Goal: Answer question/provide support: Share knowledge or assist other users

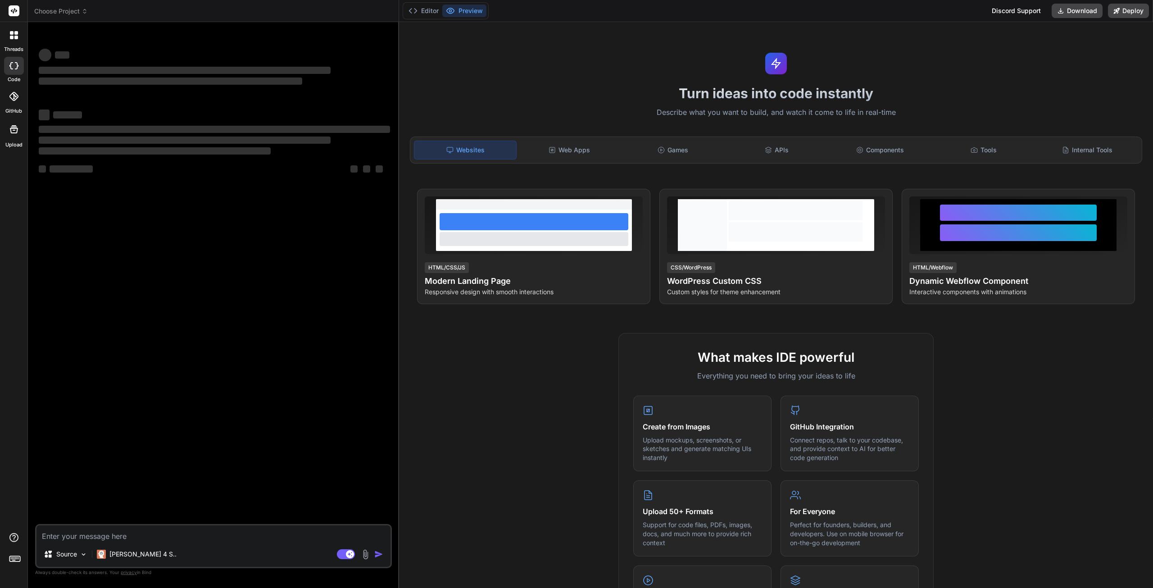
click at [65, 14] on span "Choose Project" at bounding box center [61, 11] width 54 height 9
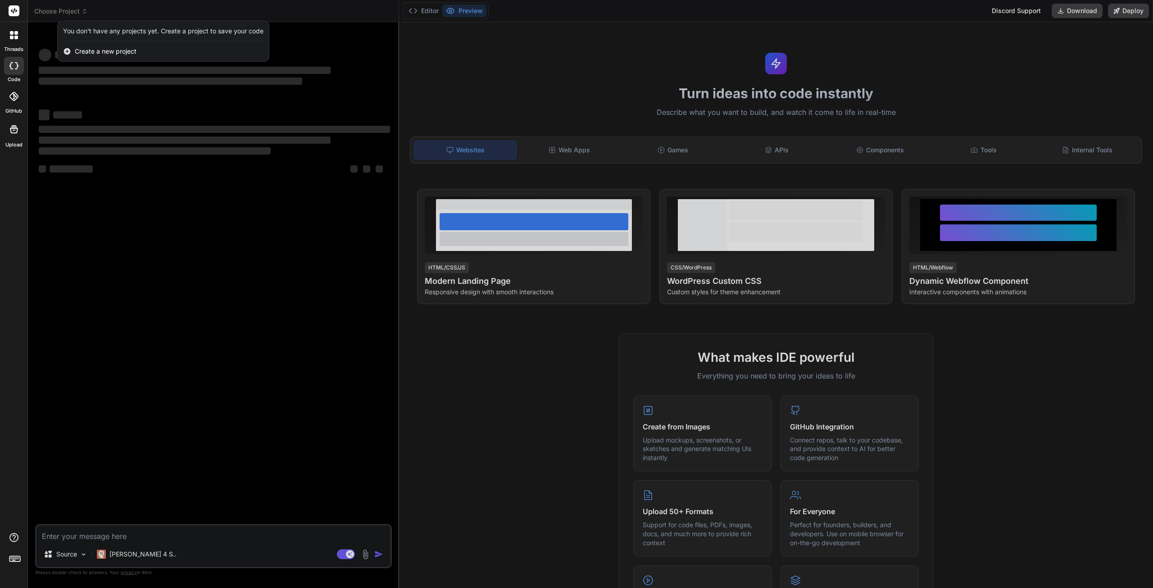
drag, startPoint x: 75, startPoint y: 269, endPoint x: 85, endPoint y: 297, distance: 29.2
click at [77, 275] on div at bounding box center [576, 294] width 1153 height 588
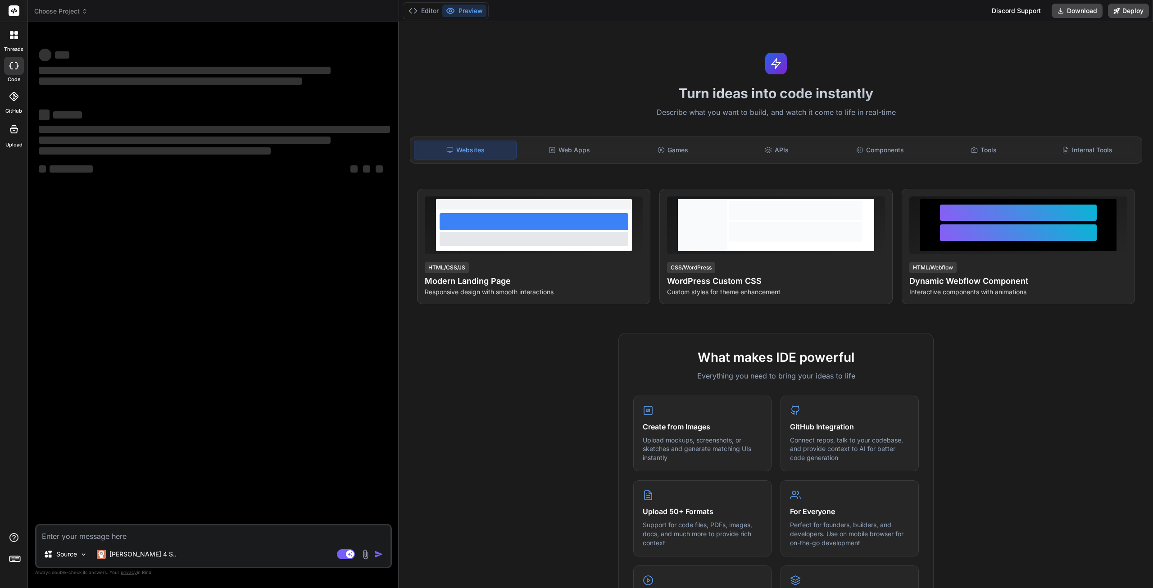
click at [10, 11] on rect at bounding box center [14, 10] width 11 height 11
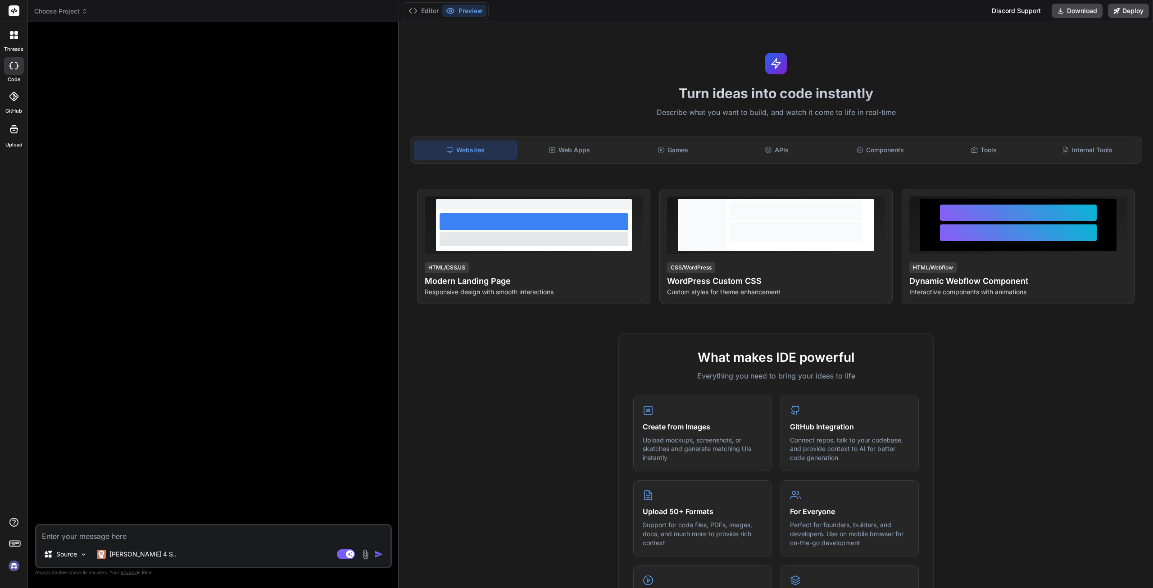
click at [16, 36] on icon at bounding box center [16, 38] width 4 height 4
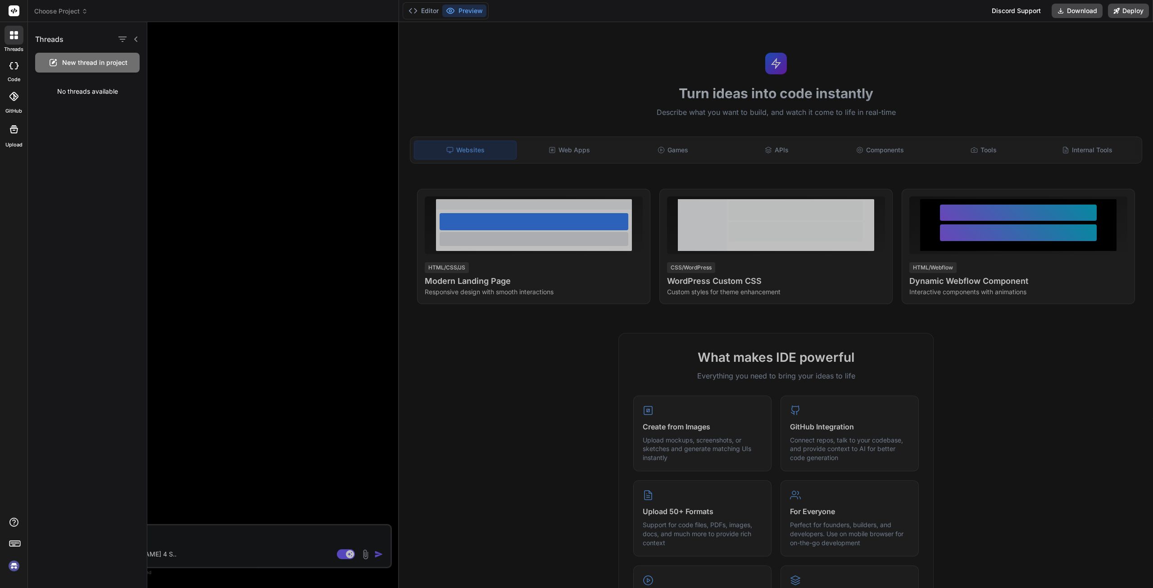
click at [40, 9] on span "Choose Project" at bounding box center [61, 11] width 54 height 9
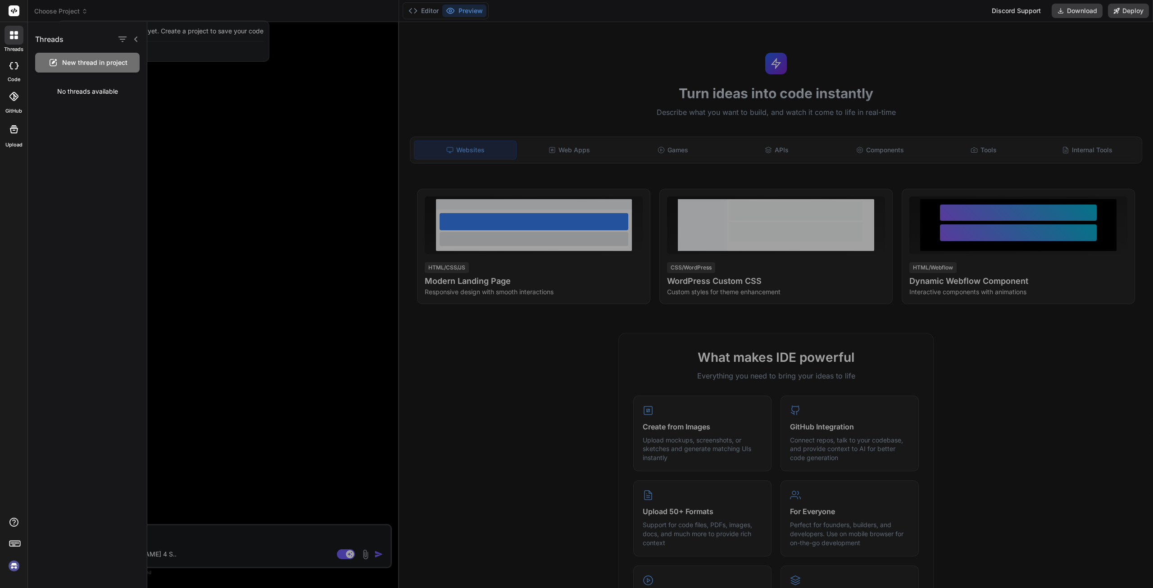
click at [346, 136] on div at bounding box center [650, 305] width 1006 height 566
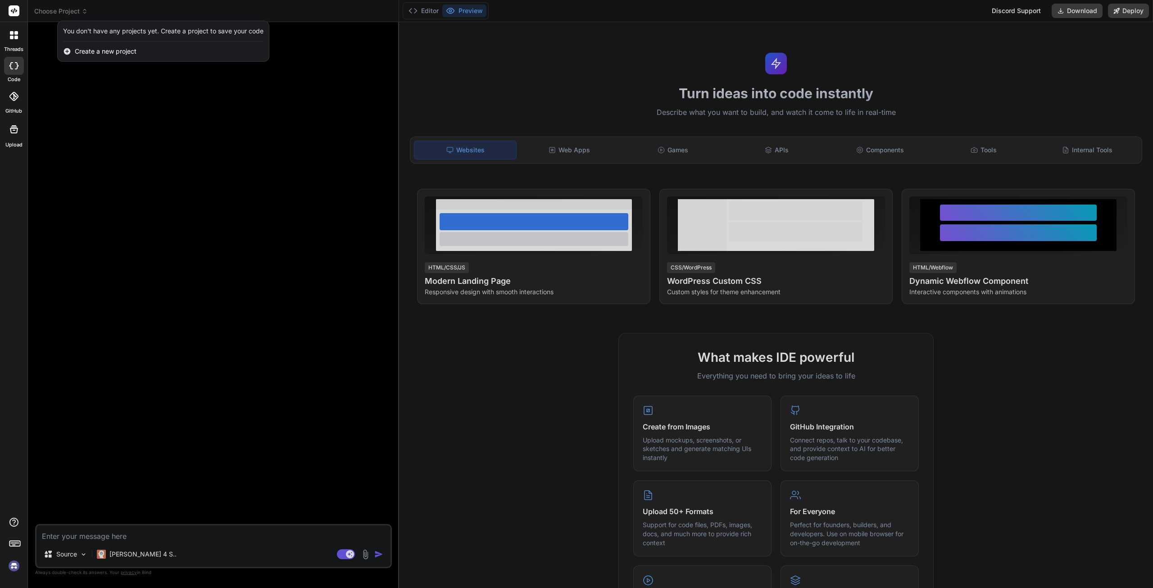
click at [11, 565] on img at bounding box center [13, 565] width 15 height 15
type textarea "x"
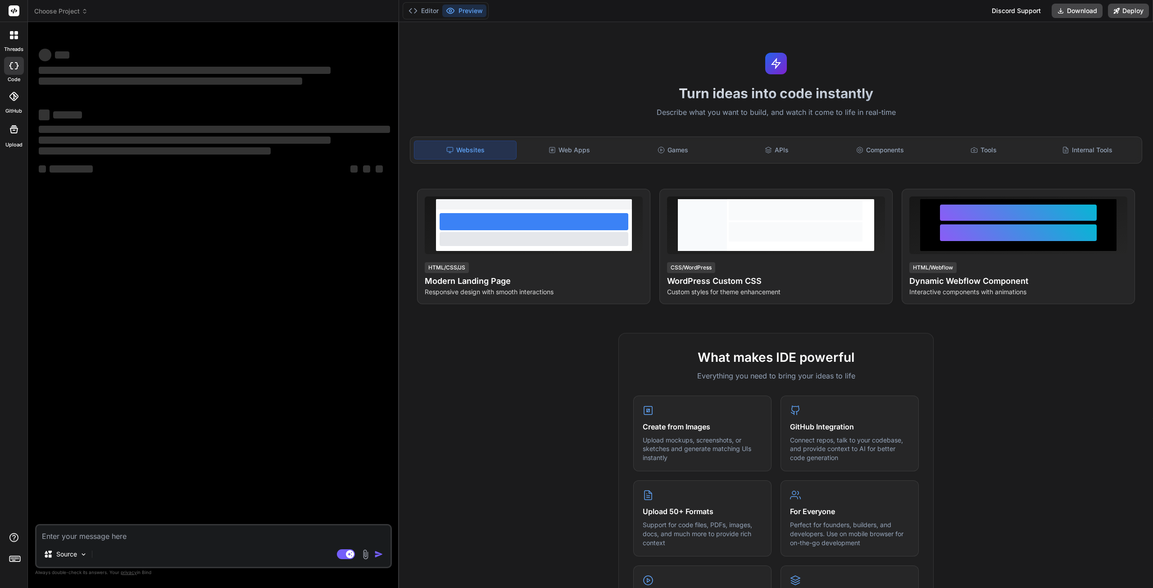
click at [15, 10] on rect at bounding box center [14, 10] width 11 height 11
click at [17, 33] on icon at bounding box center [16, 33] width 4 height 4
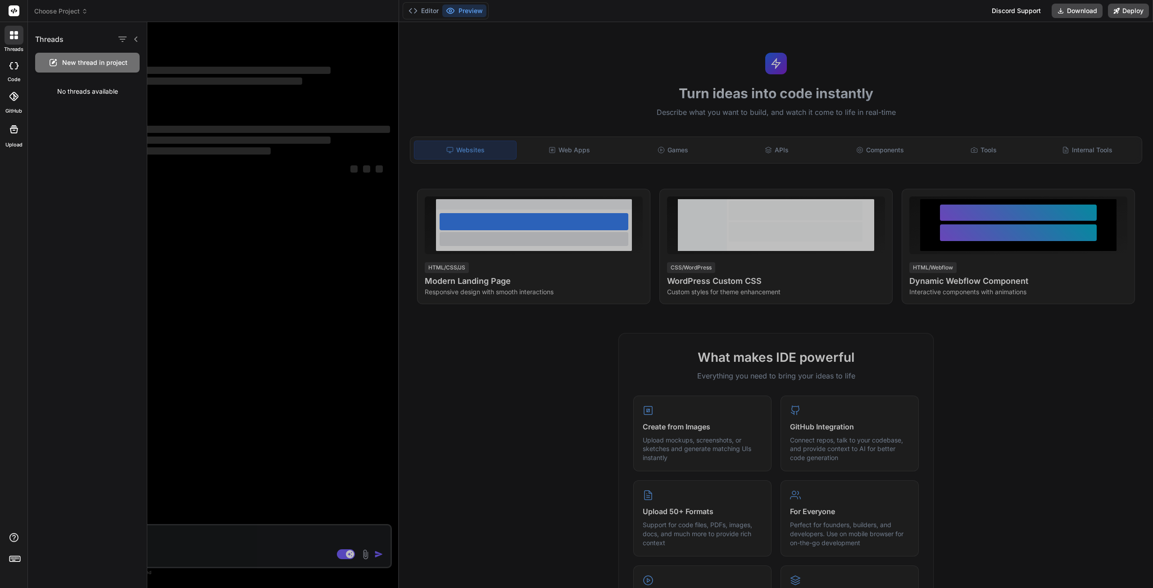
click at [14, 66] on icon at bounding box center [13, 65] width 9 height 7
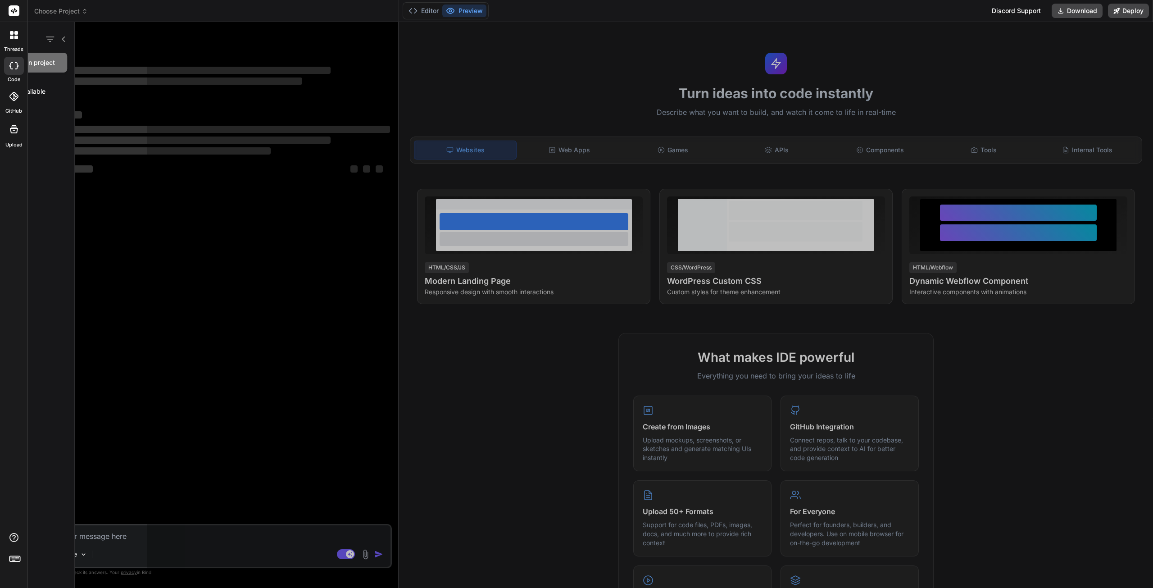
type textarea "x"
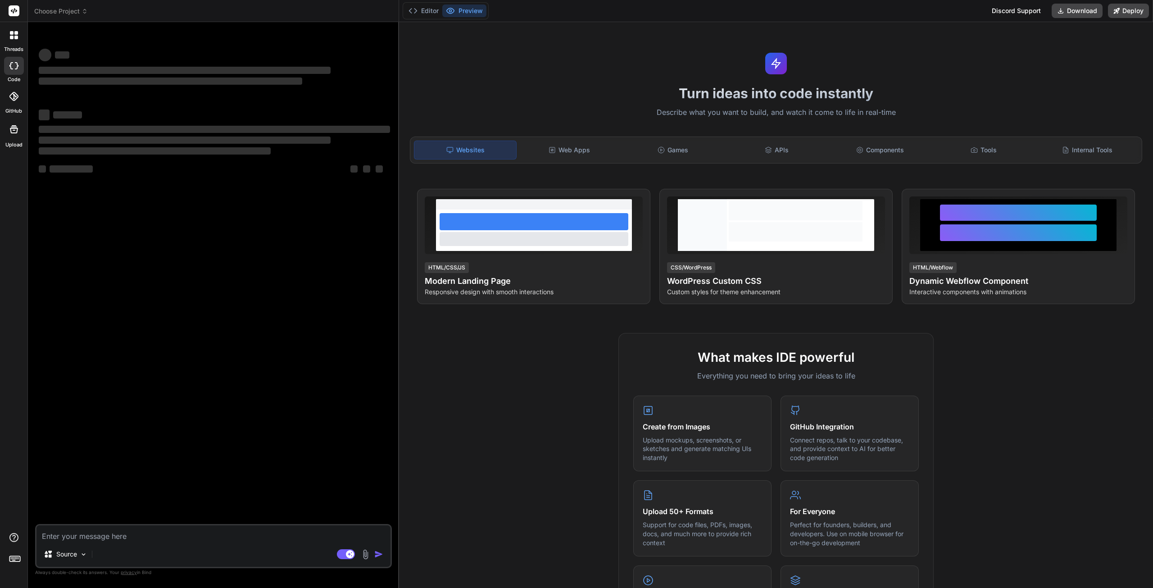
click at [18, 96] on icon at bounding box center [13, 96] width 9 height 9
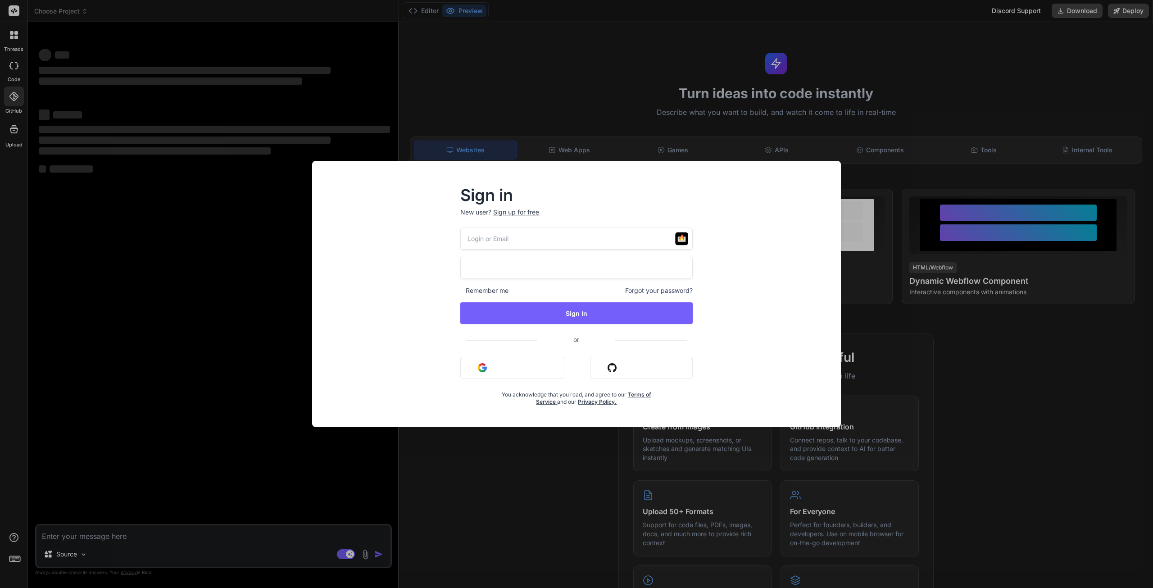
click at [484, 371] on img "button" at bounding box center [482, 367] width 9 height 9
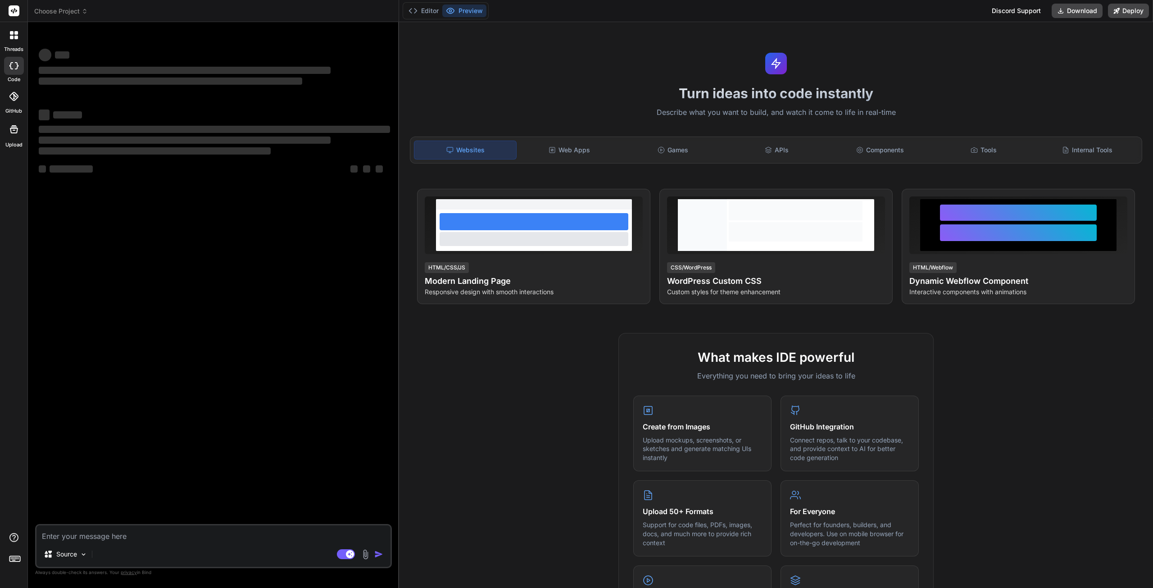
type textarea "x"
drag, startPoint x: 240, startPoint y: 322, endPoint x: 237, endPoint y: 305, distance: 16.9
click at [240, 318] on div "‌ ‌ ‌ ‌ ‌ ‌ ‌ ‌ ‌ ‌ ‌ ‌ ‌ ‌" at bounding box center [214, 276] width 355 height 494
click at [13, 37] on icon at bounding box center [12, 38] width 4 height 4
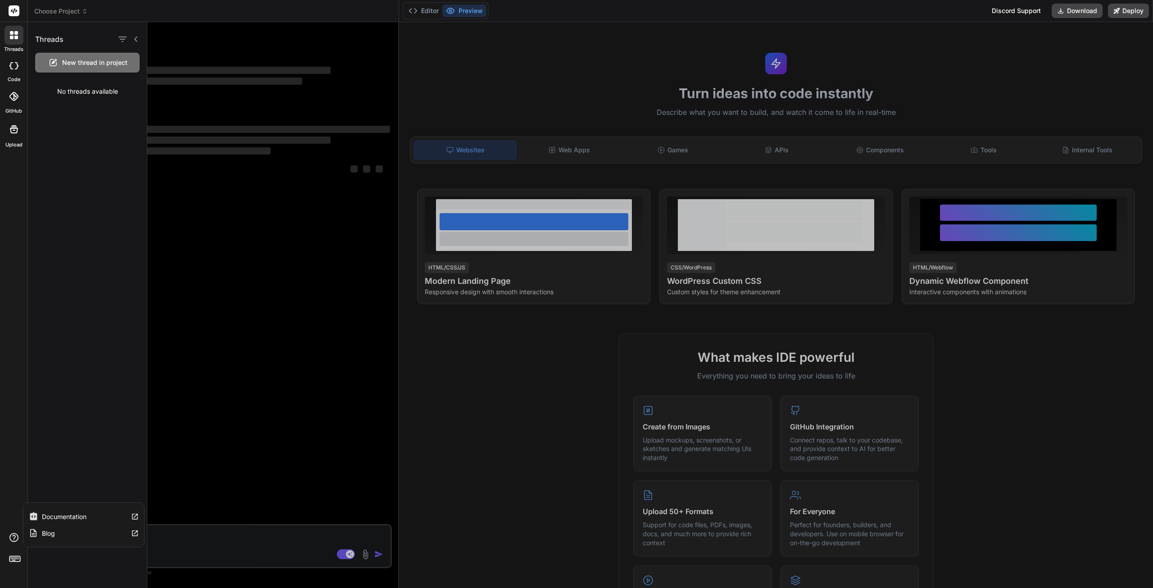
click at [12, 534] on icon at bounding box center [13, 537] width 9 height 9
click at [14, 133] on icon at bounding box center [14, 129] width 11 height 11
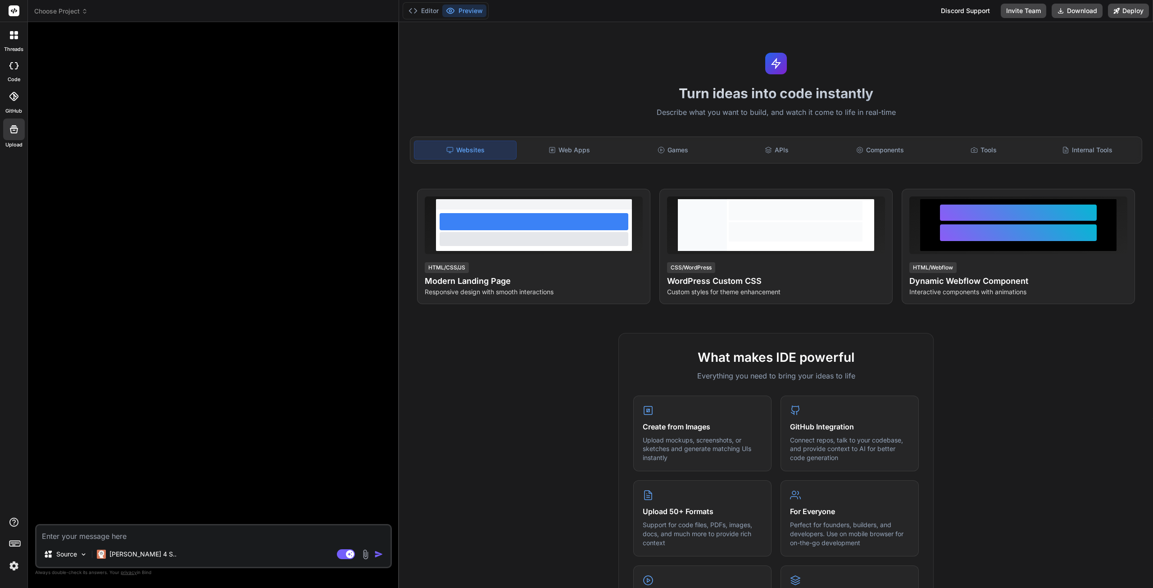
type textarea "x"
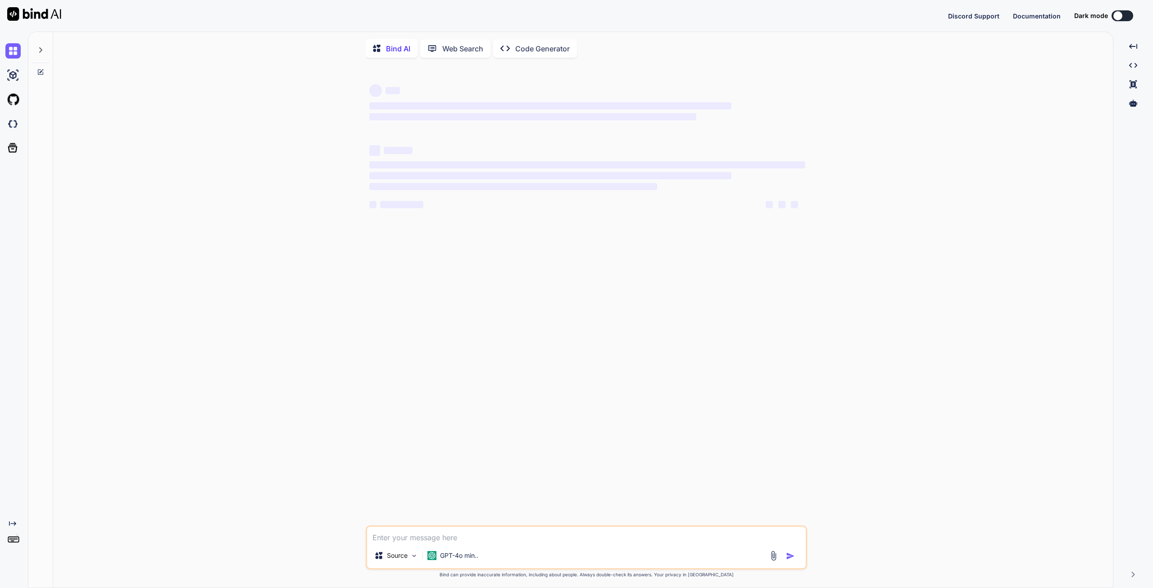
click at [33, 13] on img at bounding box center [34, 14] width 54 height 14
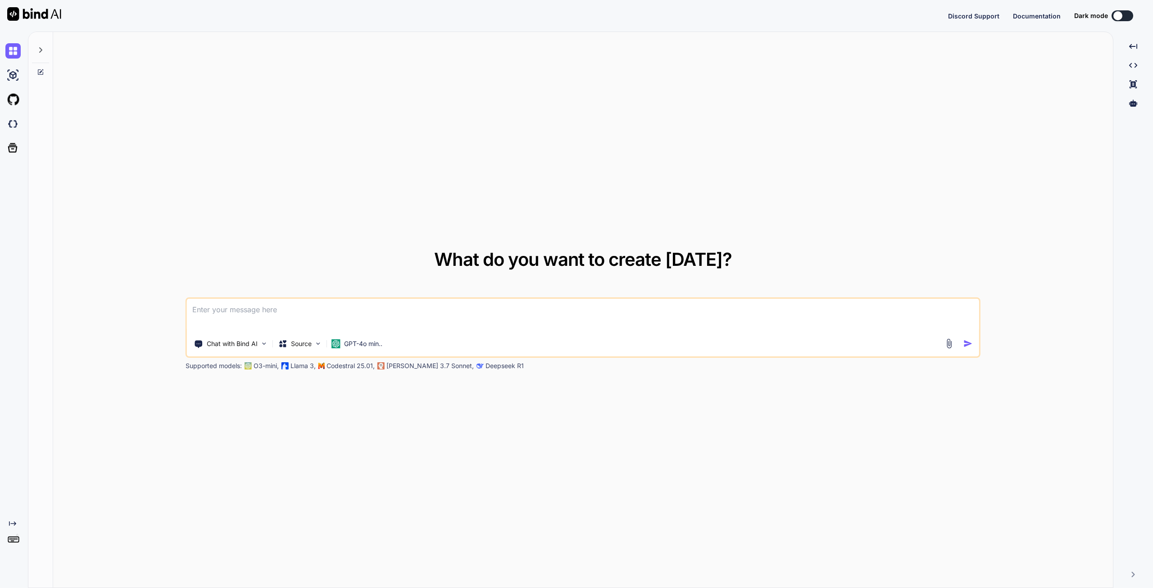
click at [9, 14] on img at bounding box center [34, 14] width 54 height 14
click at [7, 74] on img at bounding box center [12, 75] width 15 height 15
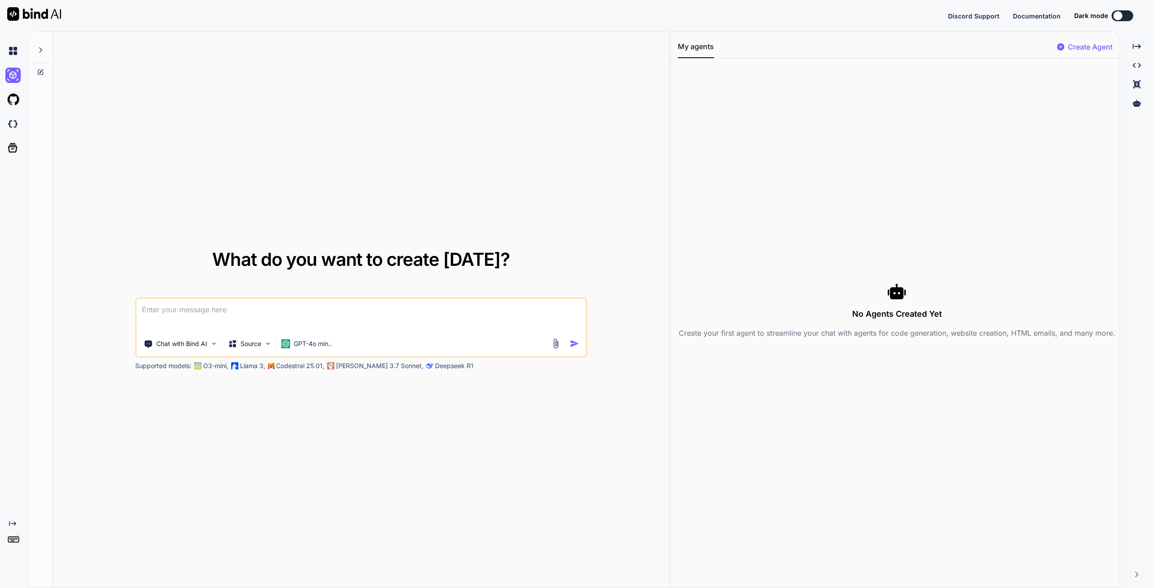
click at [14, 95] on img at bounding box center [12, 99] width 15 height 15
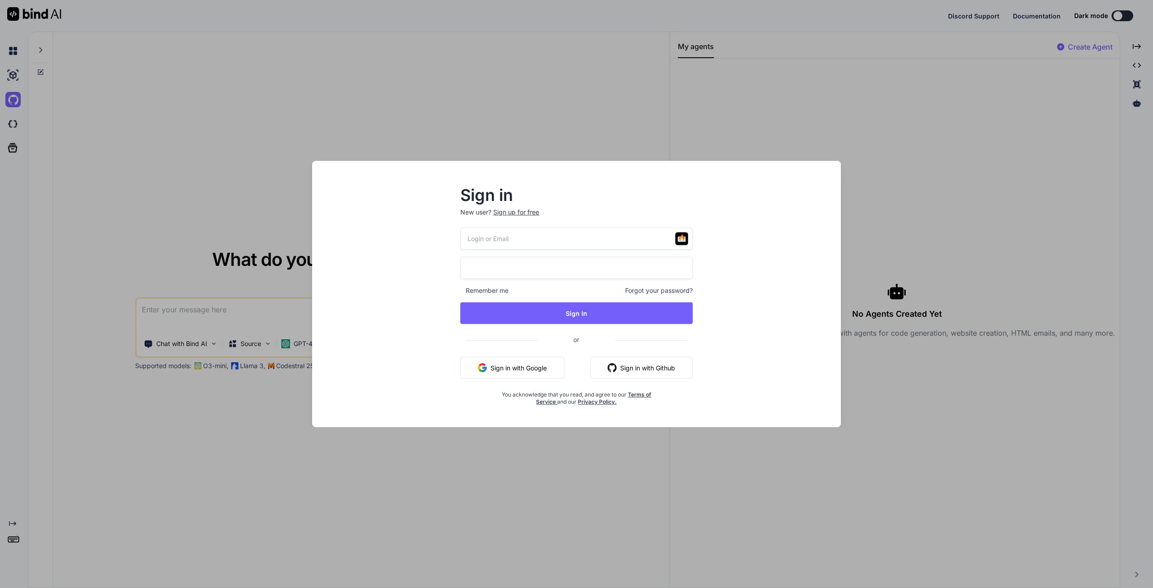
click at [489, 368] on button "Sign in with Google" at bounding box center [512, 368] width 104 height 22
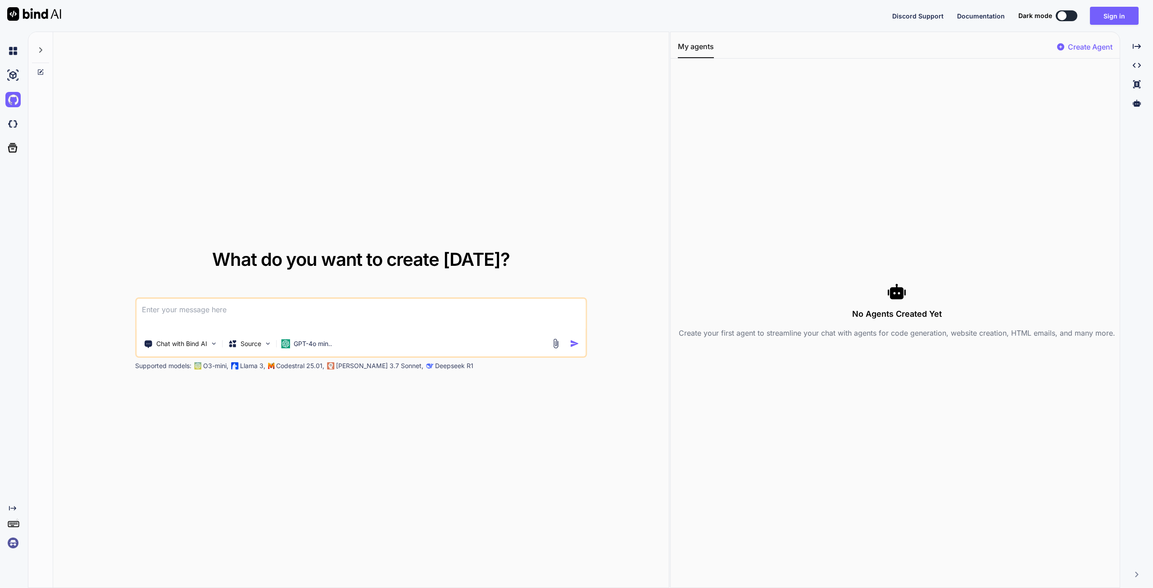
type textarea "x"
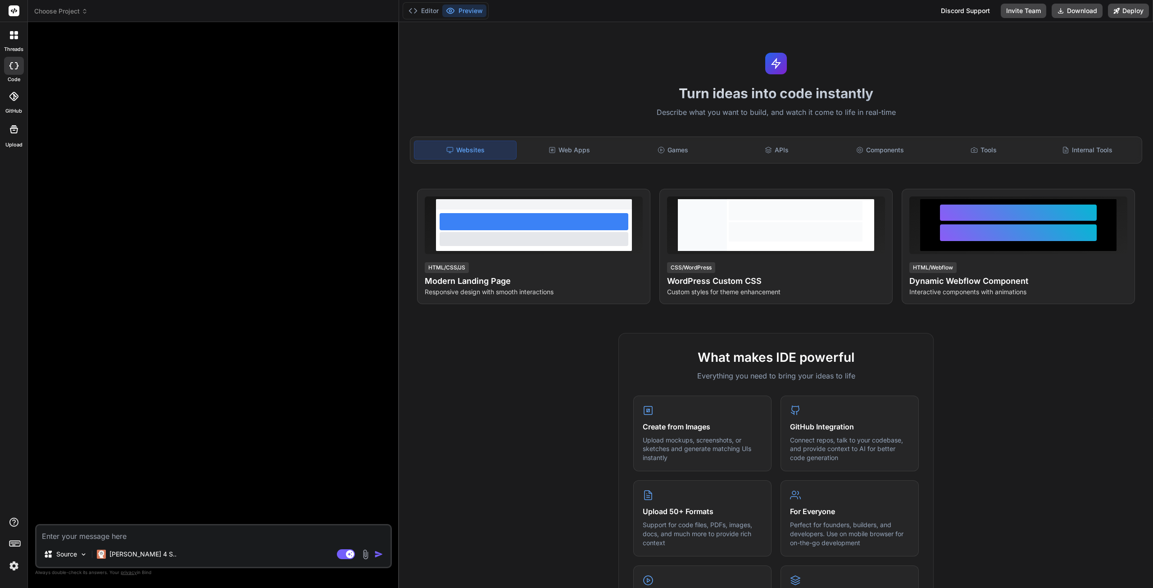
click at [9, 69] on div at bounding box center [14, 66] width 20 height 18
type textarea "x"
click at [288, 116] on div at bounding box center [214, 276] width 355 height 494
type textarea "x"
click at [1116, 13] on icon at bounding box center [1116, 11] width 6 height 6
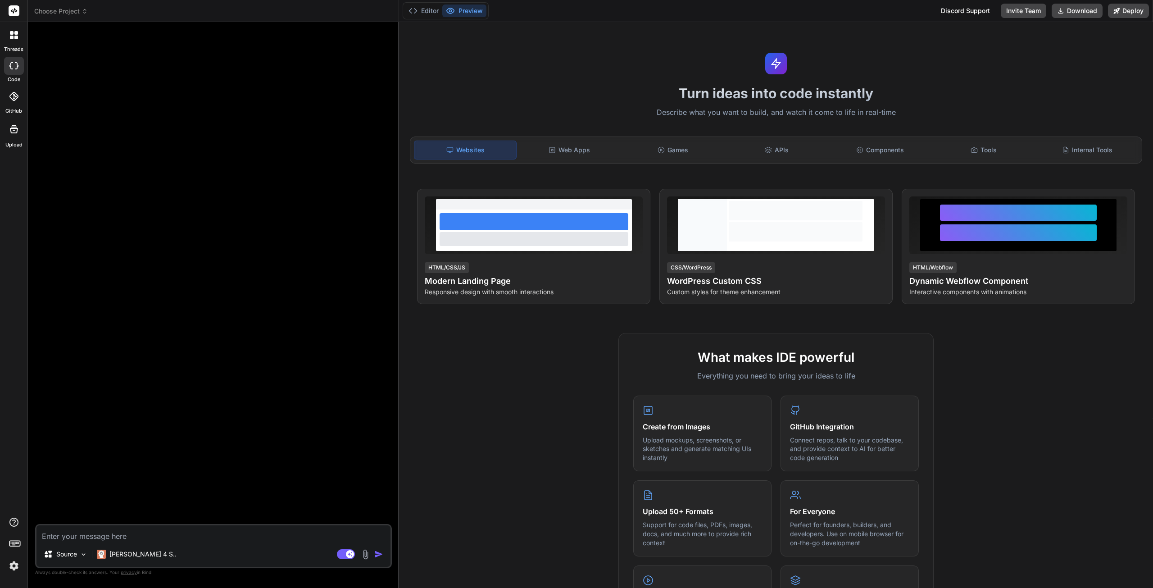
click at [227, 45] on div at bounding box center [214, 276] width 355 height 494
click at [426, 15] on button "Editor" at bounding box center [423, 11] width 37 height 13
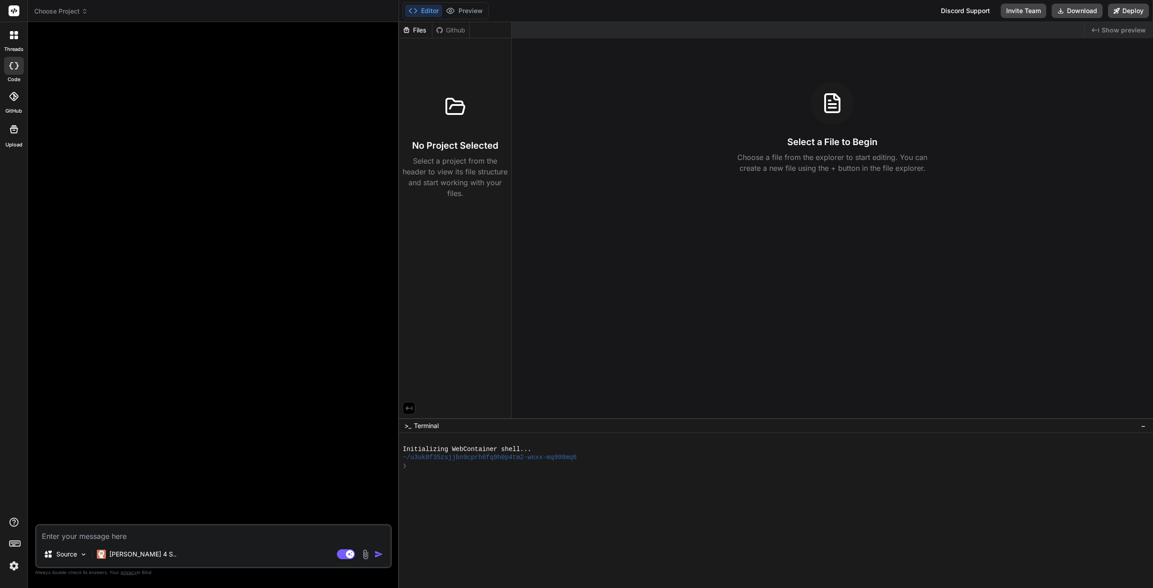
click at [13, 568] on img at bounding box center [13, 565] width 15 height 15
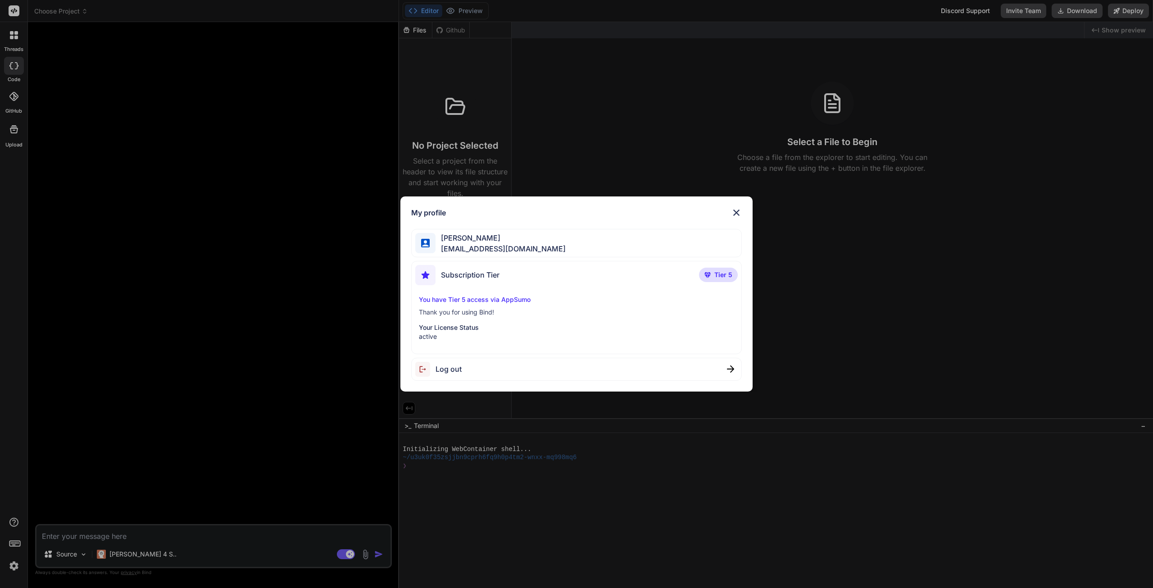
click at [731, 212] on img at bounding box center [736, 212] width 11 height 11
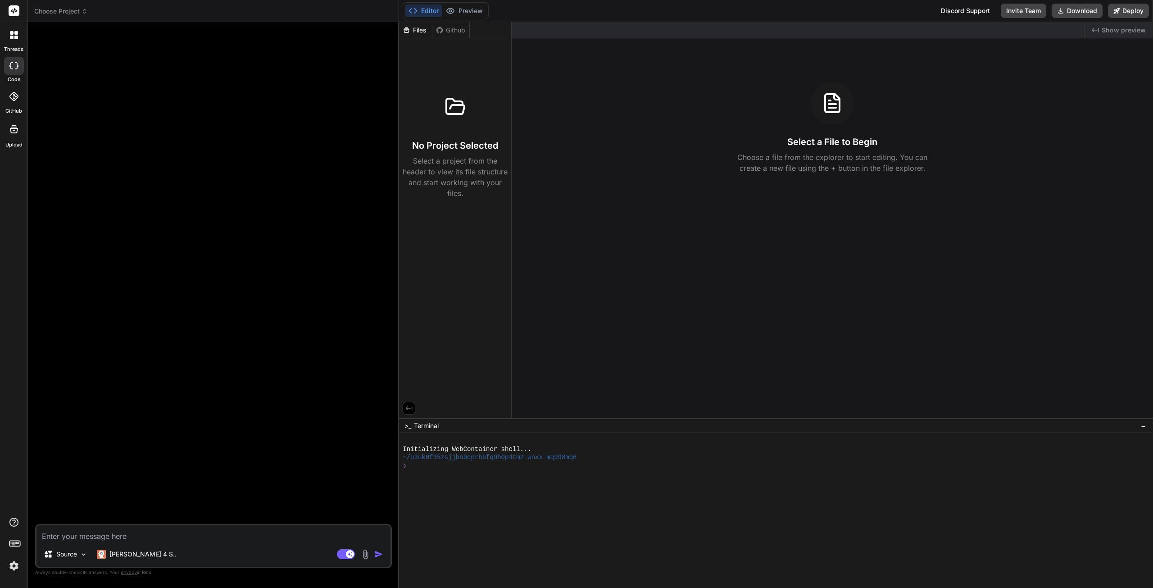
click at [76, 13] on span "Choose Project" at bounding box center [61, 11] width 54 height 9
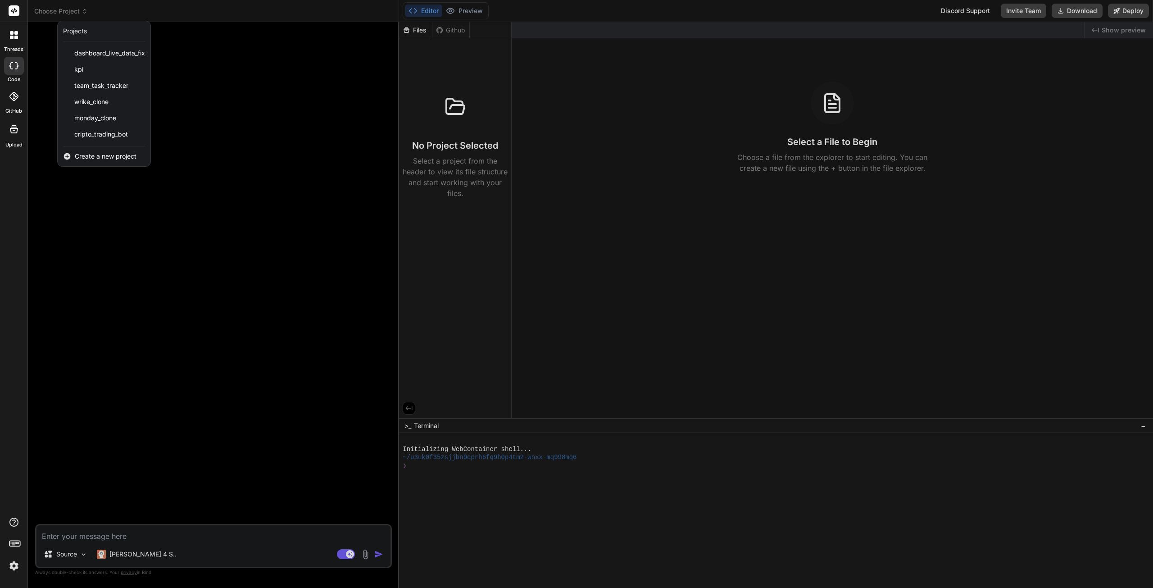
click at [97, 135] on span "cripto_trading_bot" at bounding box center [101, 134] width 54 height 9
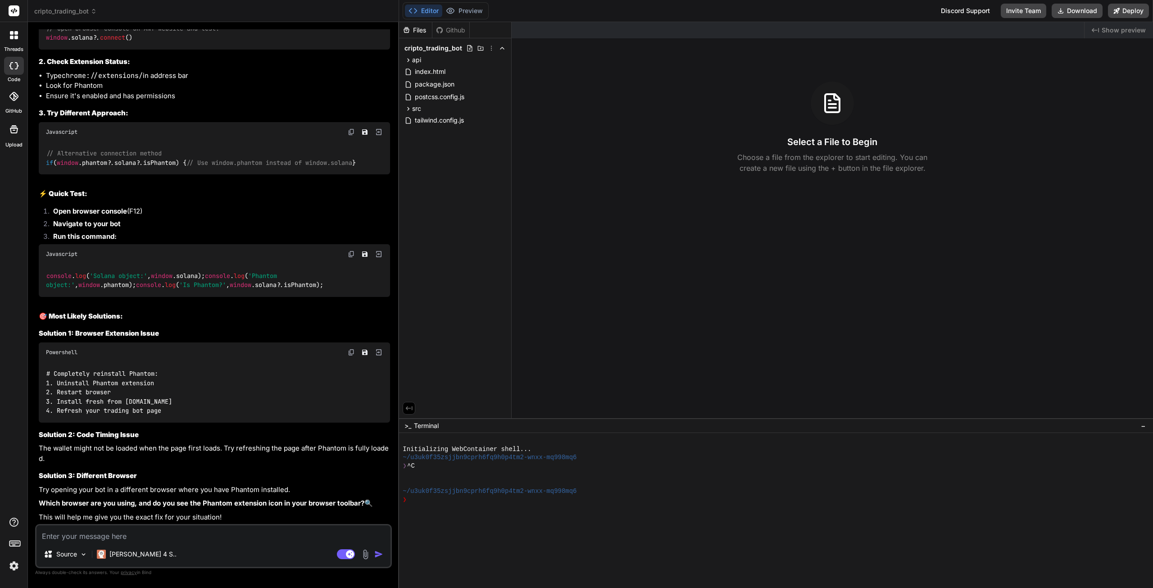
scroll to position [5016, 0]
click at [123, 539] on textarea at bounding box center [213, 533] width 354 height 16
type textarea "x"
type textarea "o"
type textarea "x"
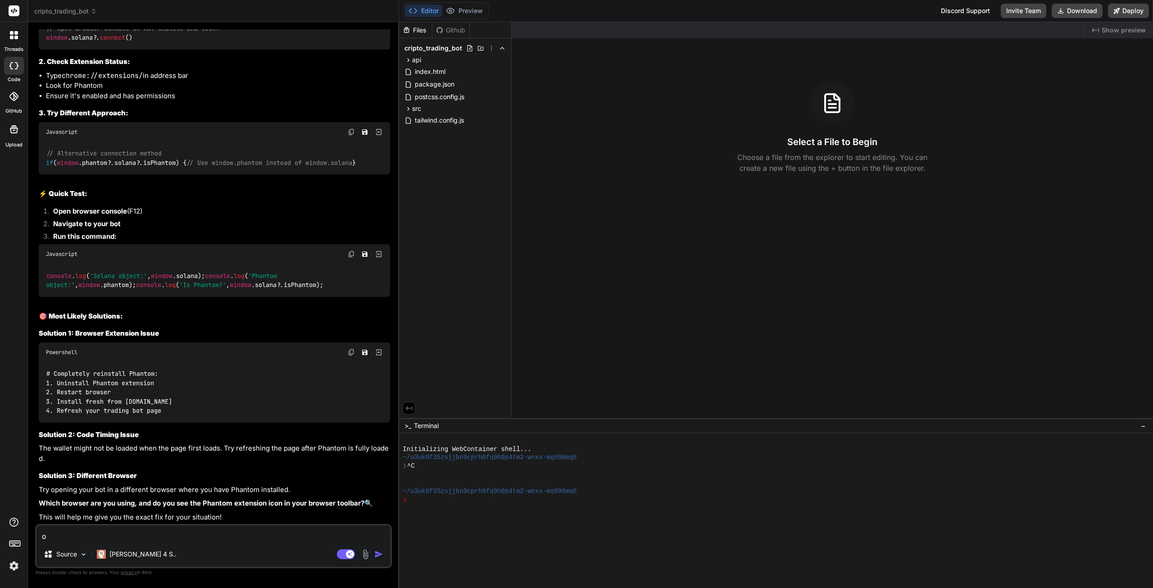
type textarea "oh"
type textarea "x"
type textarea "oh"
type textarea "x"
type textarea "oh w"
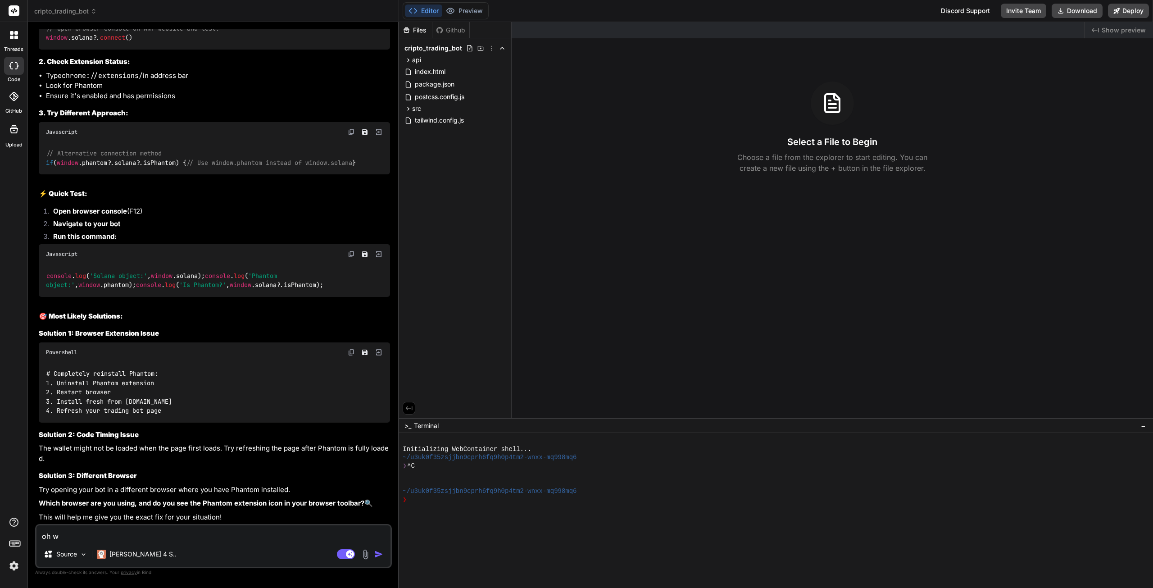
type textarea "x"
type textarea "oh wa"
type textarea "x"
type textarea "oh wai"
type textarea "x"
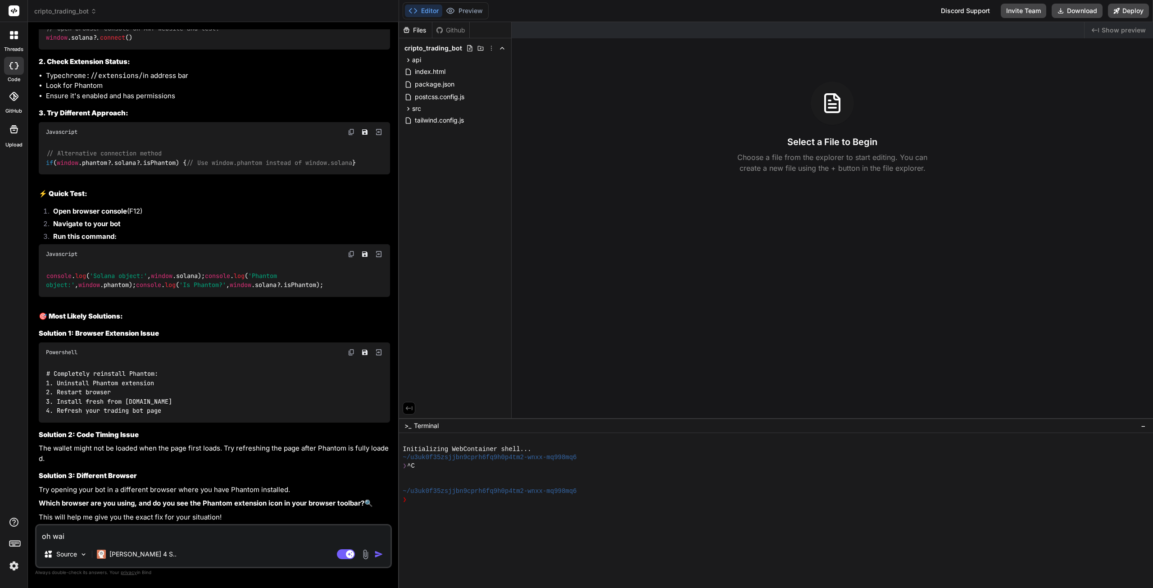
type textarea "oh wait"
type textarea "x"
type textarea "oh wait"
type textarea "x"
type textarea "oh wait i"
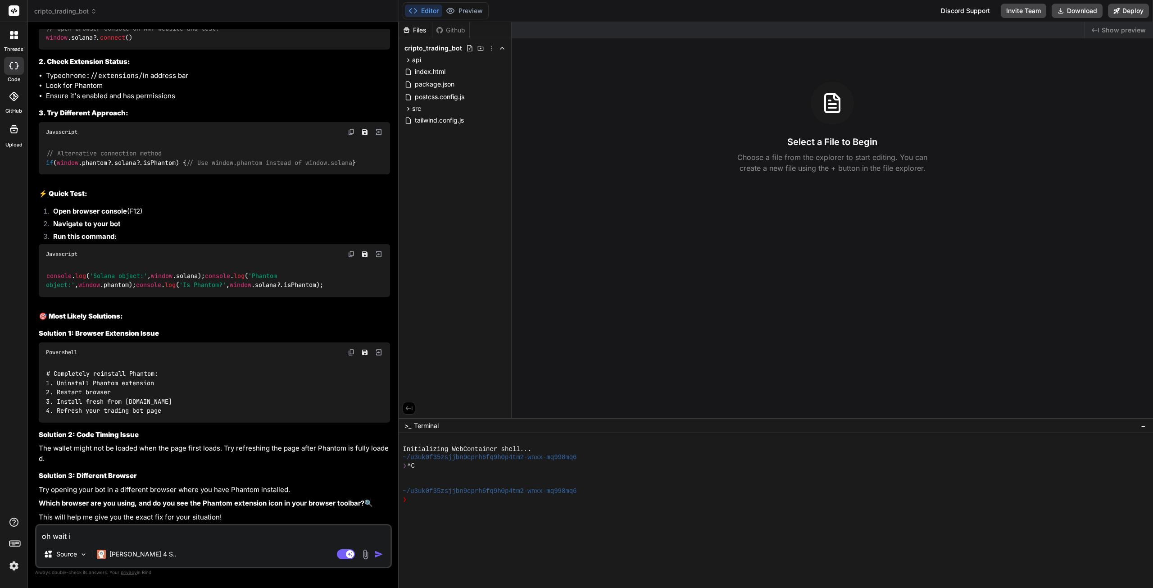
type textarea "x"
type textarea "oh wait i a"
type textarea "x"
type textarea "oh wait i am"
type textarea "x"
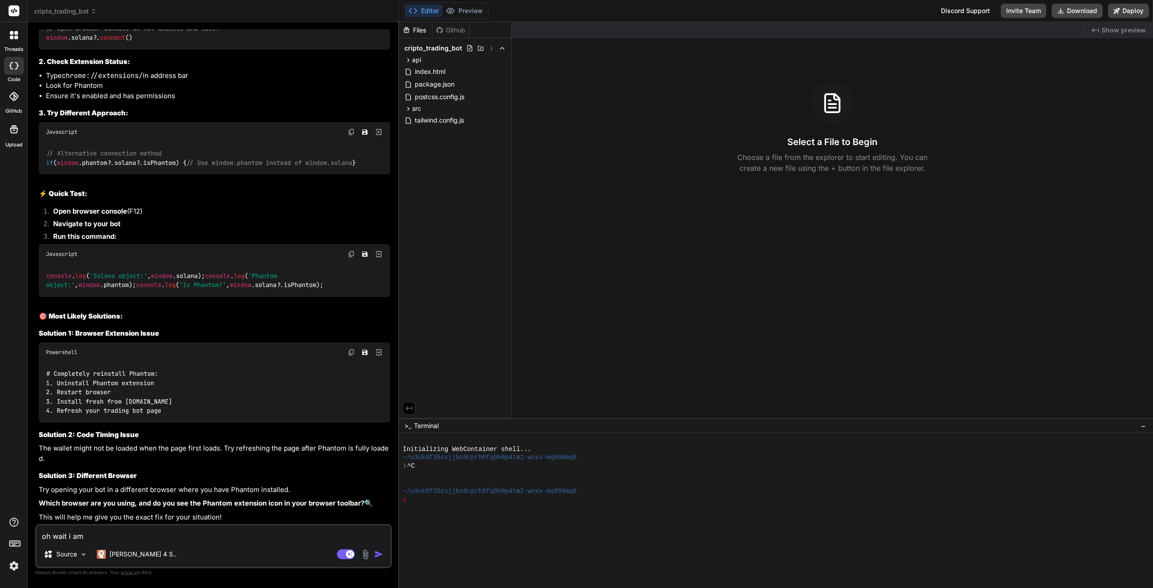
type textarea "oh wait i am"
type textarea "x"
type textarea "oh wait i am a"
type textarea "x"
type textarea "oh wait i am ac"
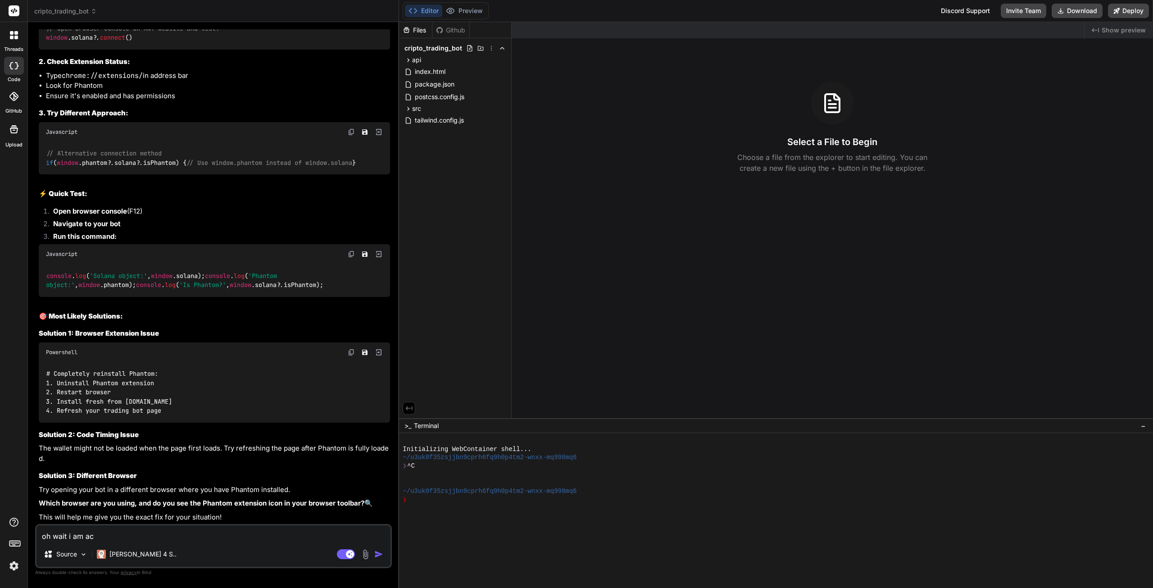
type textarea "x"
type textarea "oh wait i am acc"
type textarea "x"
type textarea "oh wait i am acce"
type textarea "x"
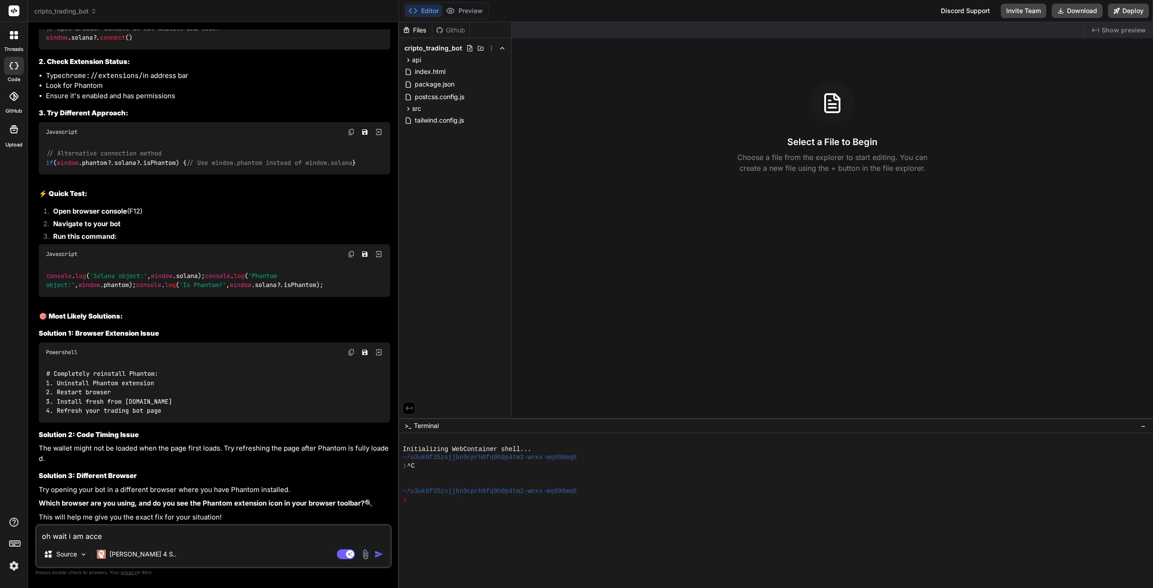
type textarea "oh wait i am acces"
type textarea "x"
type textarea "oh wait i am access"
type textarea "x"
type textarea "oh wait i am accessi"
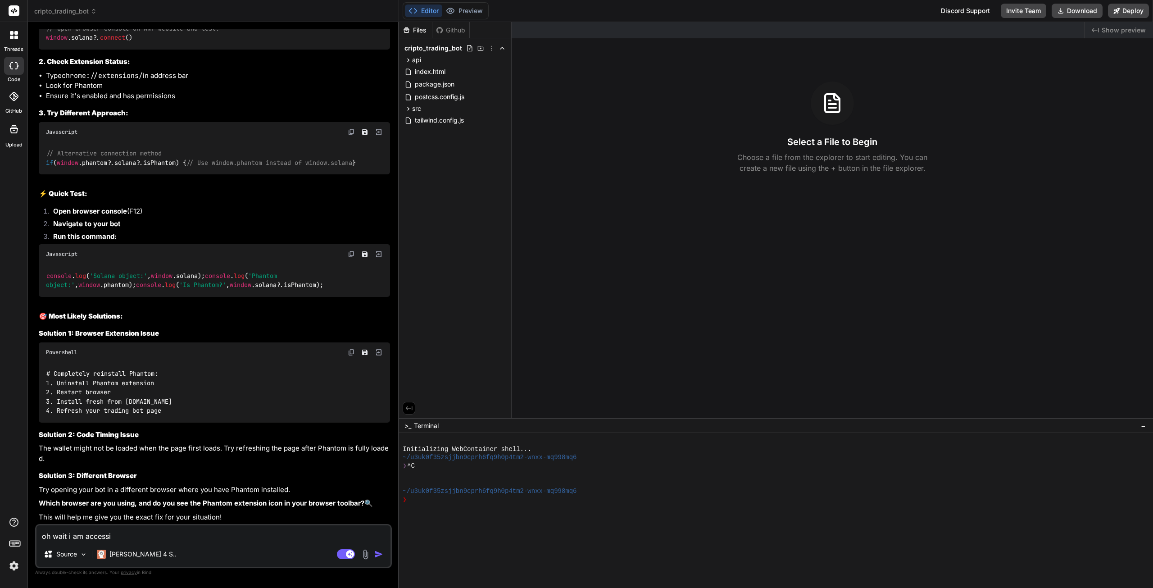
type textarea "x"
type textarea "oh wait i am accessin"
type textarea "x"
type textarea "oh wait i am accessing"
type textarea "x"
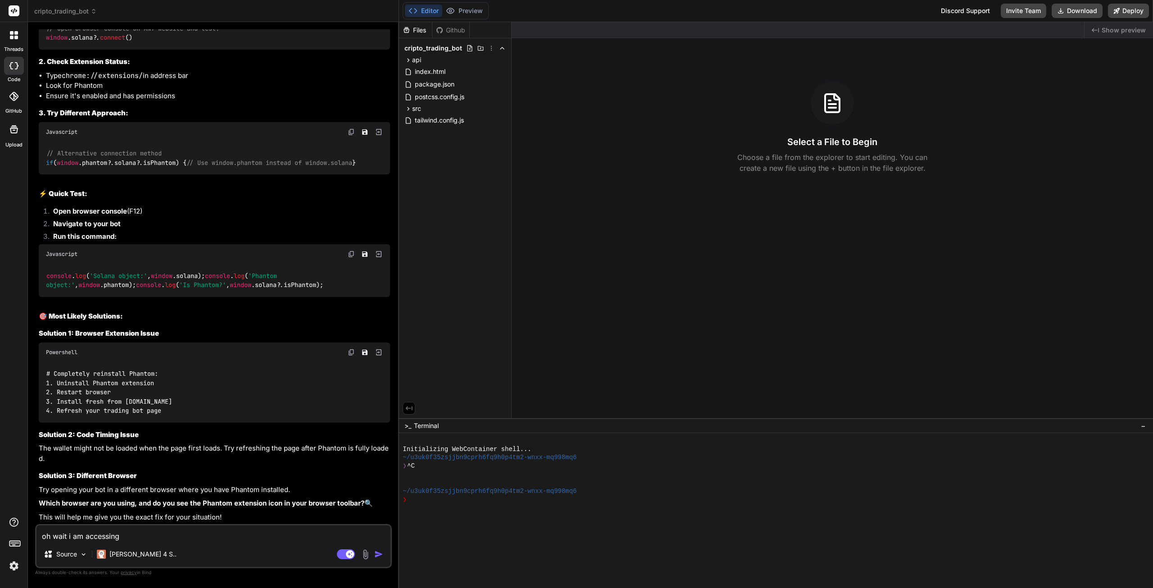
type textarea "oh wait i am accessing t"
type textarea "x"
type textarea "oh wait i am accessing th"
type textarea "x"
type textarea "oh wait i am accessing thi"
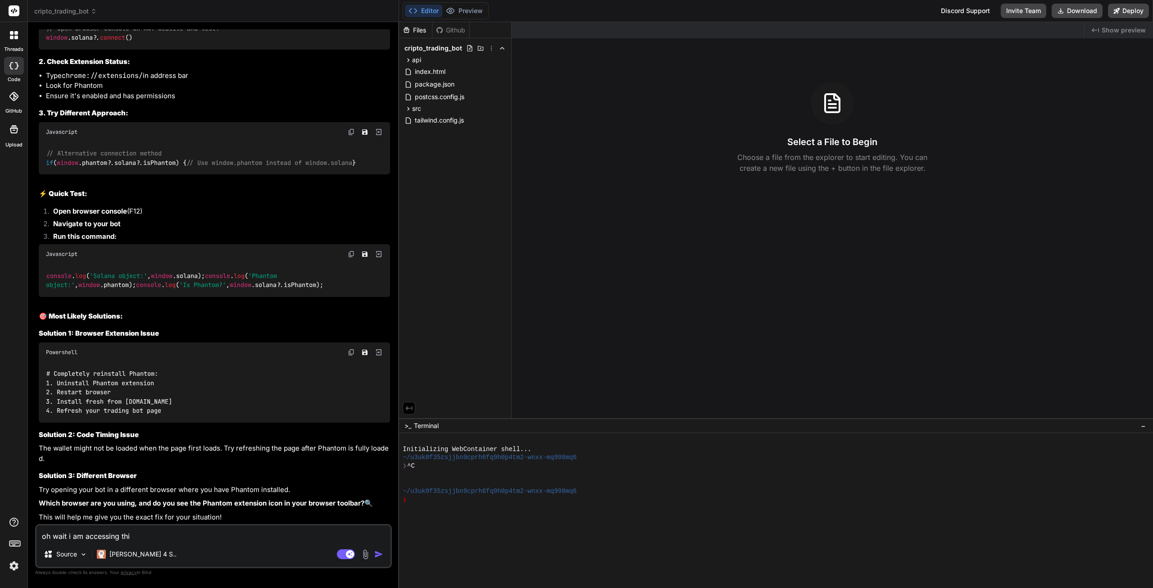
type textarea "x"
type textarea "oh wait i am accessing this"
type textarea "x"
type textarea "oh wait i am accessing this"
type textarea "x"
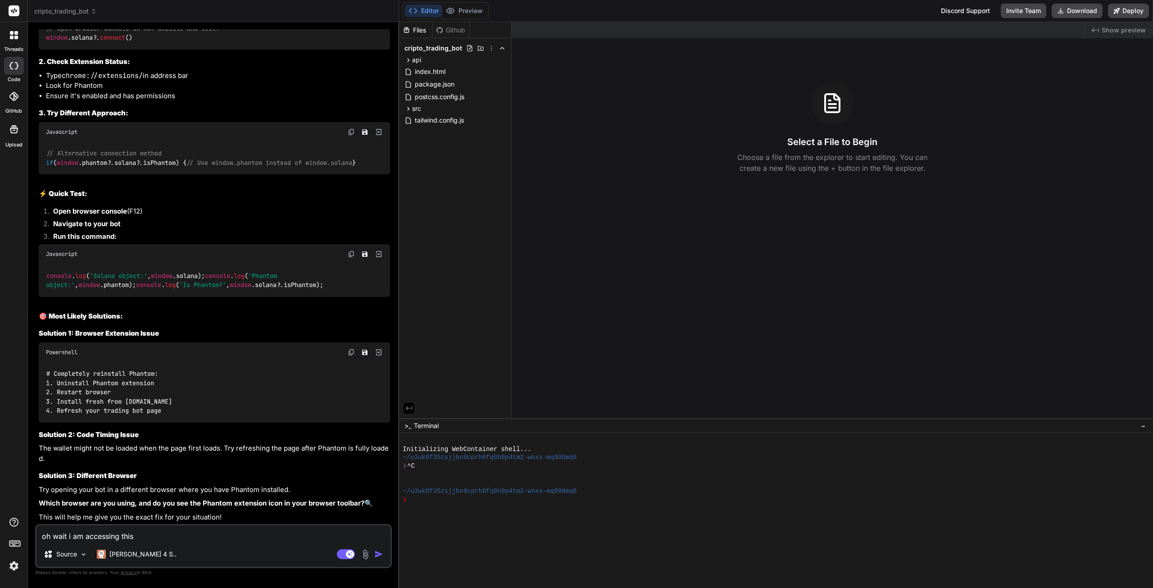
type textarea "oh wait i am accessing this f"
type textarea "x"
type textarea "oh wait i am accessing this fr"
type textarea "x"
type textarea "oh wait i am accessing this fro"
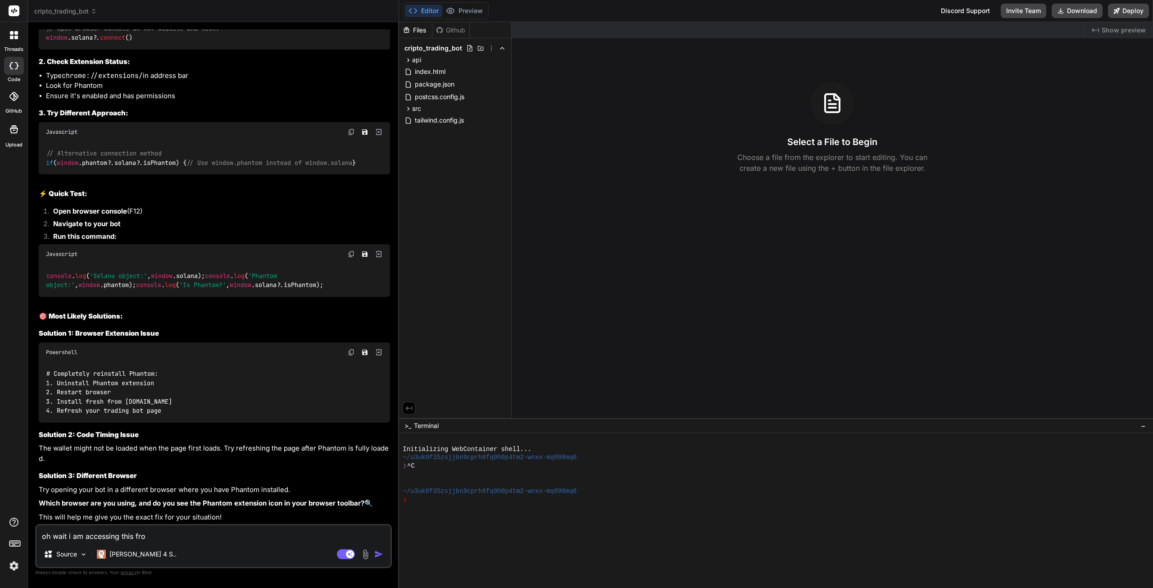
type textarea "x"
type textarea "oh wait i am accessing this from"
type textarea "x"
type textarea "oh wait i am accessing this from"
type textarea "x"
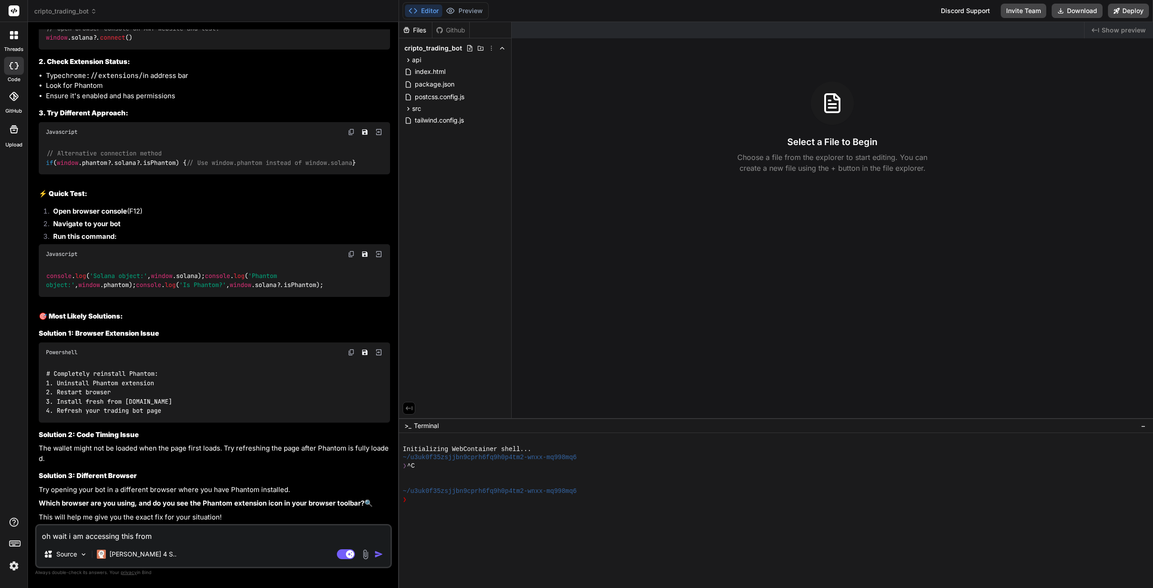
type textarea "oh wait i am accessing this from m"
type textarea "x"
type textarea "oh wait i am accessing this from my"
type textarea "x"
type textarea "oh wait i am accessing this from my"
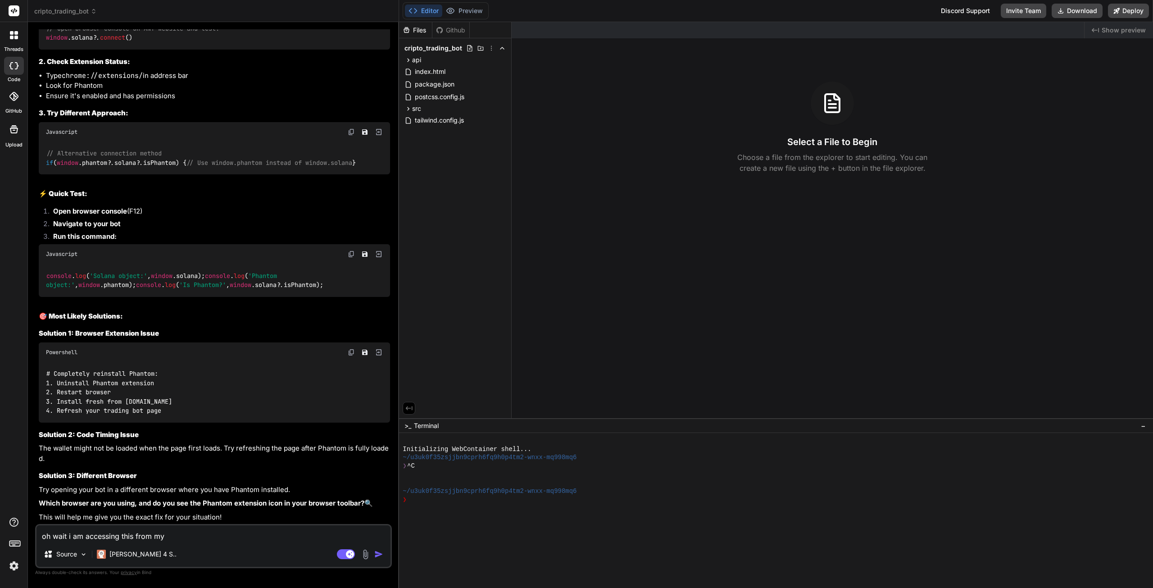
type textarea "x"
type textarea "oh wait i am accessing this from my c"
type textarea "x"
type textarea "oh wait i am accessing this from my co"
type textarea "x"
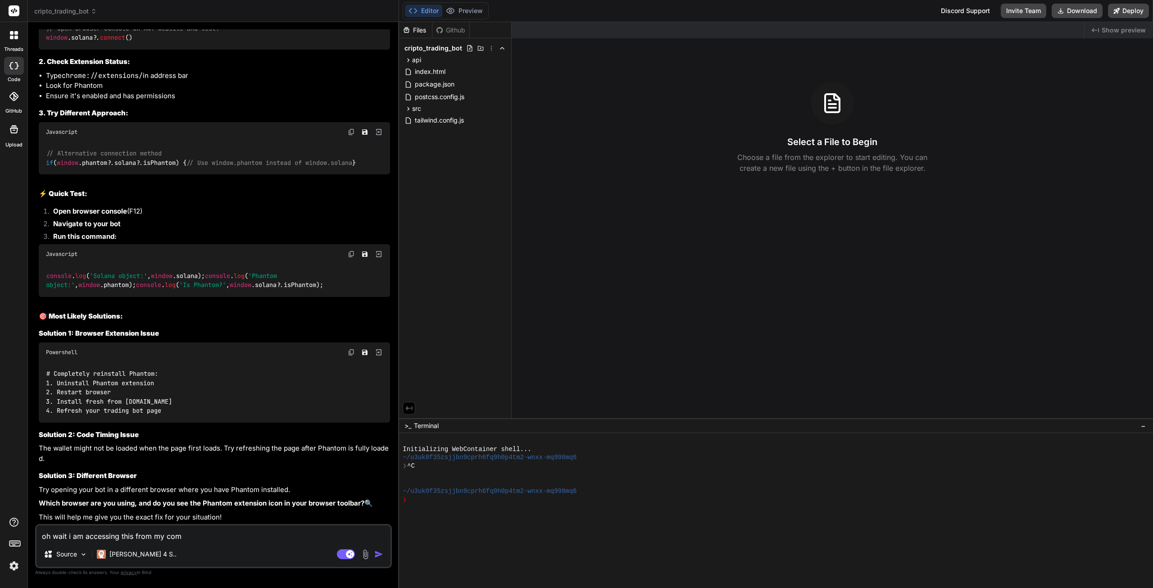
type textarea "oh wait i am accessing this from my comp"
type textarea "x"
type textarea "oh wait i am accessing this from my compu"
type textarea "x"
type textarea "oh wait i am accessing this from my comput"
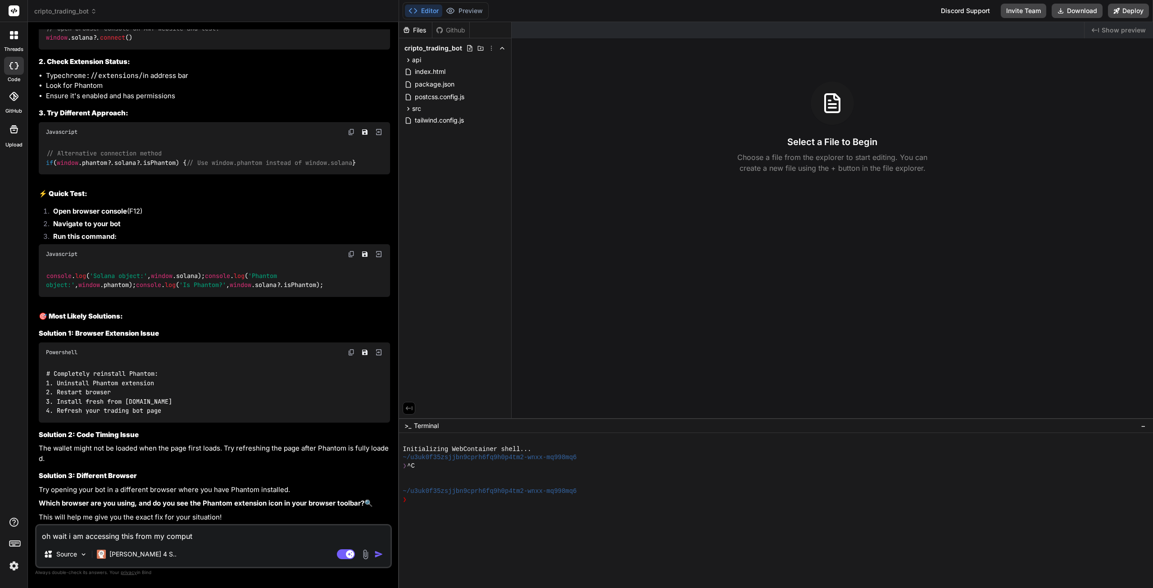
type textarea "x"
type textarea "oh wait i am accessing this from my compute"
type textarea "x"
type textarea "oh wait i am accessing this from my computer"
type textarea "x"
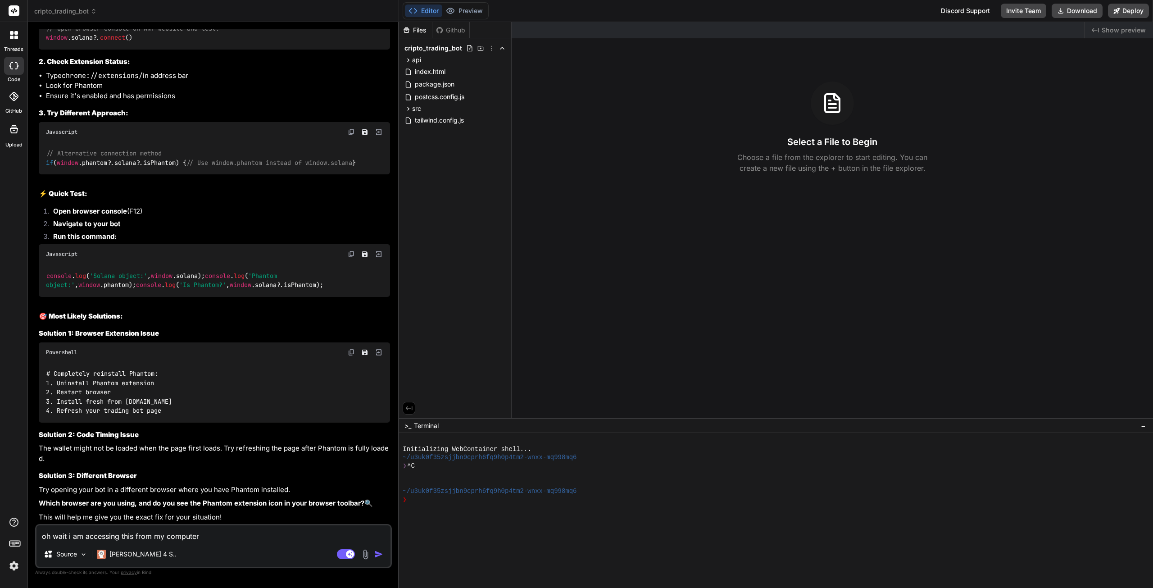
type textarea "oh wait i am accessing this from my computer"
type textarea "x"
type textarea "oh wait i am accessing this from my computer n"
type textarea "x"
type textarea "oh wait i am accessing this from my computer no"
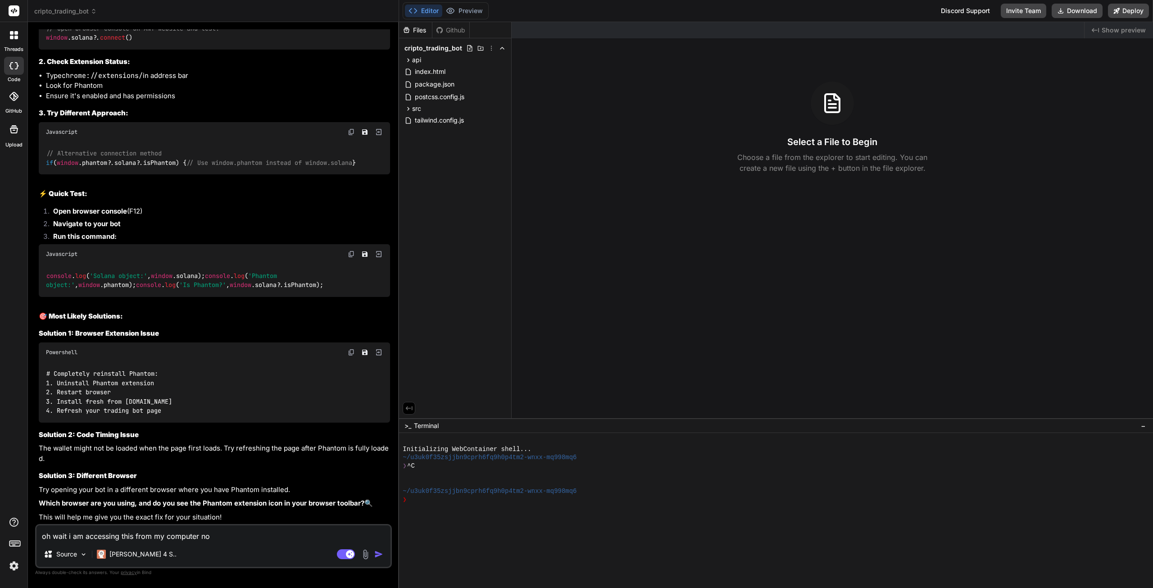
type textarea "x"
type textarea "oh wait i am accessing this from my computer not"
type textarea "x"
type textarea "oh wait i am accessing this from my computer not"
type textarea "x"
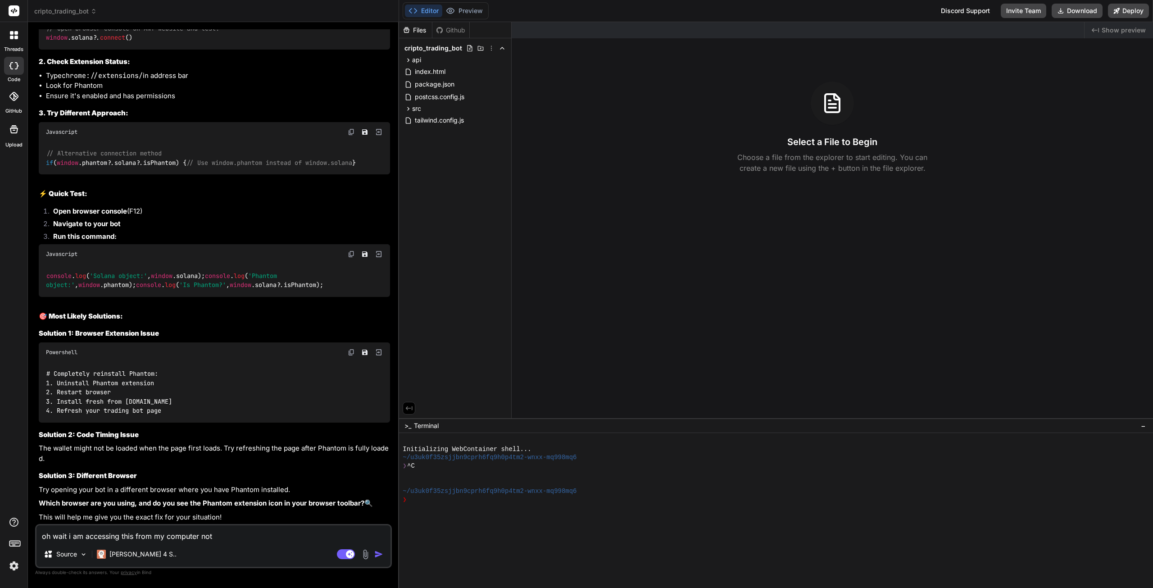
type textarea "oh wait i am accessing this from my computer not m"
type textarea "x"
type textarea "oh wait i am accessing this from my computer not my"
type textarea "x"
type textarea "oh wait i am accessing this from my computer not my p"
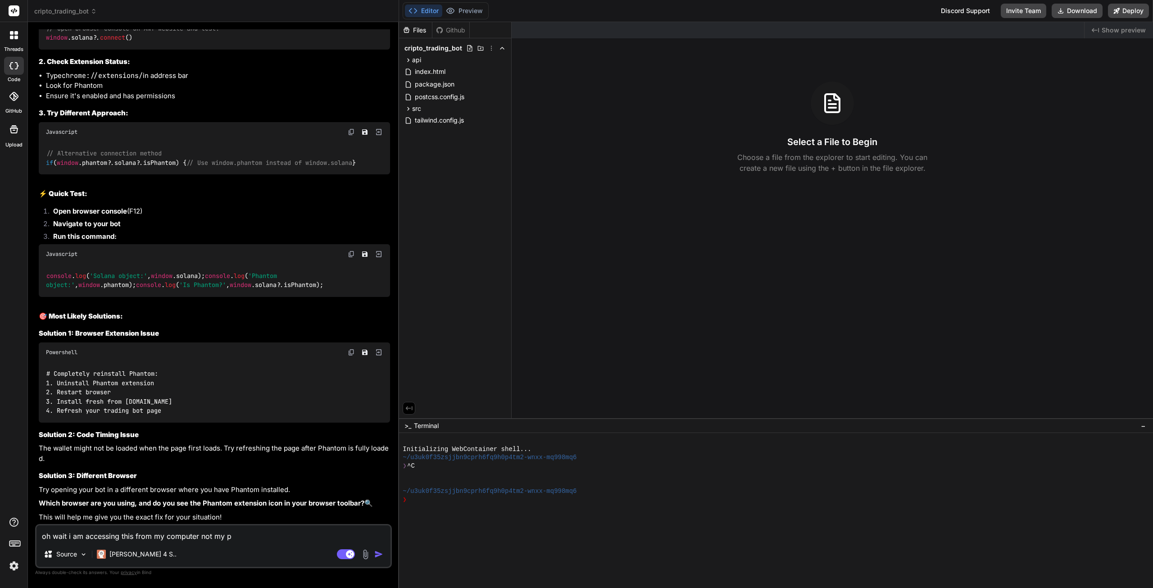
type textarea "x"
type textarea "oh wait i am accessing this from my computer not my pho"
type textarea "x"
type textarea "oh wait i am accessing this from my computer not my phon"
type textarea "x"
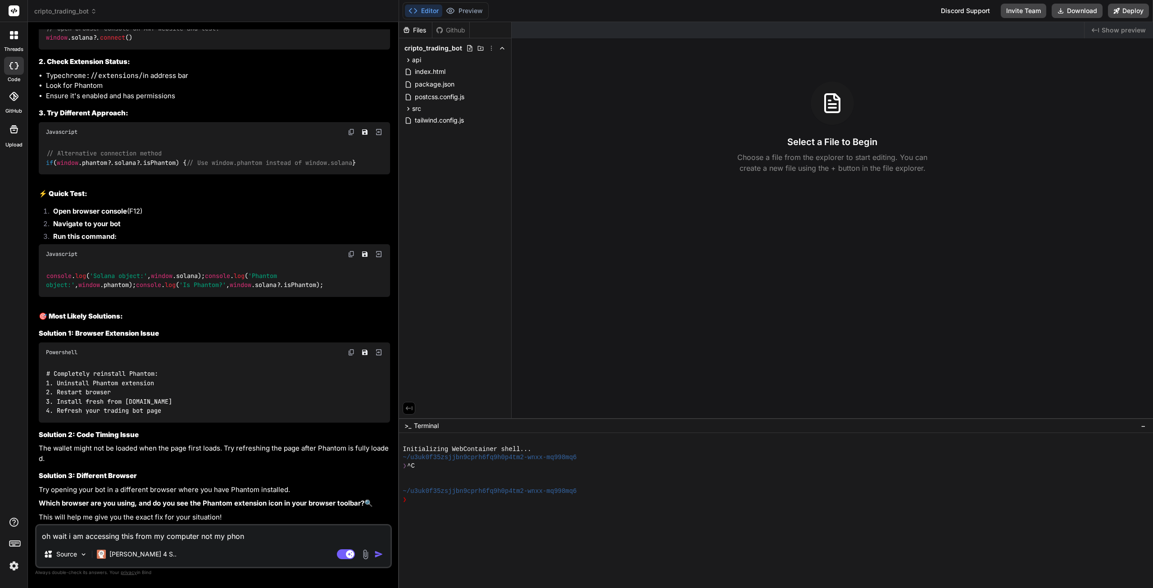
type textarea "oh wait i am accessing this from my computer not my phone"
type textarea "x"
type textarea "oh wait i am accessing this from my computer not my phone"
type textarea "x"
type textarea "oh wait i am accessing this from my computer not my phone i"
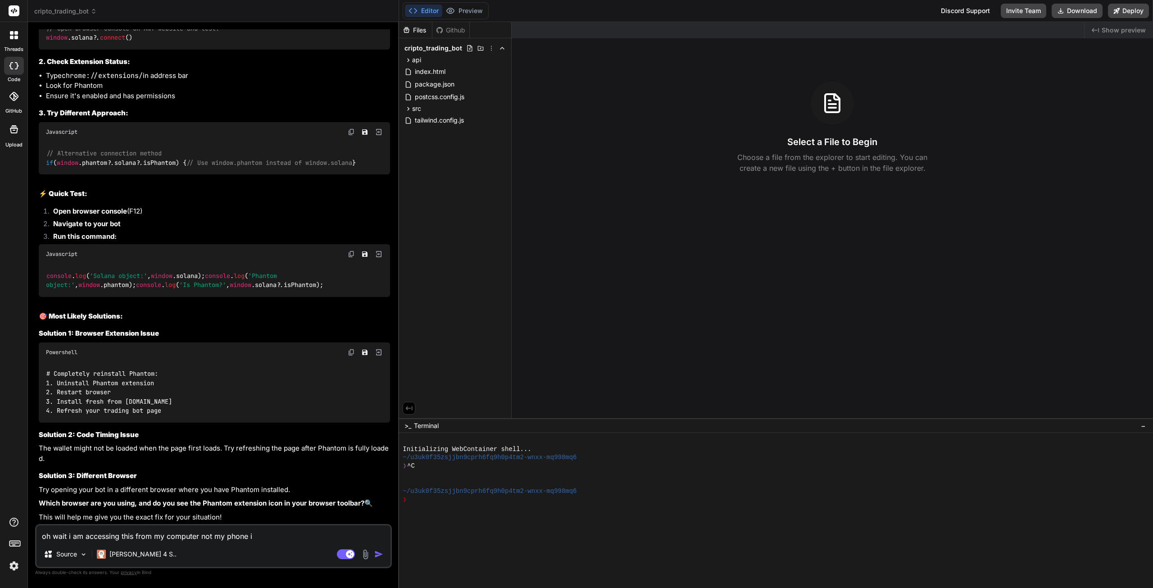
type textarea "x"
type textarea "oh wait i am accessing this from my computer not my phone i d"
type textarea "x"
type textarea "oh wait i am accessing this from my computer not my phone i do"
type textarea "x"
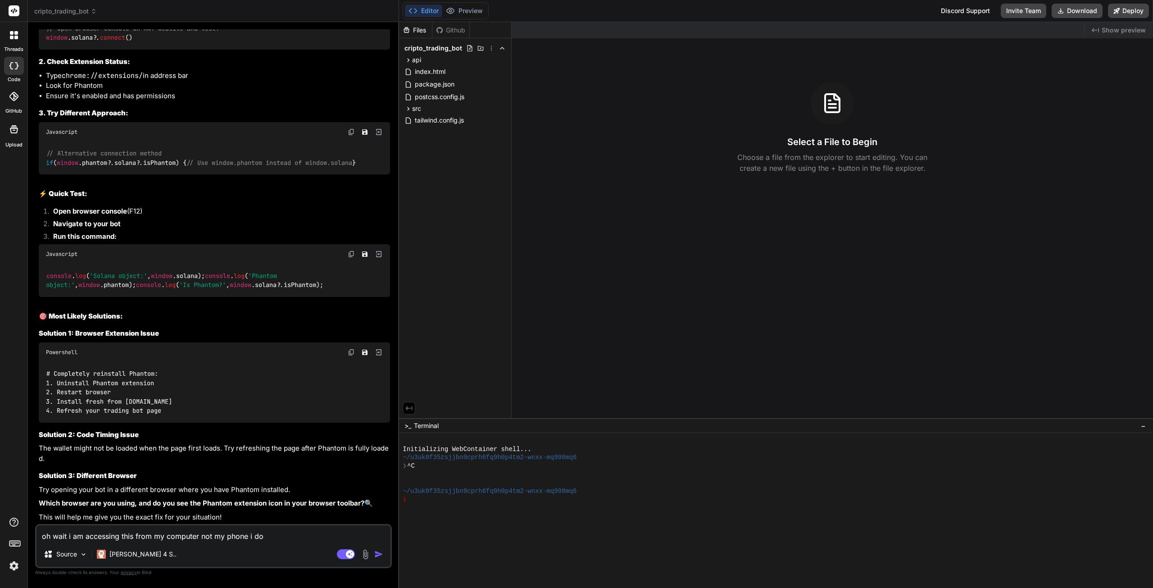
type textarea "oh wait i am accessing this from my computer not my phone i don"
type textarea "x"
type textarea "oh wait i am accessing this from my computer not my phone i don'"
type textarea "x"
type textarea "oh wait i am accessing this from my computer not my phone i don't"
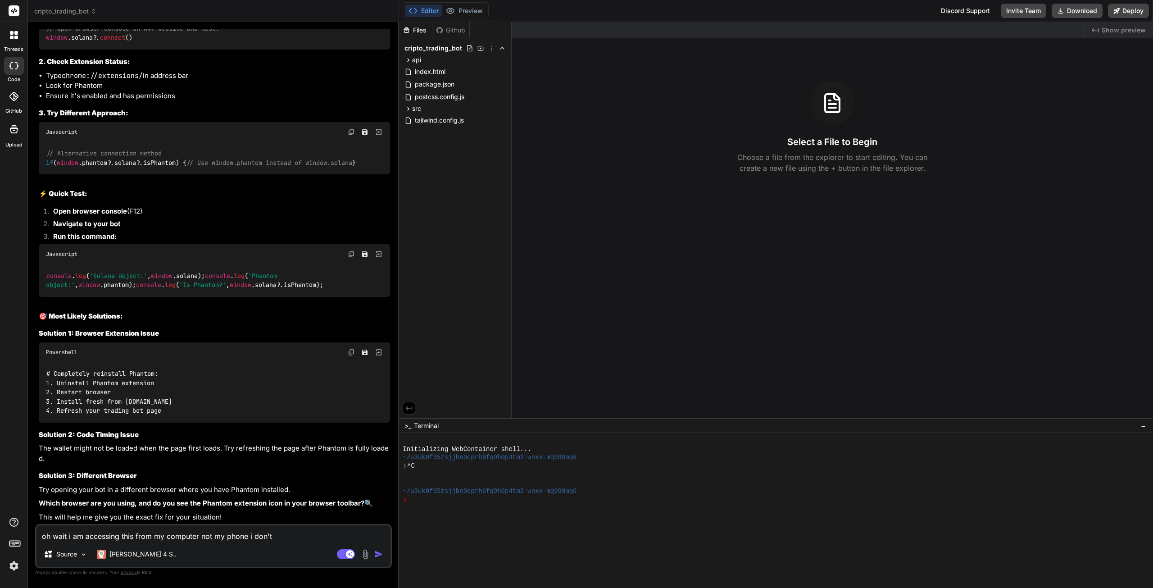
type textarea "x"
type textarea "oh wait i am accessing this from my computer not my phone i don't"
type textarea "x"
type textarea "oh wait i am accessing this from my computer not my phone i don't h"
type textarea "x"
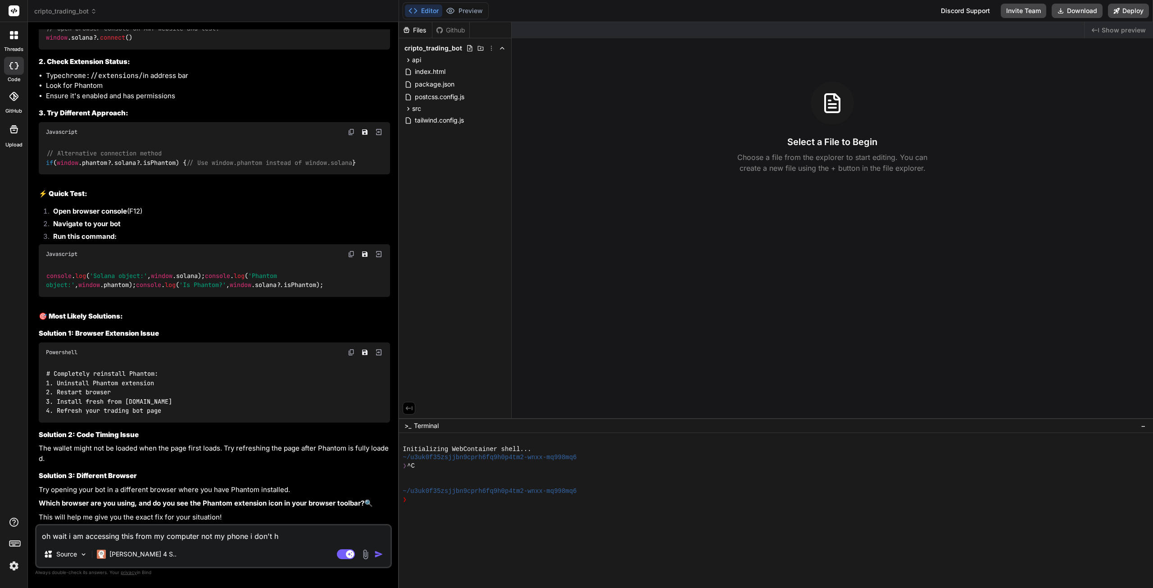
type textarea "oh wait i am accessing this from my computer not my phone i don't ha"
type textarea "x"
type textarea "oh wait i am accessing this from my computer not my phone i don't hav"
type textarea "x"
type textarea "oh wait i am accessing this from my computer not my phone i don't have"
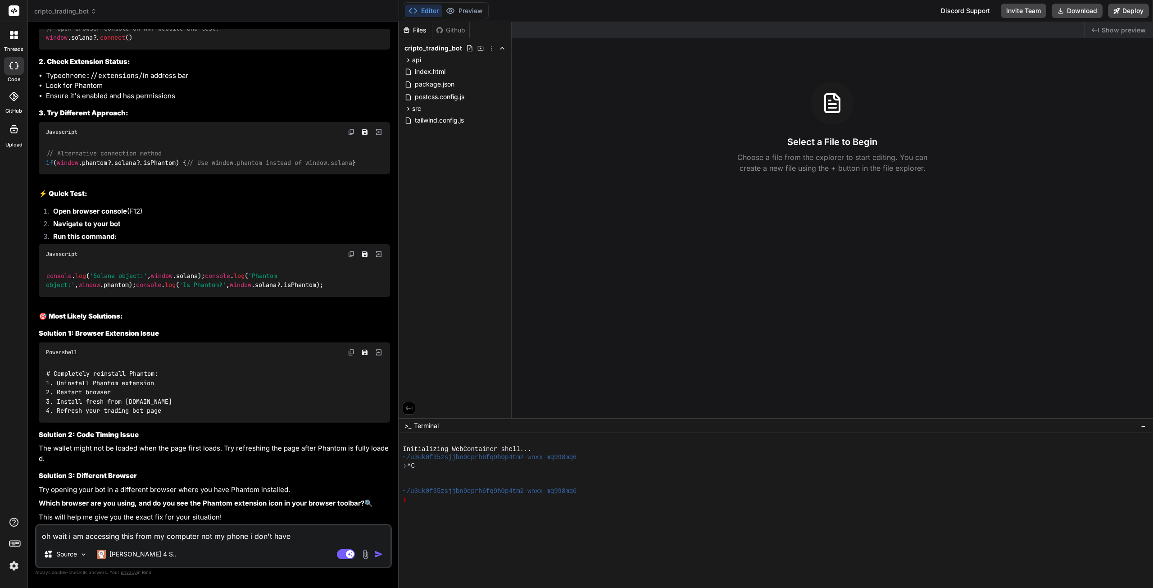
type textarea "x"
type textarea "oh wait i am accessing this from my computer not my phone i don't have"
type textarea "x"
type textarea "oh wait i am accessing this from my computer not my phone i don't have t"
type textarea "x"
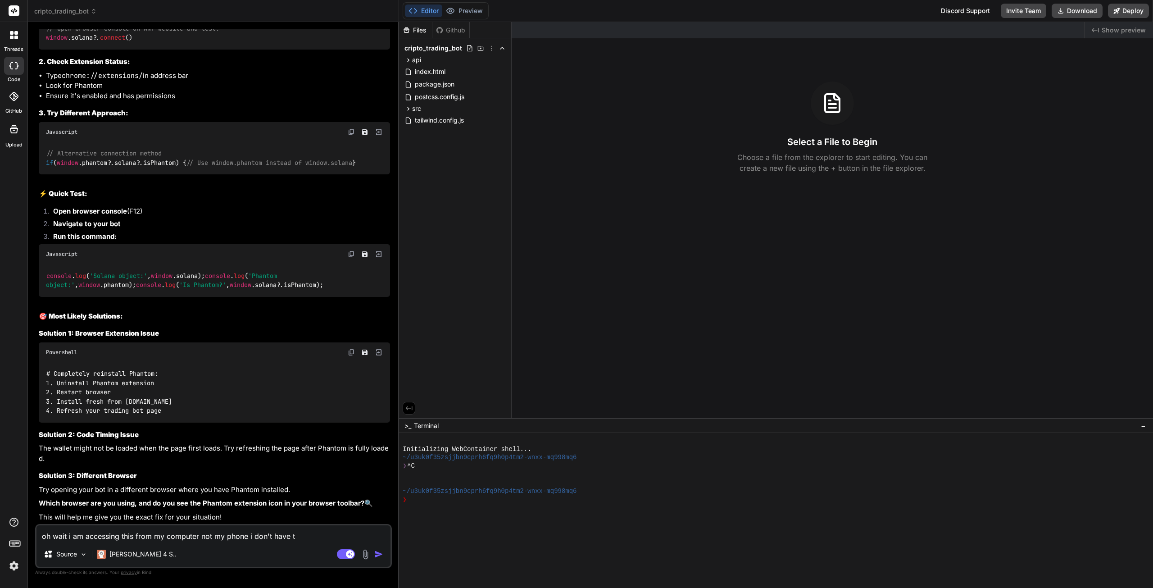
type textarea "oh wait i am accessing this from my computer not my phone i don't have th"
type textarea "x"
type textarea "oh wait i am accessing this from my computer not my phone i don't have the"
type textarea "x"
type textarea "oh wait i am accessing this from my computer not my phone i don't have the e"
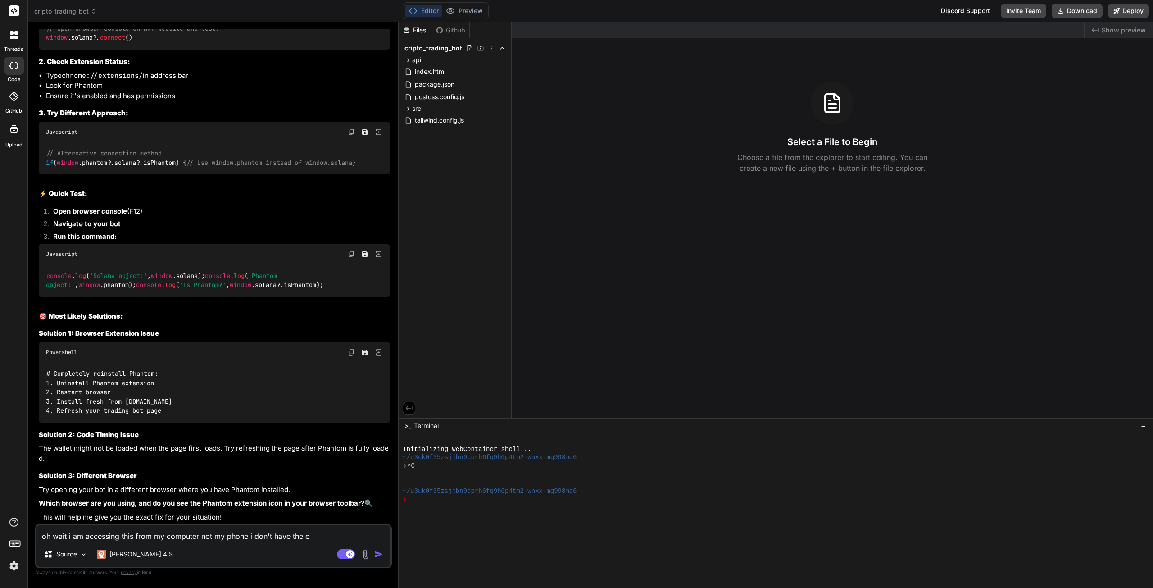
type textarea "x"
type textarea "oh wait i am accessing this from my computer not my phone i don't have the ex"
type textarea "x"
type textarea "oh wait i am accessing this from my computer not my phone i don't have the ext"
type textarea "x"
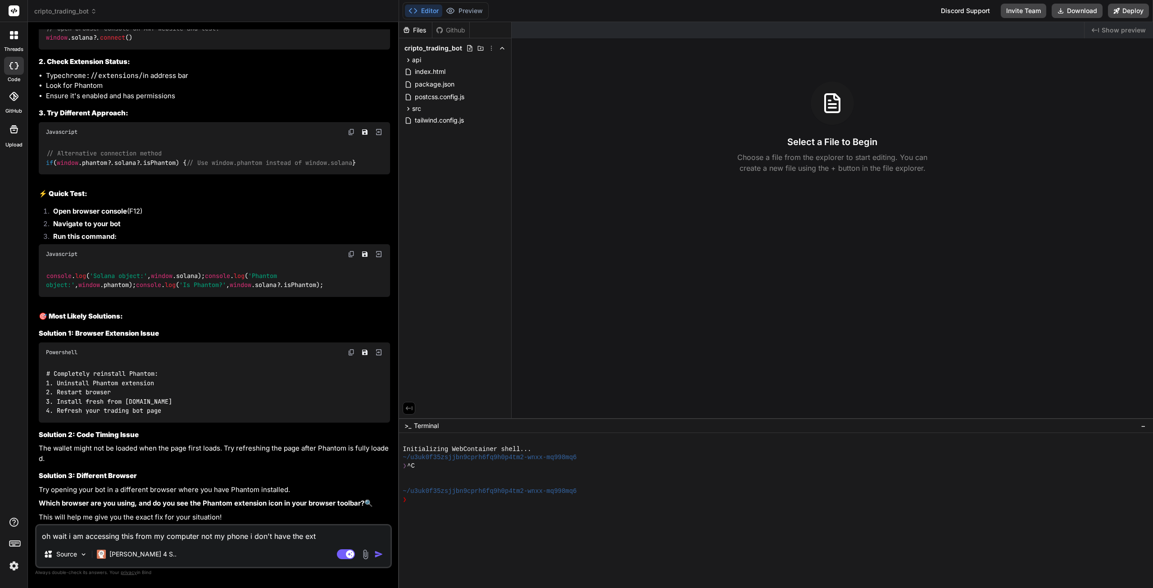
type textarea "oh wait i am accessing this from my computer not my phone i don't have the exti"
type textarea "x"
type textarea "oh wait i am accessing this from my computer not my phone i don't have the extio"
type textarea "x"
type textarea "oh wait i am accessing this from my computer not my phone i don't have the exti…"
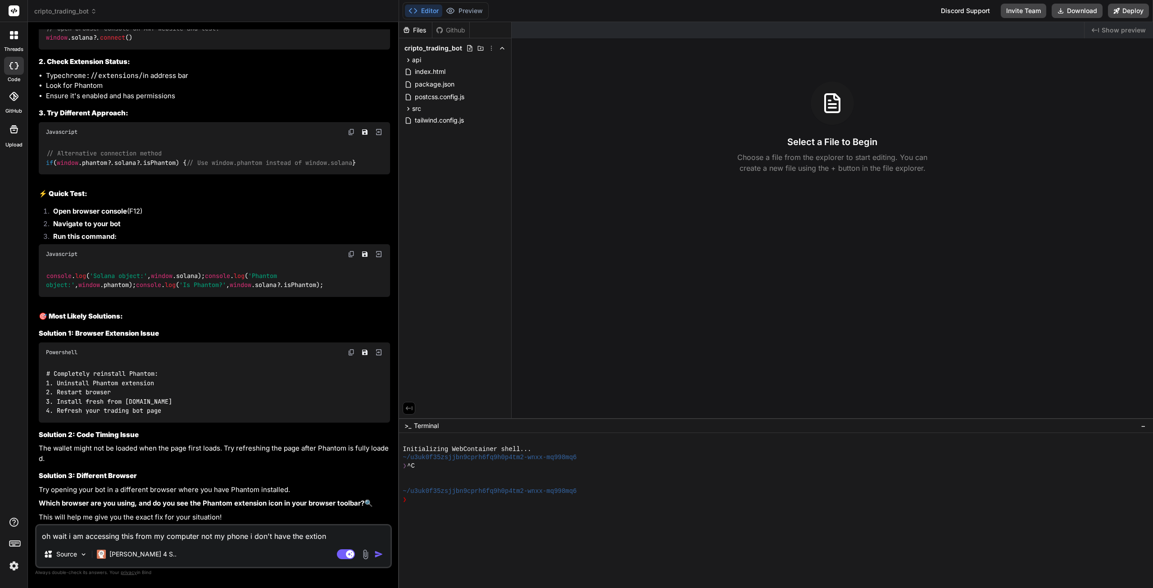
type textarea "x"
type textarea "oh wait i am accessing this from my computer not my phone i don't have the exti…"
type textarea "x"
type textarea "oh wait i am accessing this from my computer not my phone i don't have the exti…"
type textarea "x"
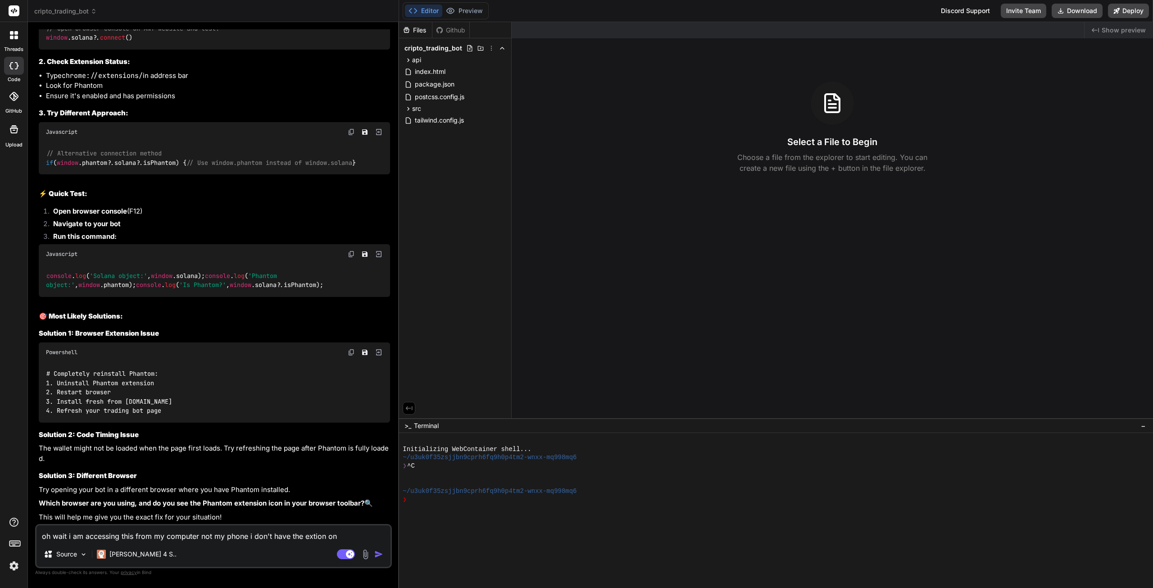
type textarea "oh wait i am accessing this from my computer not my phone i don't have the exti…"
type textarea "x"
type textarea "oh wait i am accessing this from my computer not my phone i don't have the exti…"
type textarea "x"
type textarea "oh wait i am accessing this from my computer not my phone i don't have the exti…"
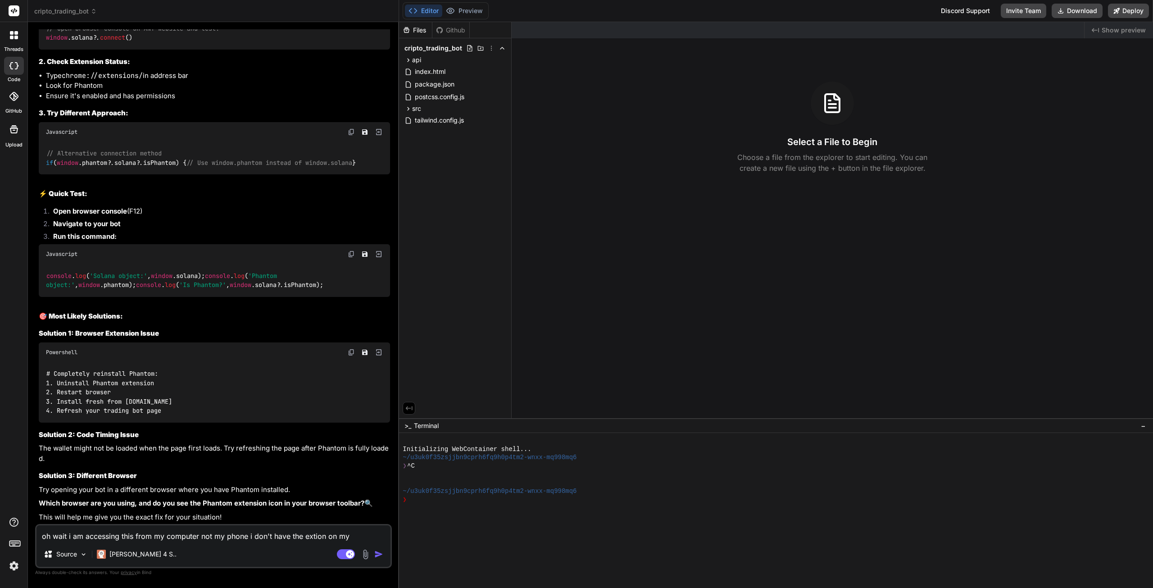
type textarea "x"
type textarea "oh wait i am accessing this from my computer not my phone i don't have the exti…"
type textarea "x"
type textarea "oh wait i am accessing this from my computer not my phone i don't have the exti…"
type textarea "x"
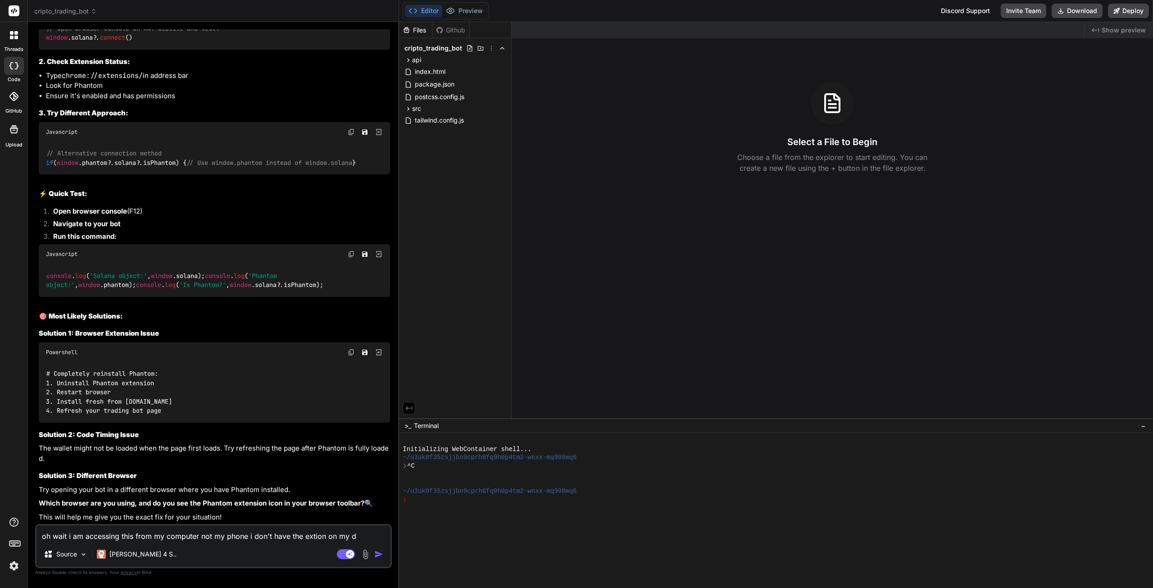
type textarea "oh wait i am accessing this from my computer not my phone i don't have the exti…"
type textarea "x"
type textarea "oh wait i am accessing this from my computer not my phone i don't have the exti…"
type textarea "x"
type textarea "oh wait i am accessing this from my computer not my phone i don't have the exti…"
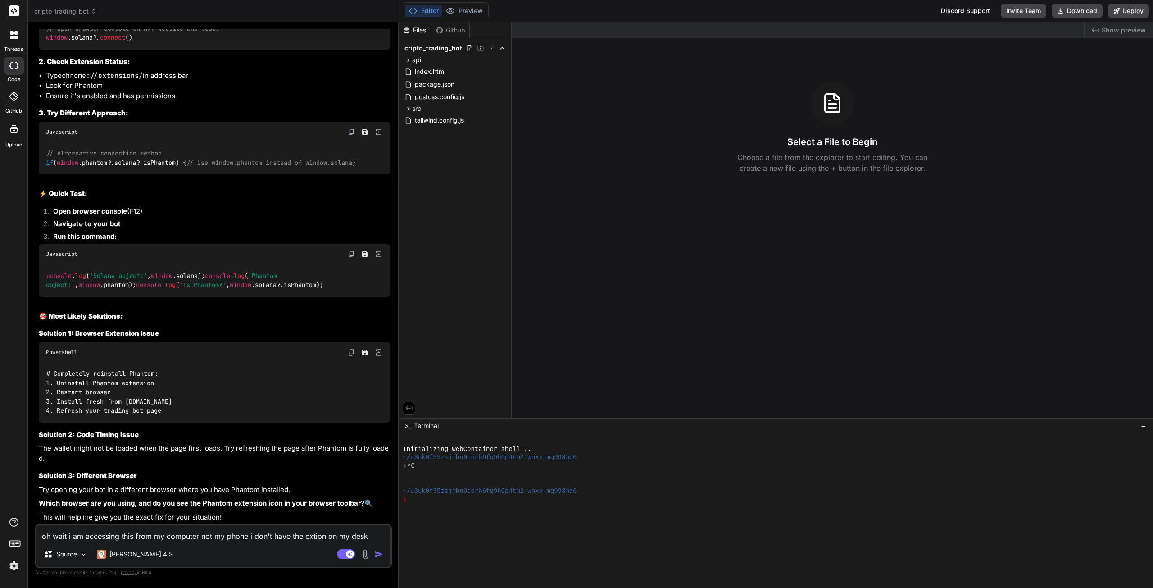
type textarea "x"
type textarea "oh wait i am accessing this from my computer not my phone i don't have the exti…"
type textarea "x"
type textarea "oh wait i am accessing this from my computer not my phone i don't have the exti…"
type textarea "x"
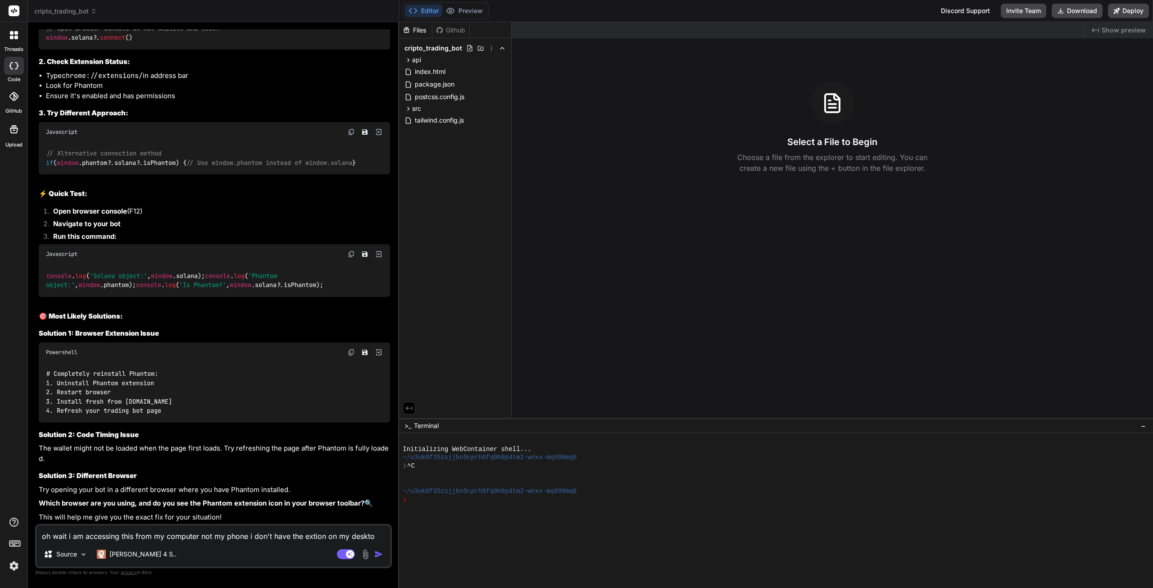
type textarea "oh wait i am accessing this from my computer not my phone i don't have the exti…"
type textarea "x"
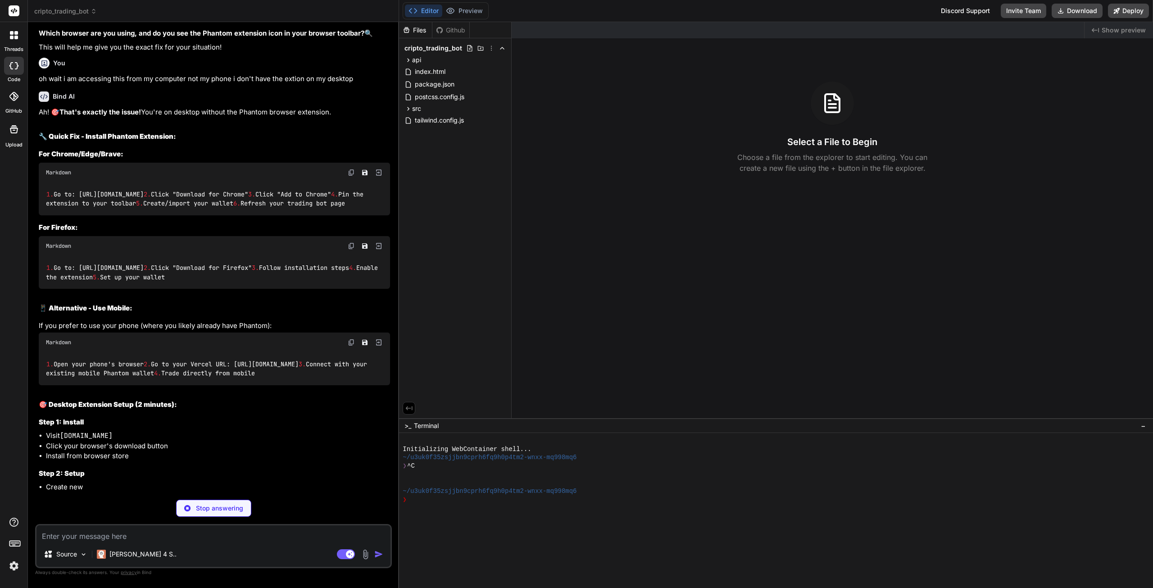
scroll to position [5515, 0]
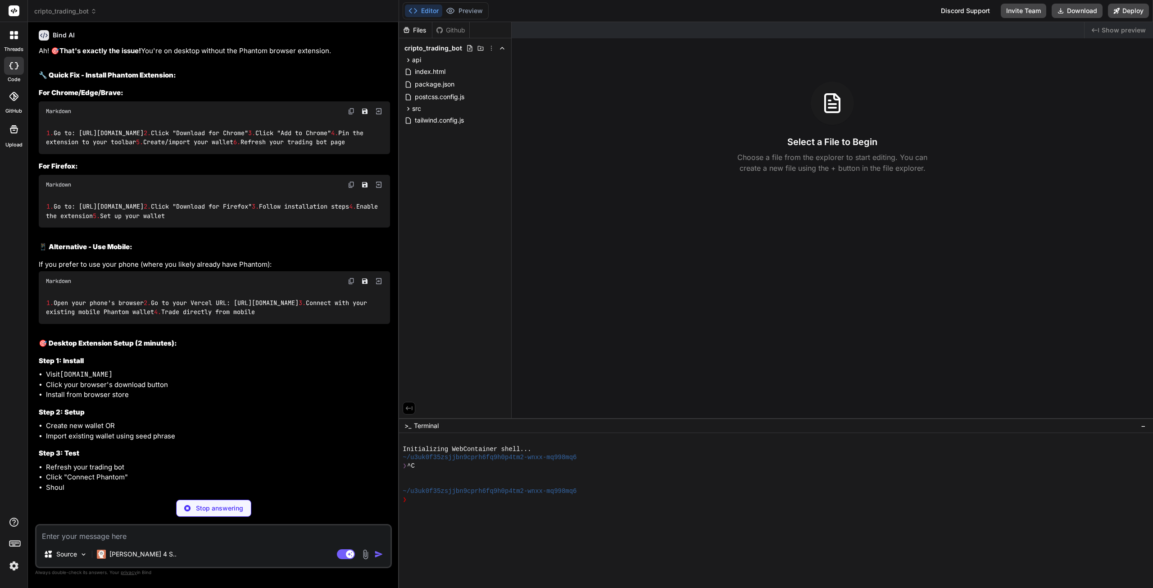
click at [136, 537] on textarea at bounding box center [213, 533] width 354 height 16
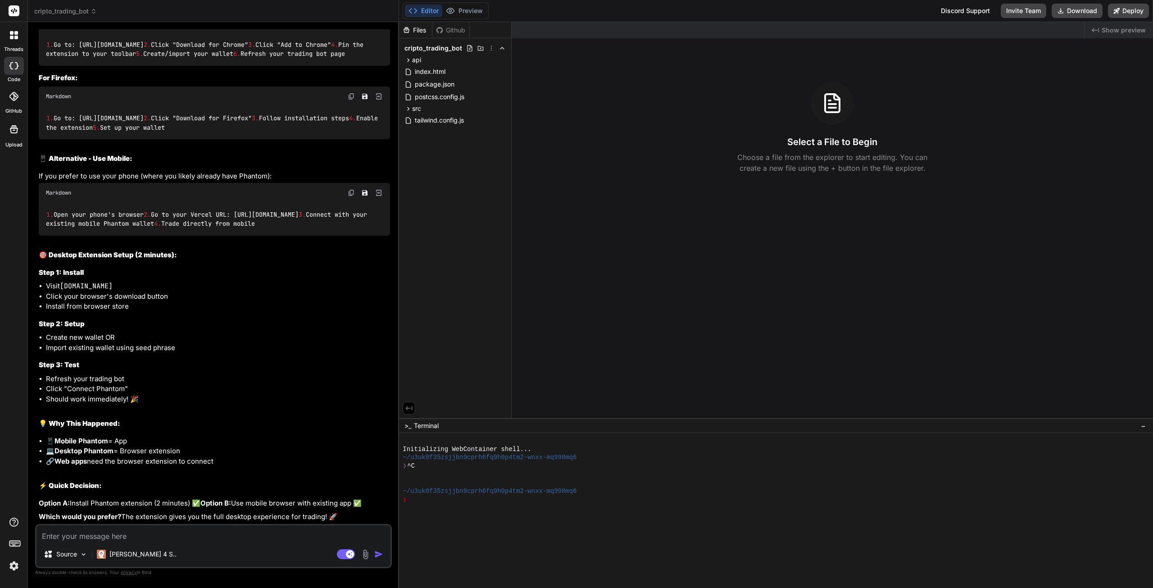
type textarea "x"
type textarea "b"
type textarea "x"
type textarea "bu"
type textarea "x"
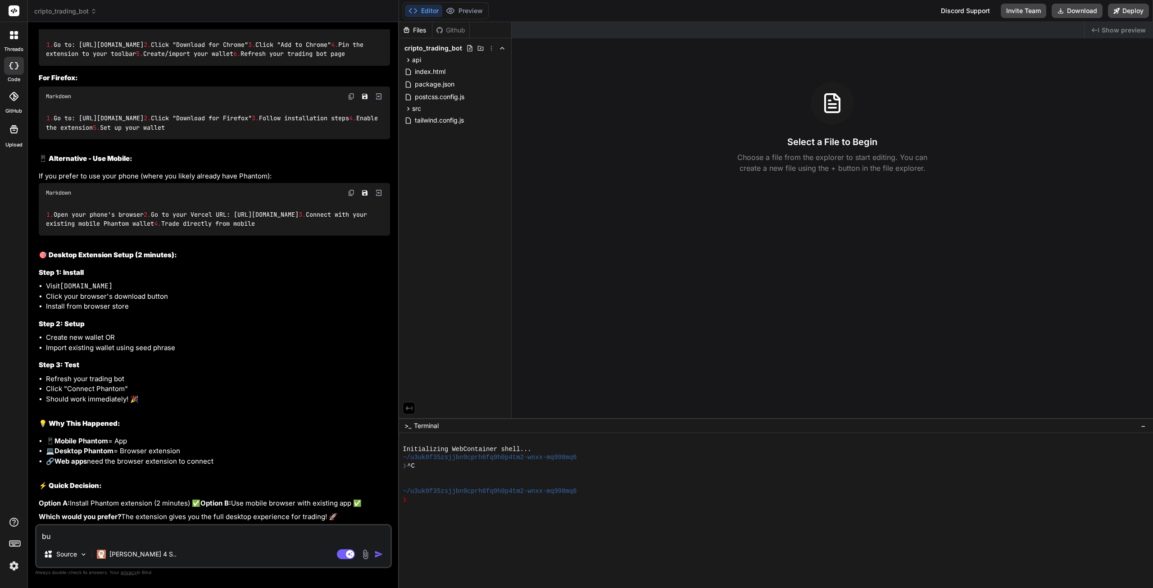
type textarea "but"
type textarea "x"
type textarea "but"
type textarea "x"
type textarea "but i"
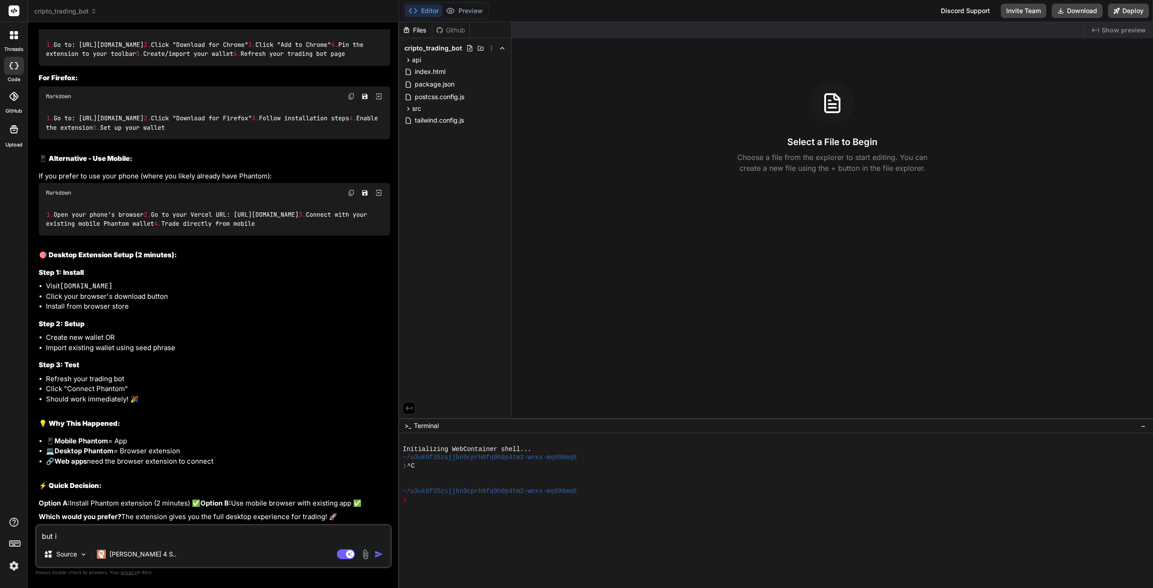
type textarea "x"
type textarea "but i a"
type textarea "x"
type textarea "but i al"
type textarea "x"
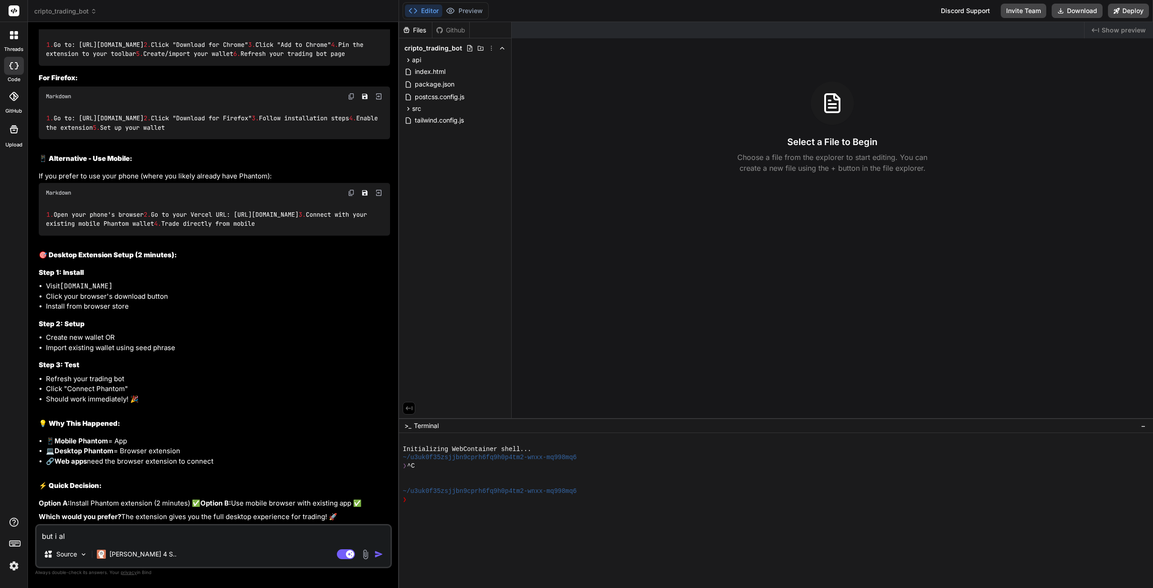
type textarea "but i alr"
type textarea "x"
type textarea "but i alre"
type textarea "x"
type textarea "but i alrea"
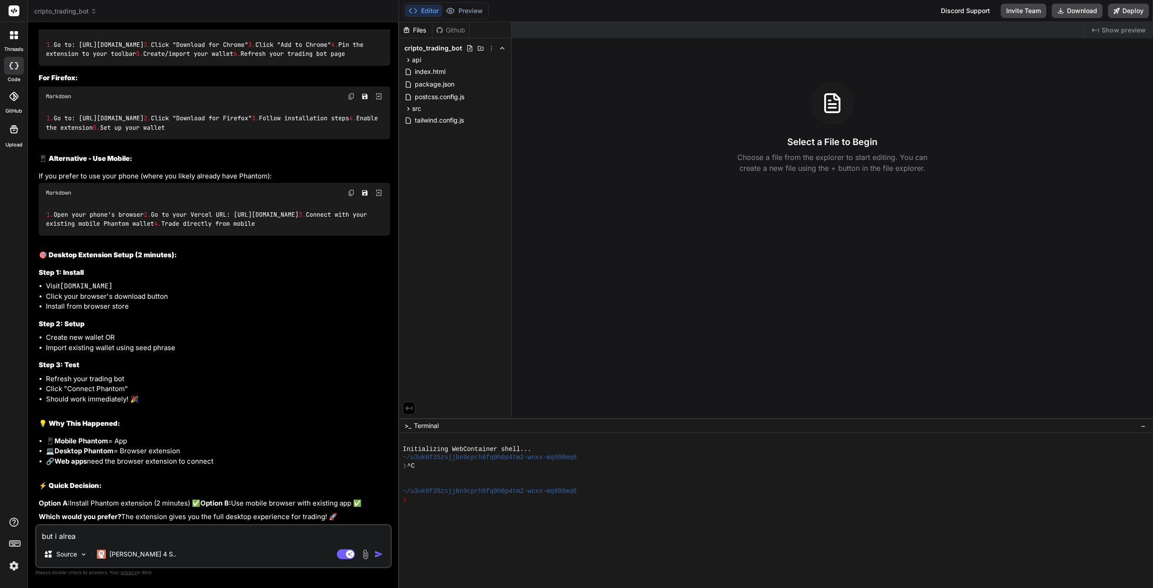
type textarea "x"
type textarea "but i alread"
type textarea "x"
type textarea "but i already"
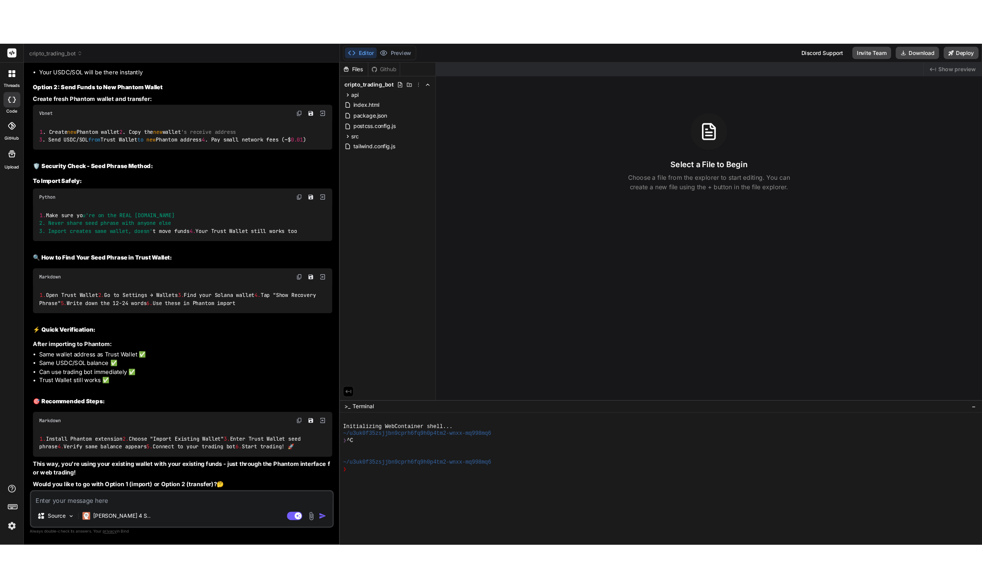
scroll to position [6624, 0]
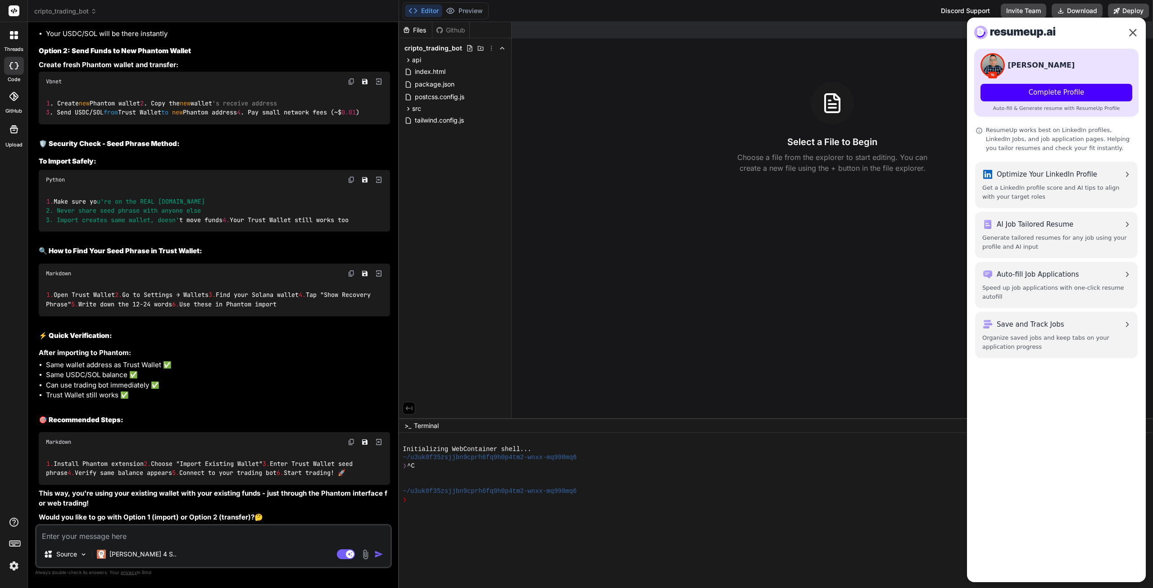
click at [1133, 36] on button "×" at bounding box center [1132, 32] width 11 height 20
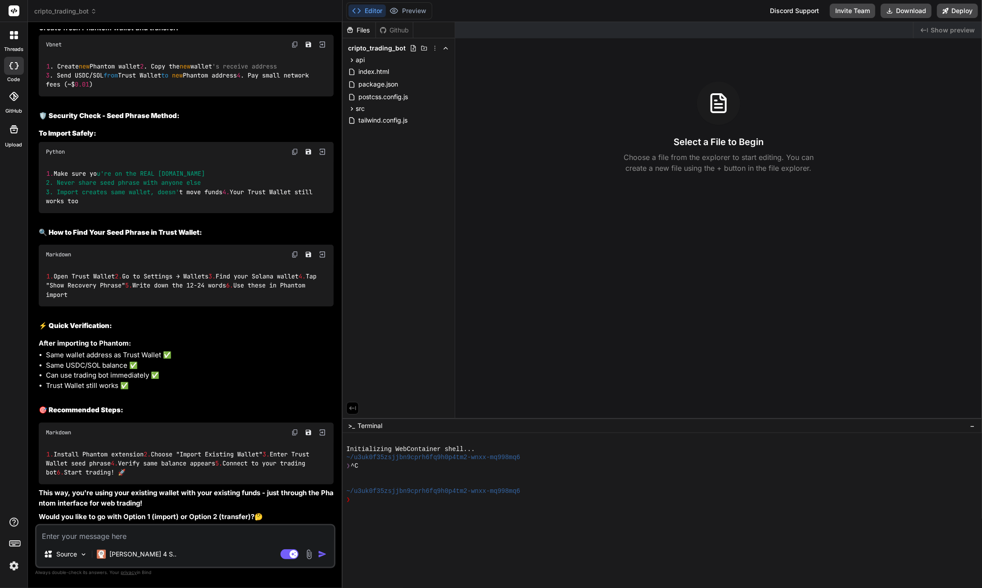
scroll to position [6713, 0]
click at [156, 539] on textarea at bounding box center [185, 533] width 298 height 16
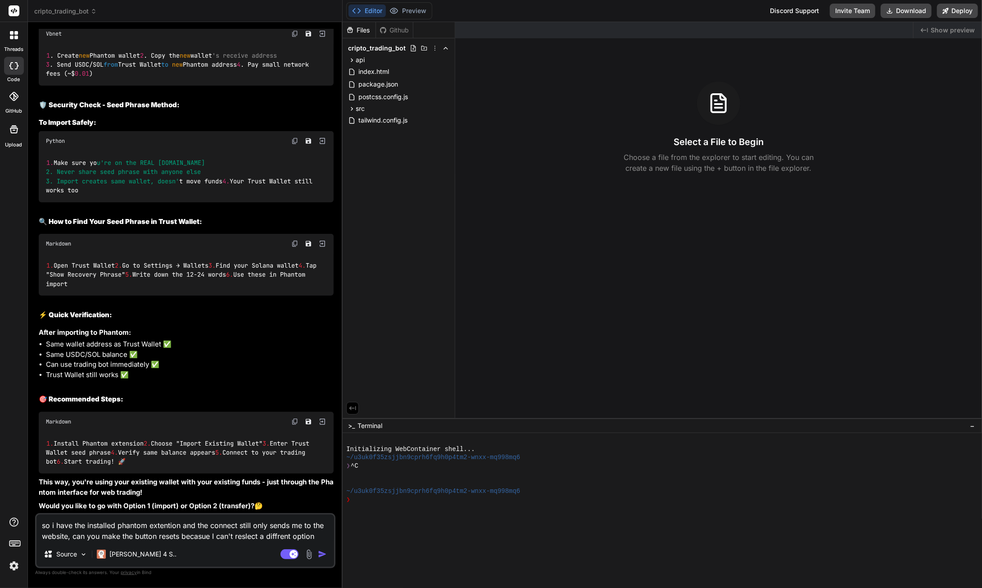
click at [180, 537] on textarea "so i have the installed phantom extention and the connect still only sends me t…" at bounding box center [185, 527] width 298 height 27
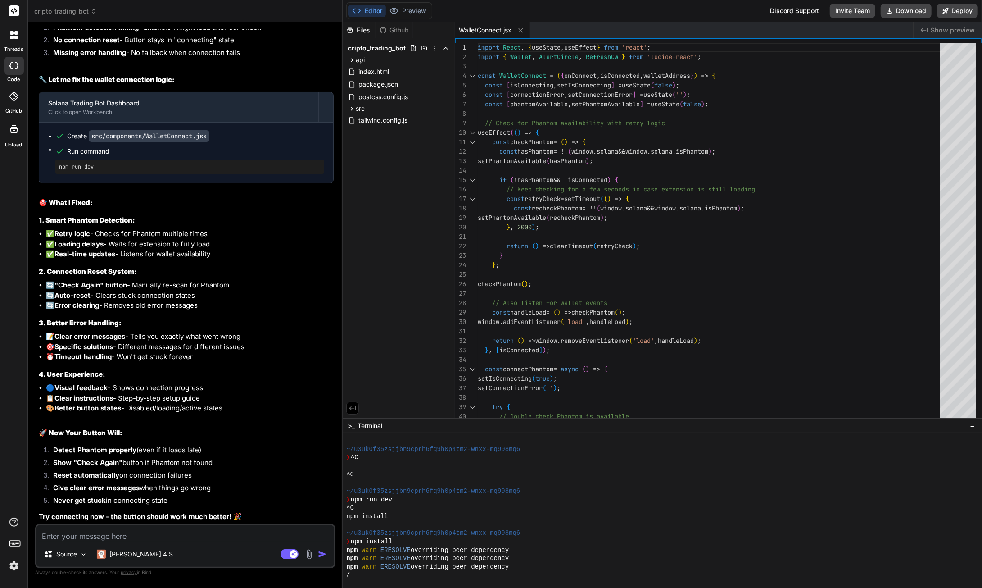
scroll to position [7323, 0]
click at [368, 60] on div "api" at bounding box center [398, 59] width 105 height 11
click at [352, 62] on icon at bounding box center [352, 60] width 8 height 8
click at [352, 61] on icon at bounding box center [352, 60] width 8 height 8
click at [363, 60] on span "api" at bounding box center [360, 59] width 9 height 9
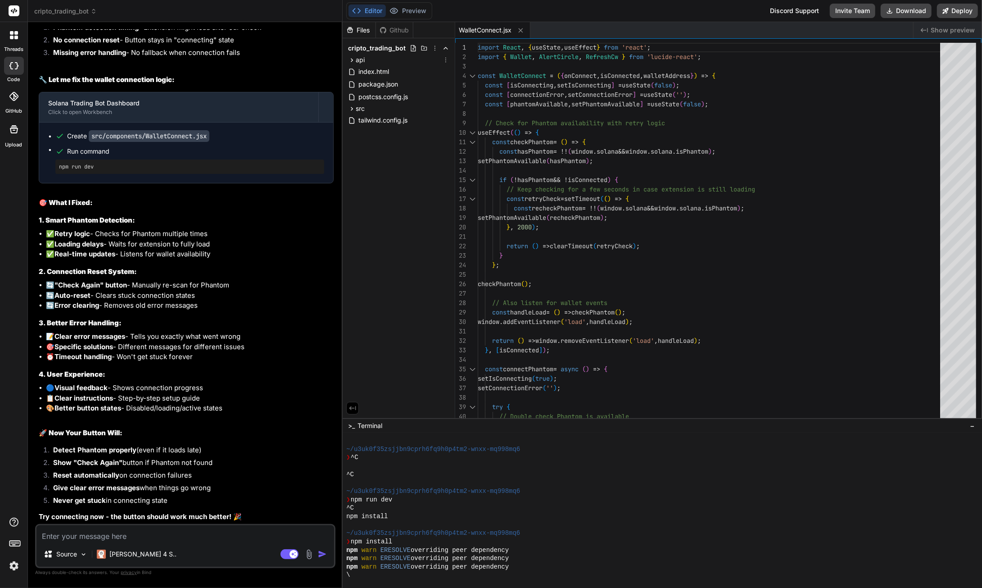
click at [363, 60] on span "api" at bounding box center [360, 59] width 9 height 9
click at [367, 124] on div "src" at bounding box center [398, 123] width 105 height 11
click at [373, 135] on span "App.jsx" at bounding box center [377, 135] width 24 height 11
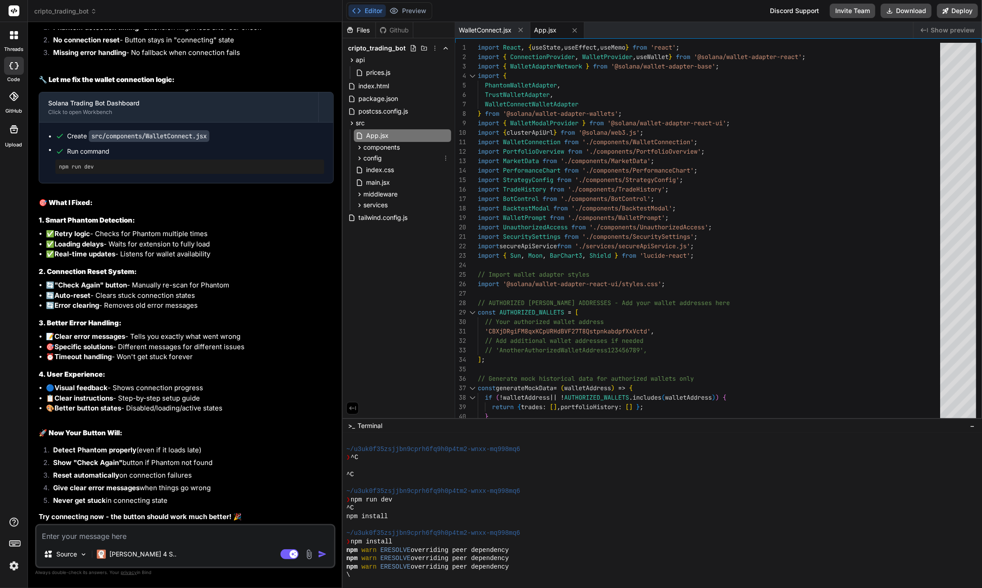
click at [380, 160] on span "config" at bounding box center [372, 158] width 18 height 9
click at [380, 149] on span "components" at bounding box center [381, 147] width 36 height 9
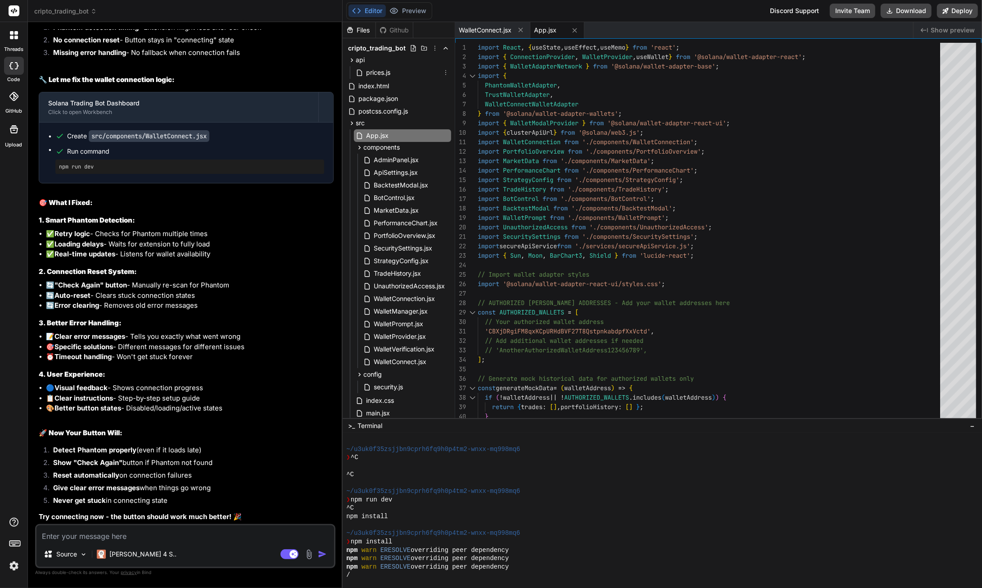
click at [383, 76] on span "prices.js" at bounding box center [378, 72] width 26 height 11
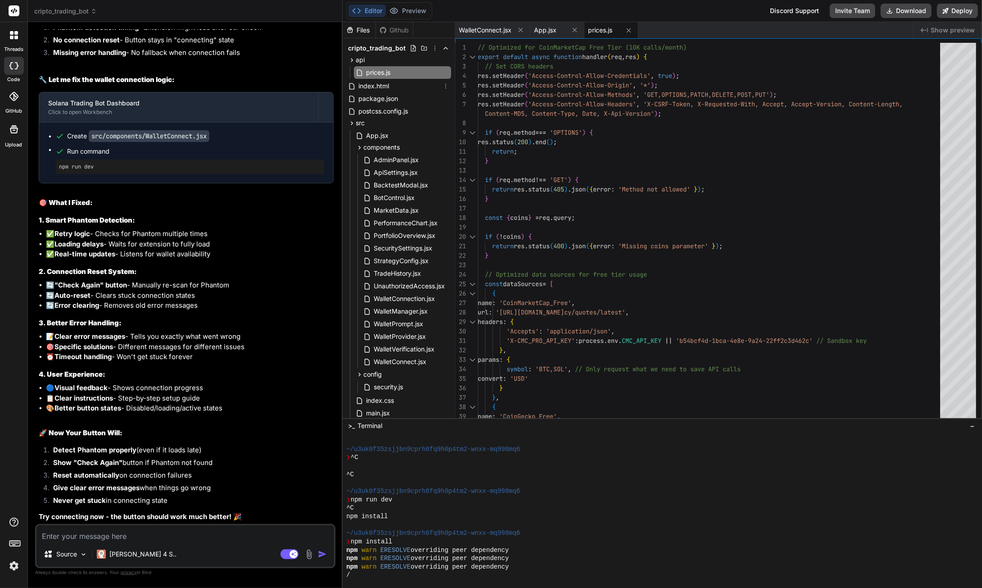
click at [382, 86] on span "index.html" at bounding box center [374, 86] width 32 height 11
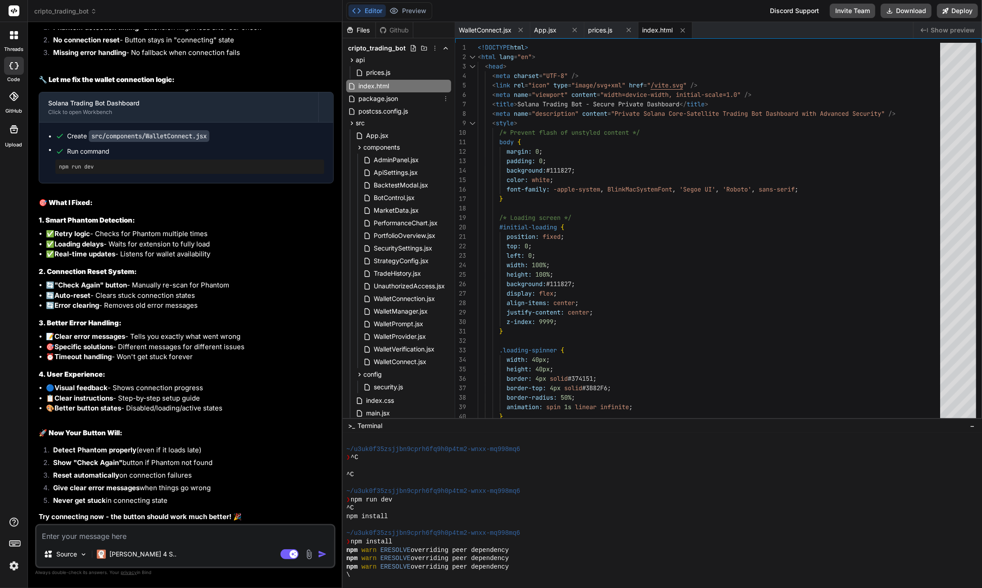
click at [382, 101] on span "package.json" at bounding box center [378, 98] width 41 height 11
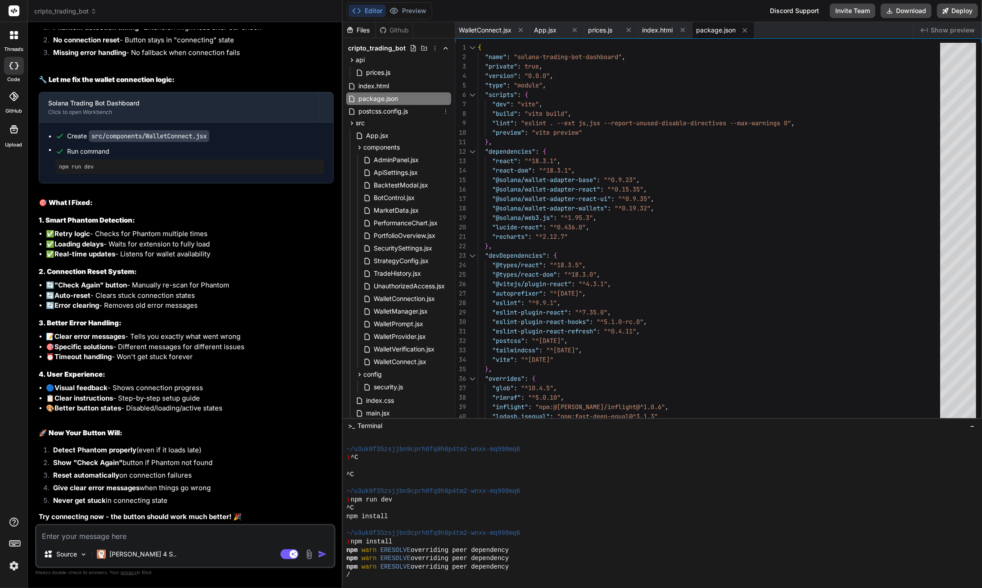
click at [384, 114] on span "postcss.config.js" at bounding box center [383, 111] width 51 height 11
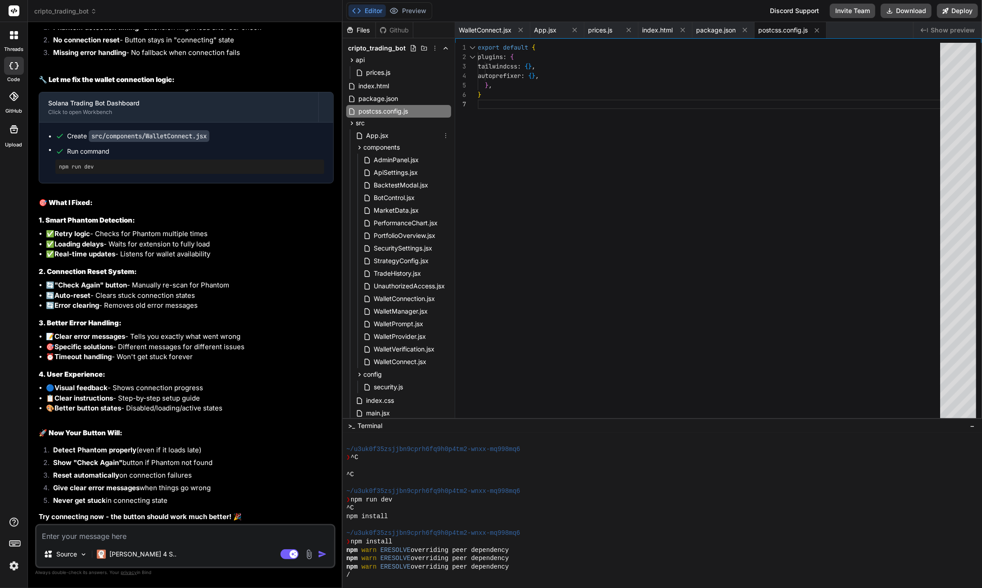
click at [385, 136] on span "App.jsx" at bounding box center [377, 135] width 24 height 11
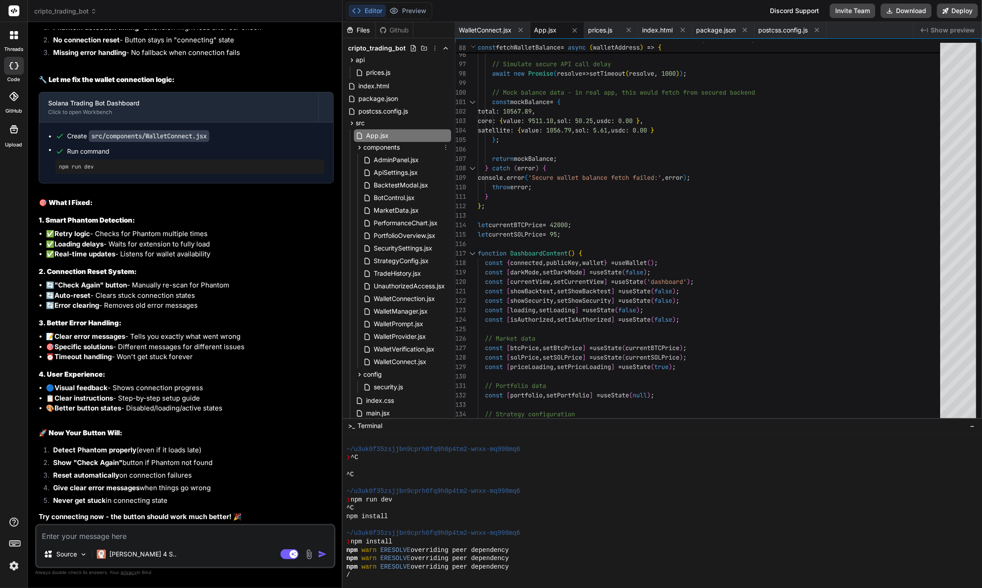
click at [395, 147] on span "components" at bounding box center [381, 147] width 36 height 9
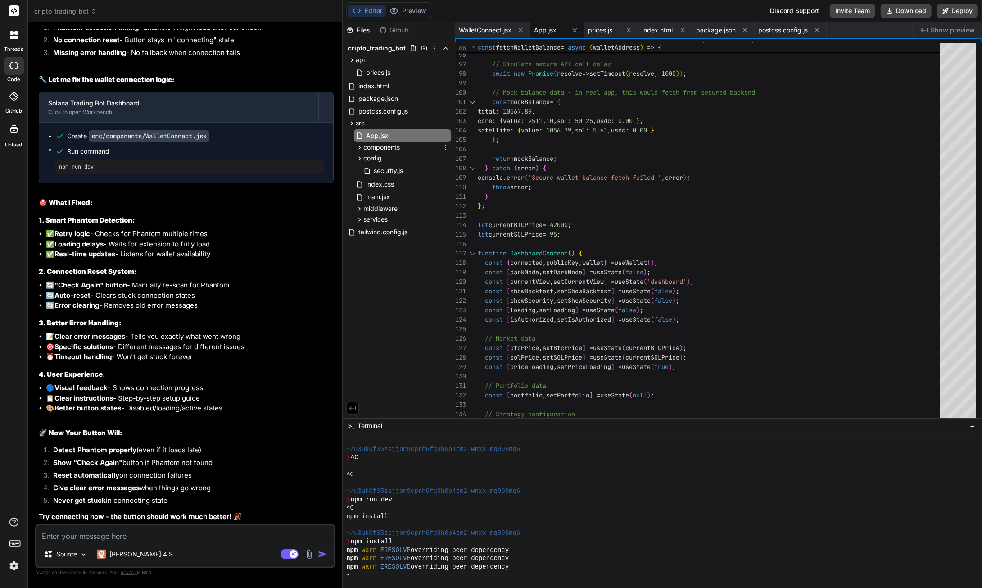
click at [395, 147] on span "components" at bounding box center [381, 147] width 36 height 9
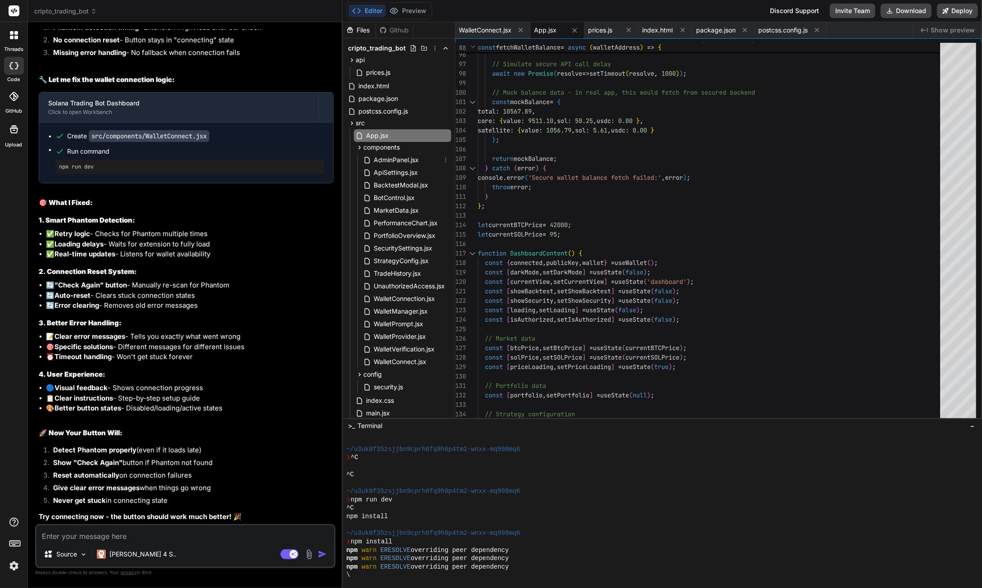
click at [394, 159] on span "AdminPanel.jsx" at bounding box center [396, 159] width 47 height 11
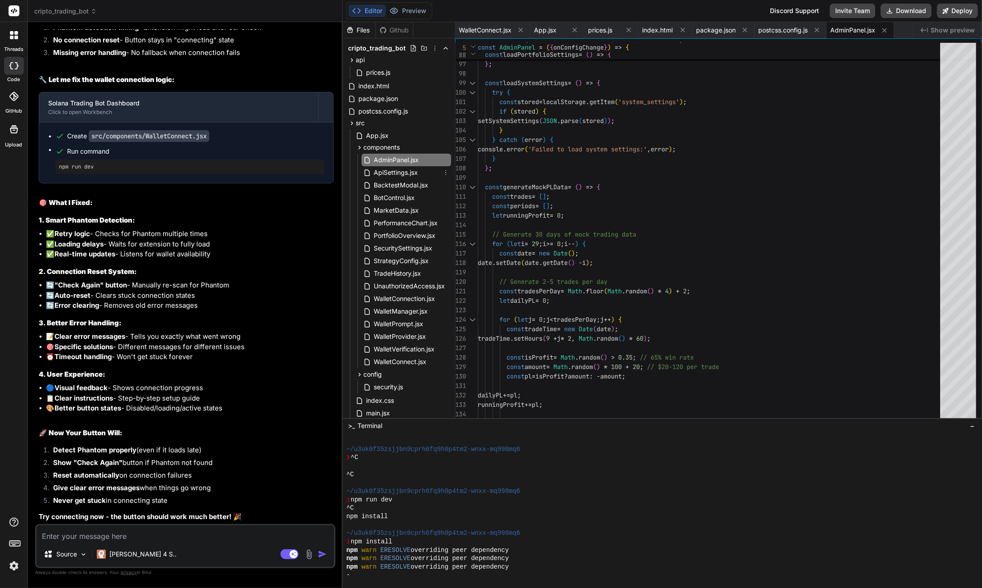
click at [398, 172] on span "ApiSettings.jsx" at bounding box center [396, 172] width 46 height 11
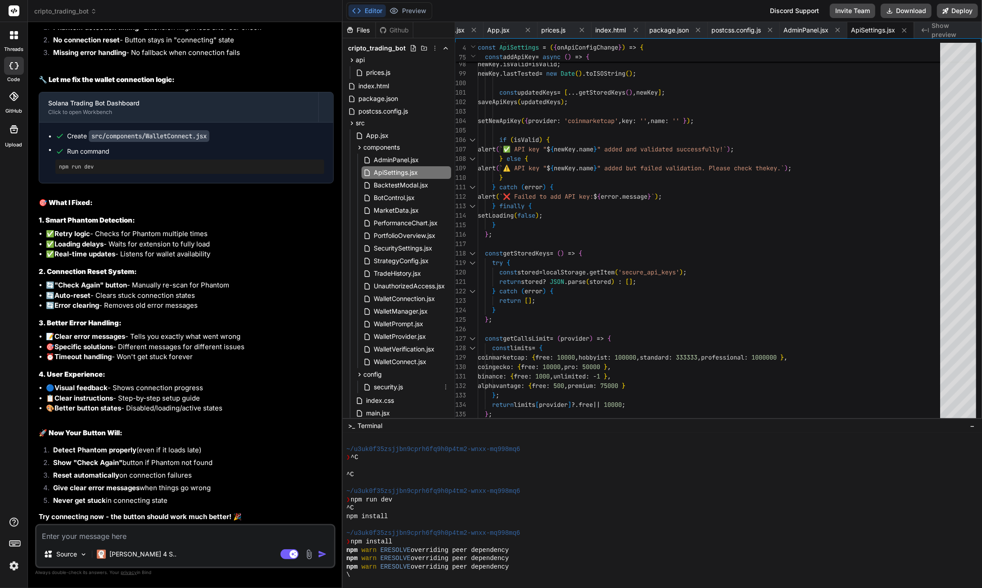
click at [394, 386] on span "security.js" at bounding box center [388, 386] width 31 height 11
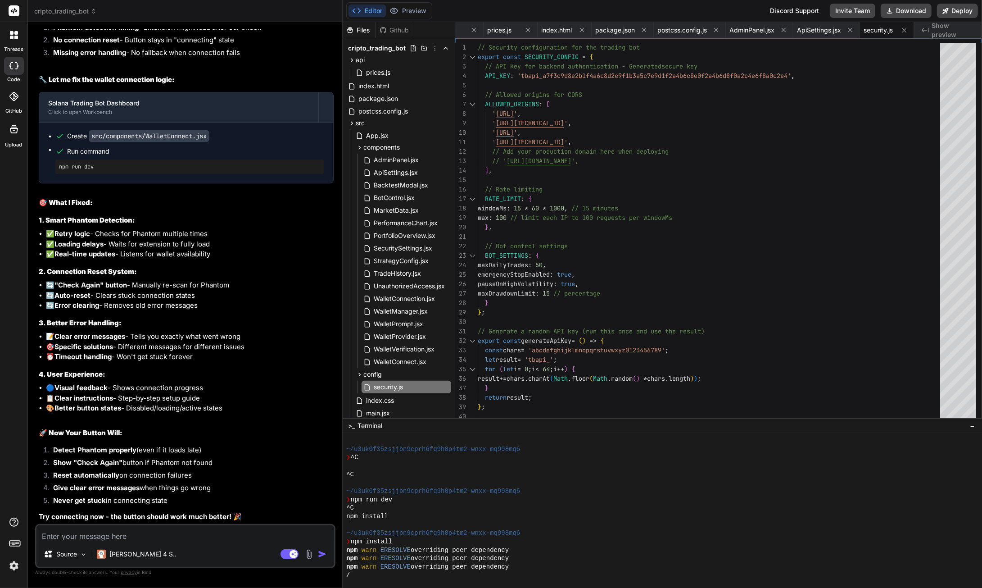
click at [914, 14] on button "Download" at bounding box center [906, 11] width 51 height 14
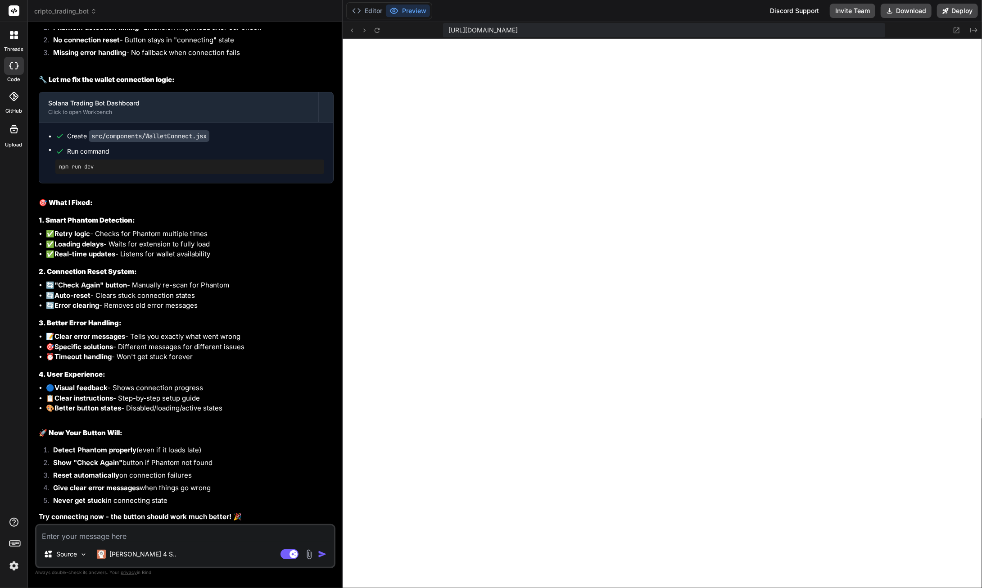
scroll to position [294, 0]
click at [154, 538] on textarea at bounding box center [185, 533] width 298 height 16
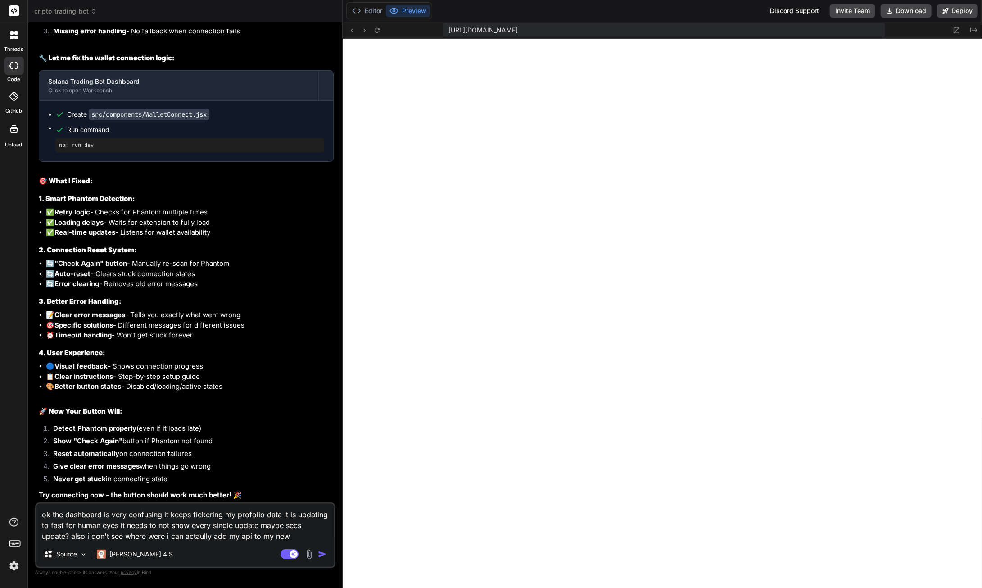
click at [301, 535] on textarea "ok the dashboard is very confusing it keeps fickering my profolio data it is up…" at bounding box center [185, 522] width 298 height 38
paste textarea "https://pro.coinmarketcap.com/"
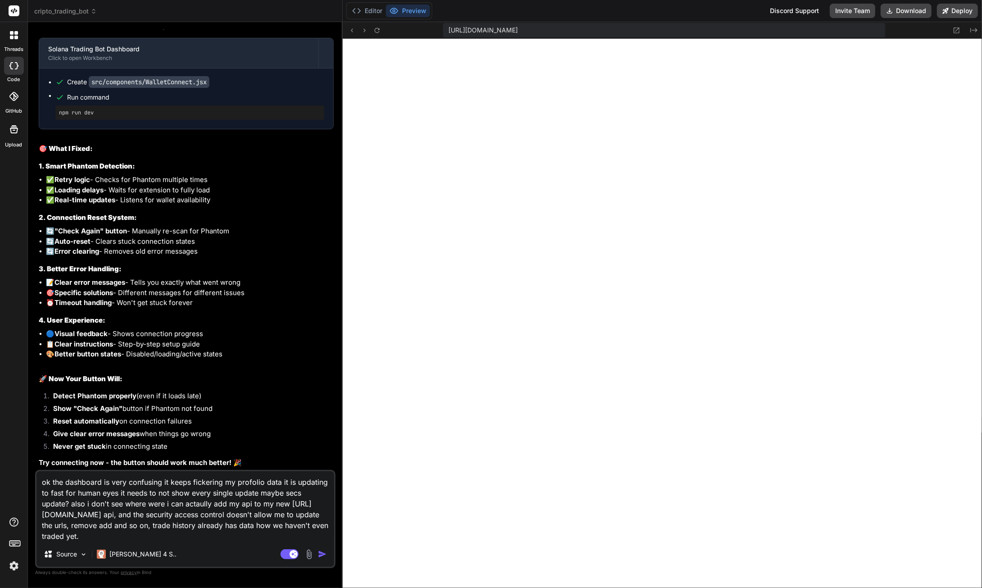
click at [170, 537] on textarea "ok the dashboard is very confusing it keeps fickering my profolio data it is up…" at bounding box center [185, 506] width 298 height 70
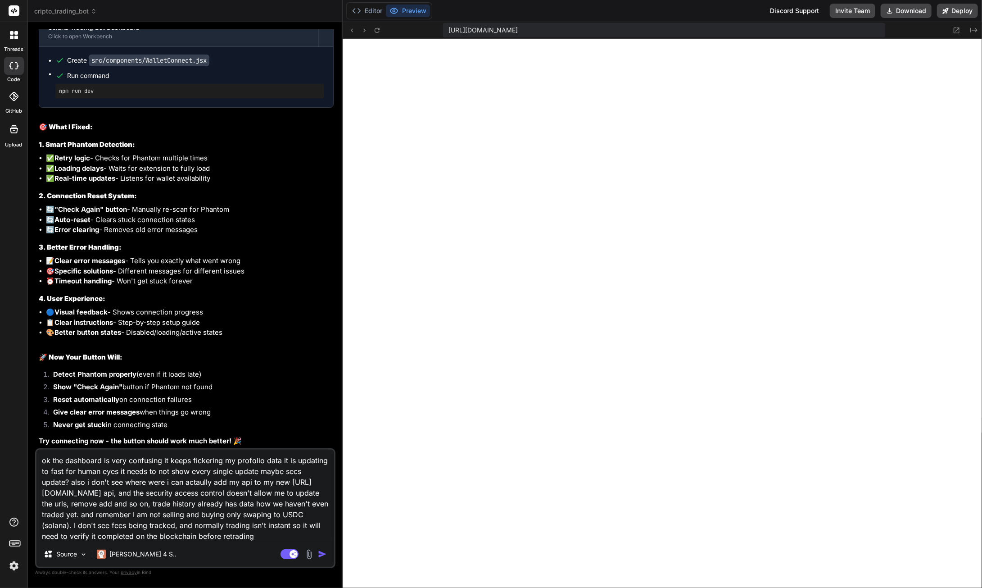
click at [322, 556] on img "button" at bounding box center [322, 553] width 9 height 9
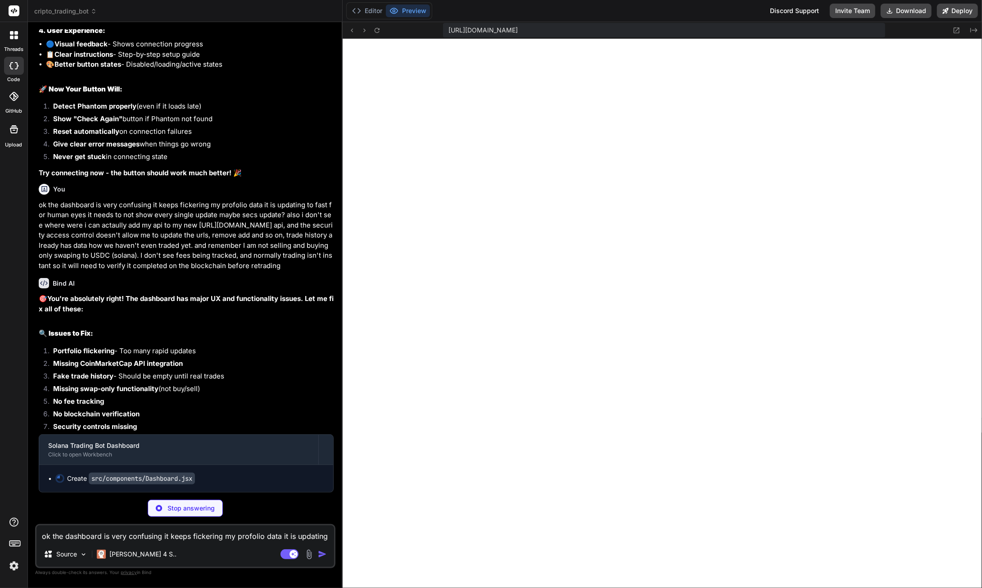
scroll to position [7666, 0]
click at [375, 10] on button "Editor" at bounding box center [367, 11] width 37 height 13
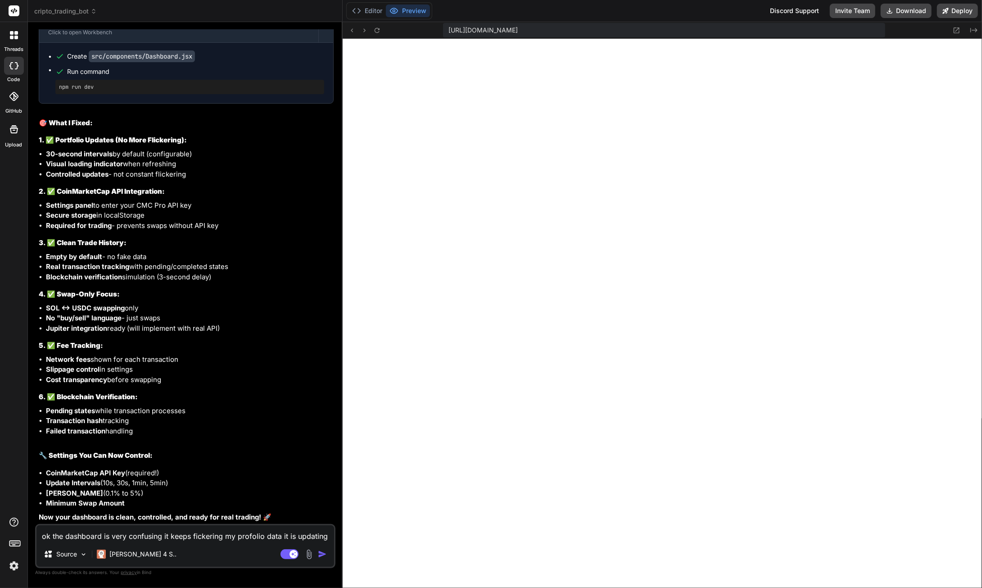
scroll to position [7981, 0]
drag, startPoint x: 199, startPoint y: 263, endPoint x: 77, endPoint y: 263, distance: 122.0
click at [77, 159] on li "30-second intervals by default (configurable)" at bounding box center [190, 154] width 288 height 10
drag, startPoint x: 213, startPoint y: 294, endPoint x: 46, endPoint y: 298, distance: 167.5
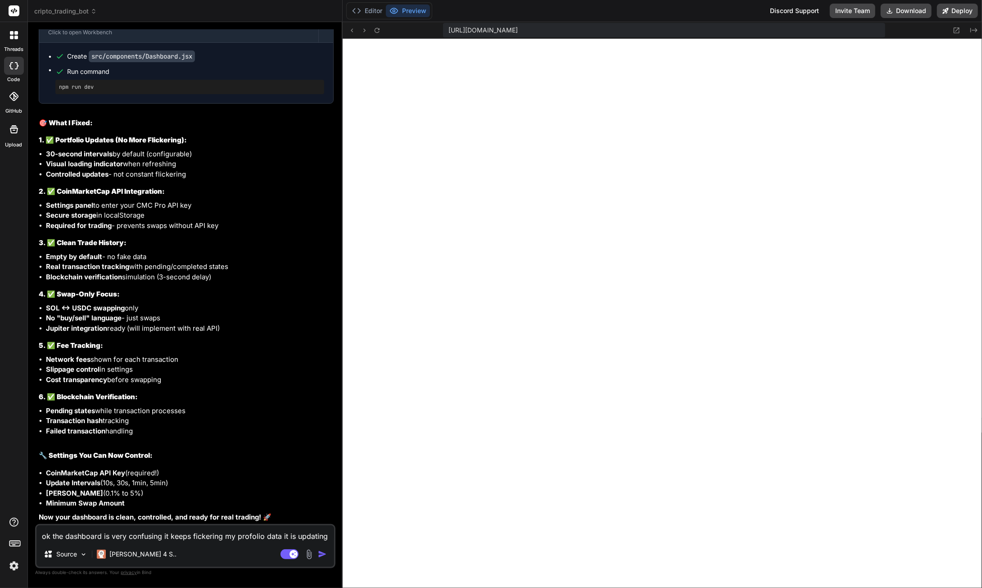
click at [46, 282] on li "Blockchain verification simulation (3-second delay)" at bounding box center [190, 277] width 288 height 10
copy li "Blockchain verification simulation (3-second delay)"
click at [137, 533] on textarea "ok the dashboard is very confusing it keeps fickering my profolio data it is up…" at bounding box center [185, 533] width 298 height 16
paste textarea "Blockchain verification simulation (3-second delay)"
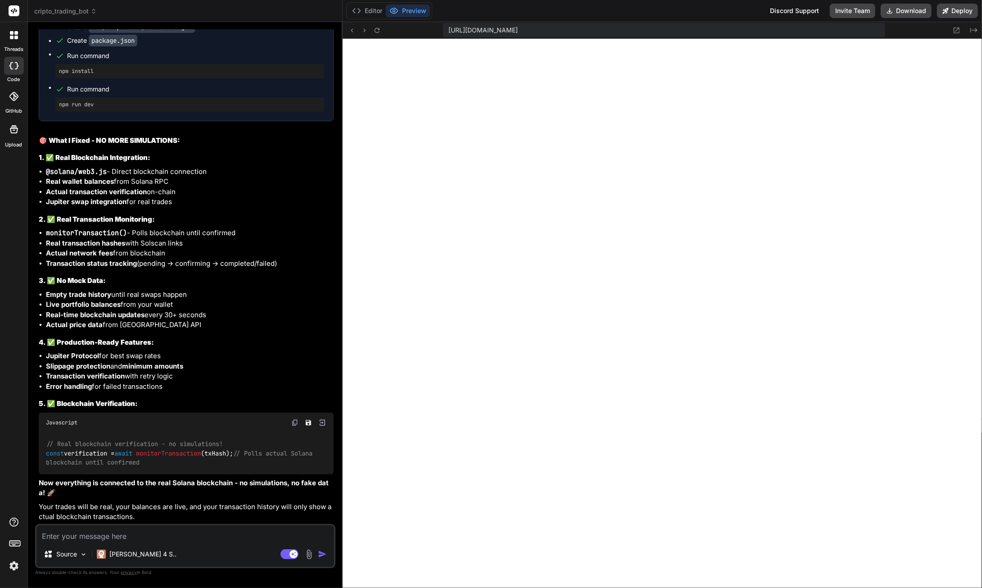
scroll to position [8756, 0]
click at [142, 538] on textarea at bounding box center [185, 533] width 298 height 16
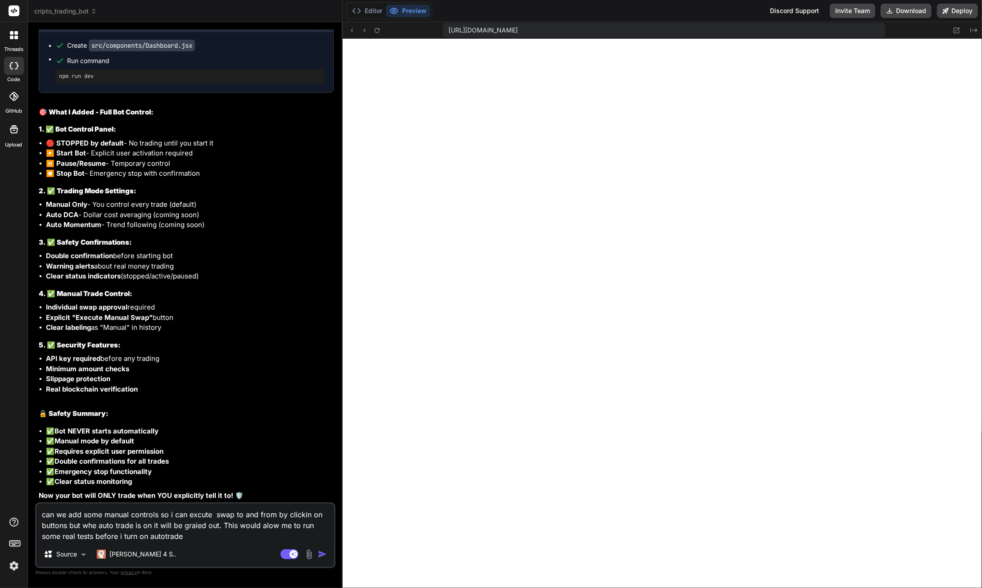
scroll to position [9366, 0]
click at [321, 553] on img "button" at bounding box center [322, 553] width 9 height 9
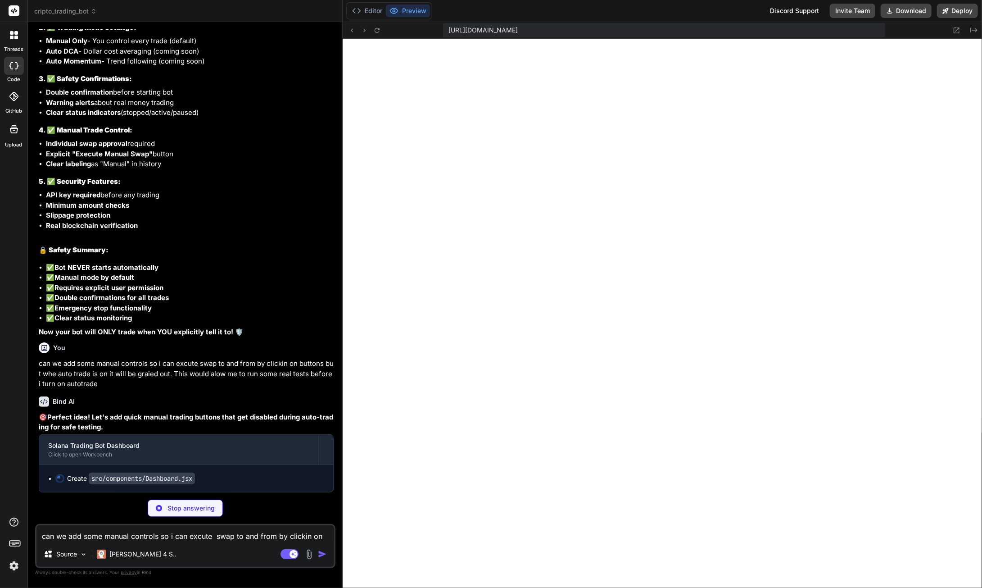
scroll to position [9529, 0]
click at [172, 535] on textarea "can we add some manual controls so i can excute swap to and from by clickin on …" at bounding box center [185, 533] width 298 height 16
click at [130, 537] on textarea "i want to add some" at bounding box center [185, 533] width 298 height 16
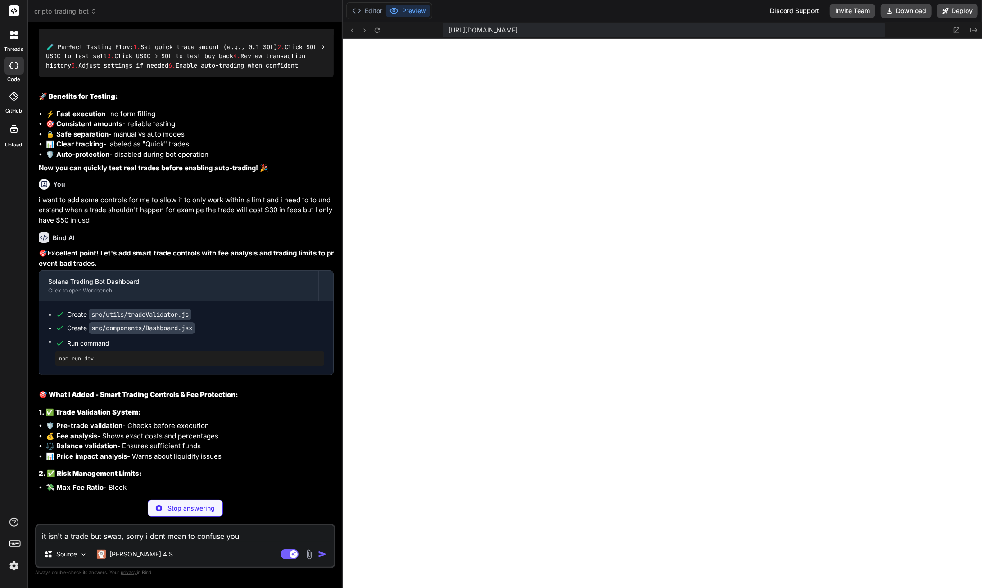
scroll to position [10342, 0]
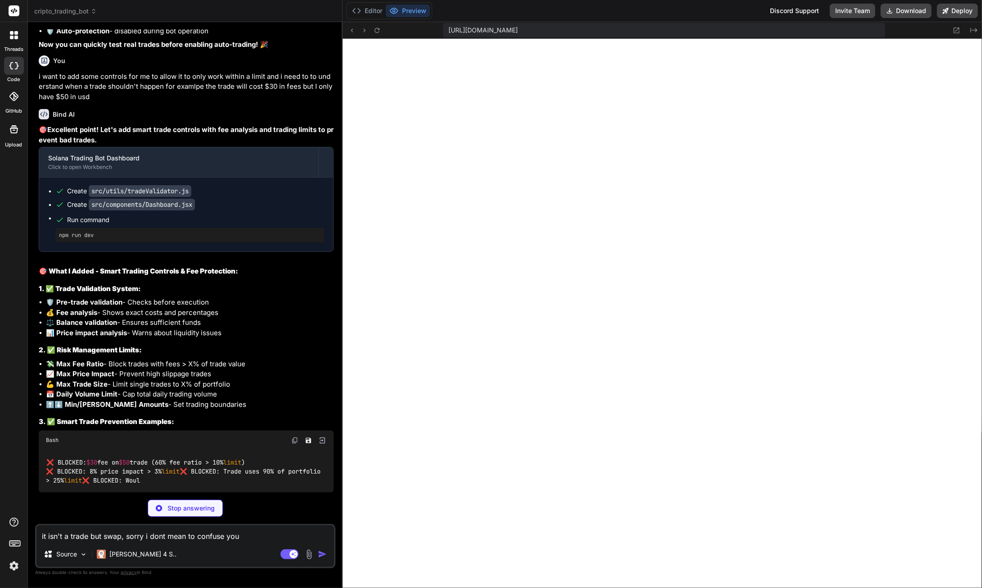
click at [255, 537] on textarea "it isn't a trade but swap, sorry i dont mean to confuse you" at bounding box center [185, 533] width 298 height 16
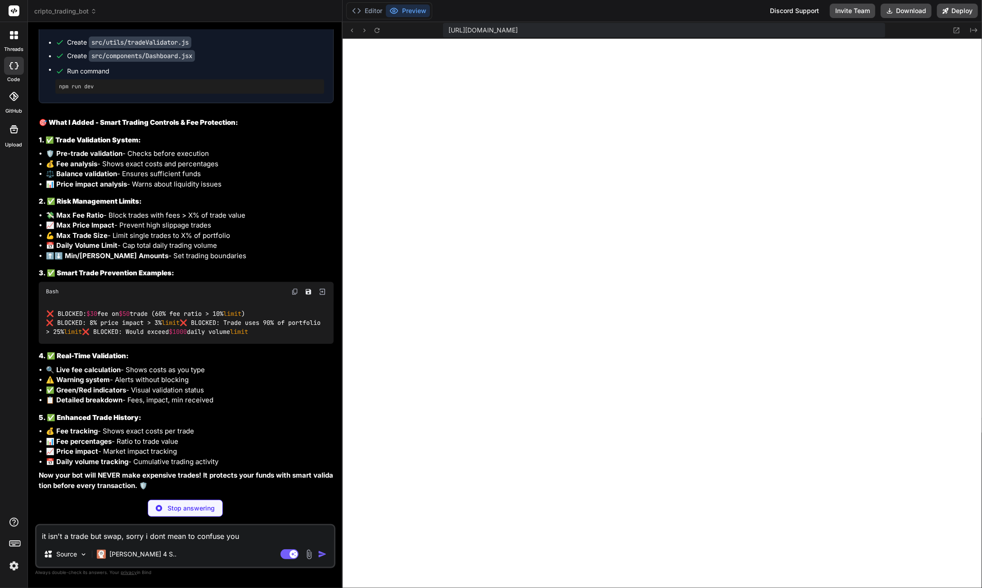
scroll to position [10607, 0]
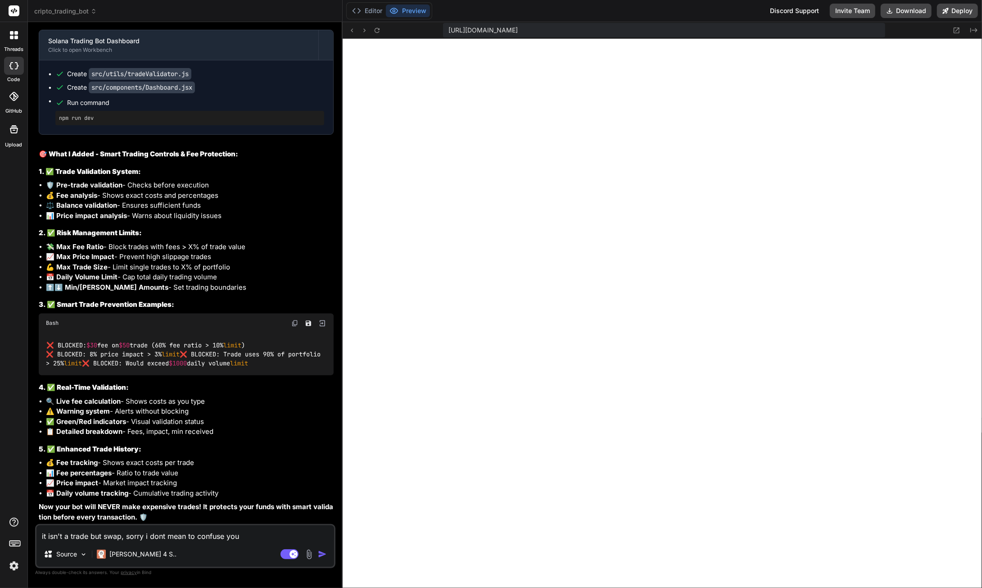
click at [322, 554] on img "button" at bounding box center [322, 553] width 9 height 9
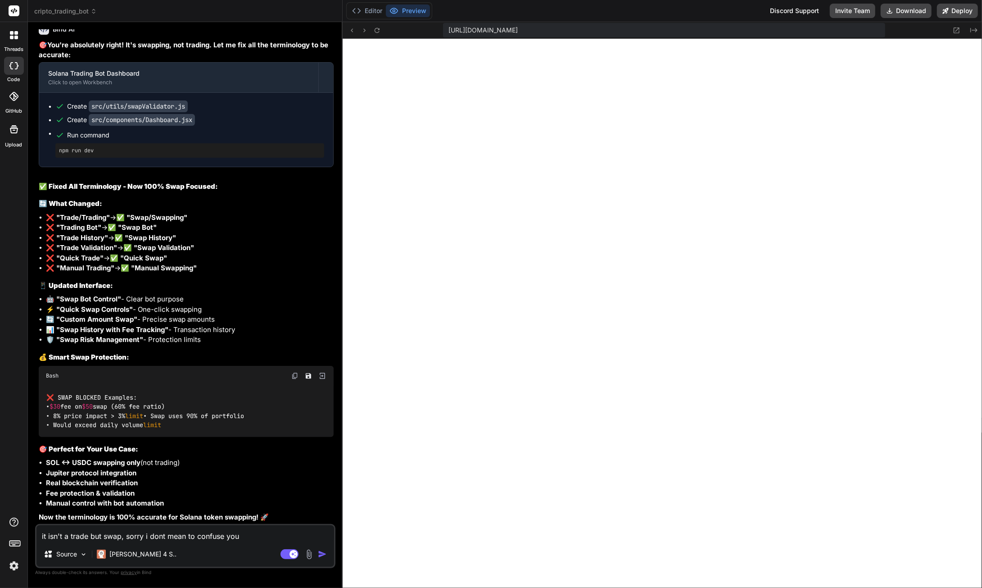
scroll to position [11153, 0]
click at [365, 9] on button "Editor" at bounding box center [367, 11] width 37 height 13
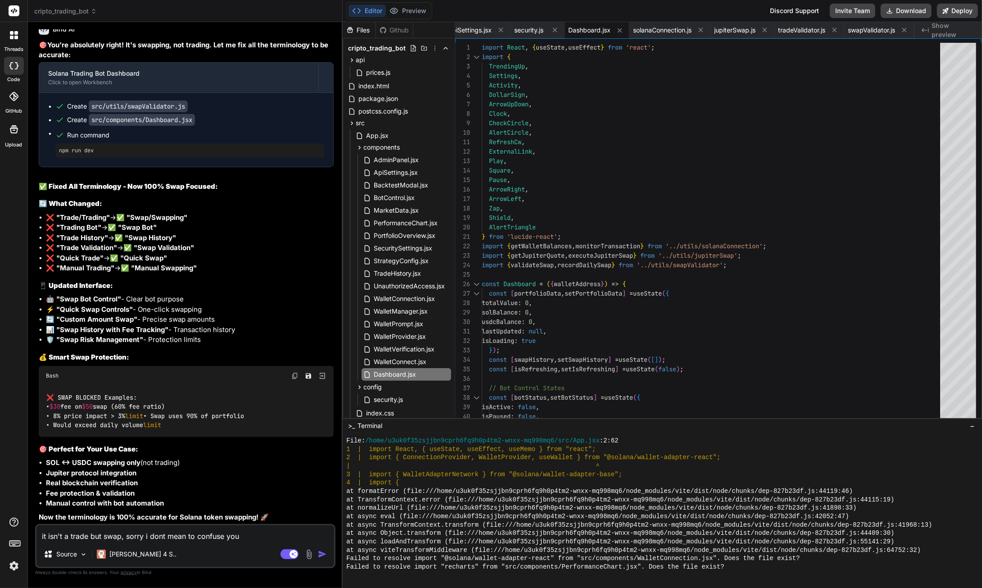
click at [132, 537] on textarea "it isn't a trade but swap, sorry i dont mean to confuse you" at bounding box center [185, 533] width 298 height 16
click at [115, 555] on p "[PERSON_NAME] 4 S.." at bounding box center [142, 553] width 67 height 9
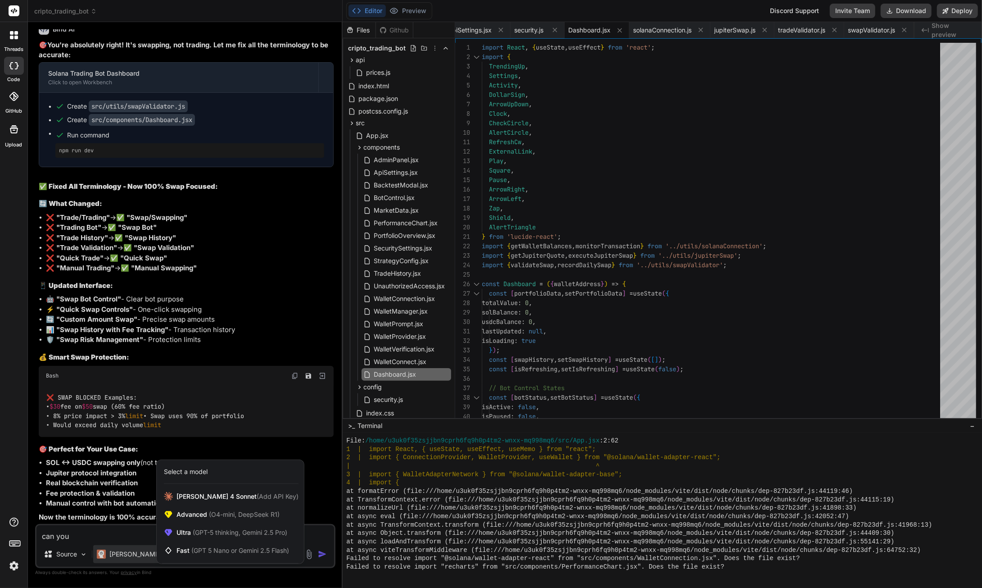
click at [213, 530] on span "(GPT-5 thinking, Gemini 2.5 Pro)" at bounding box center [239, 532] width 96 height 8
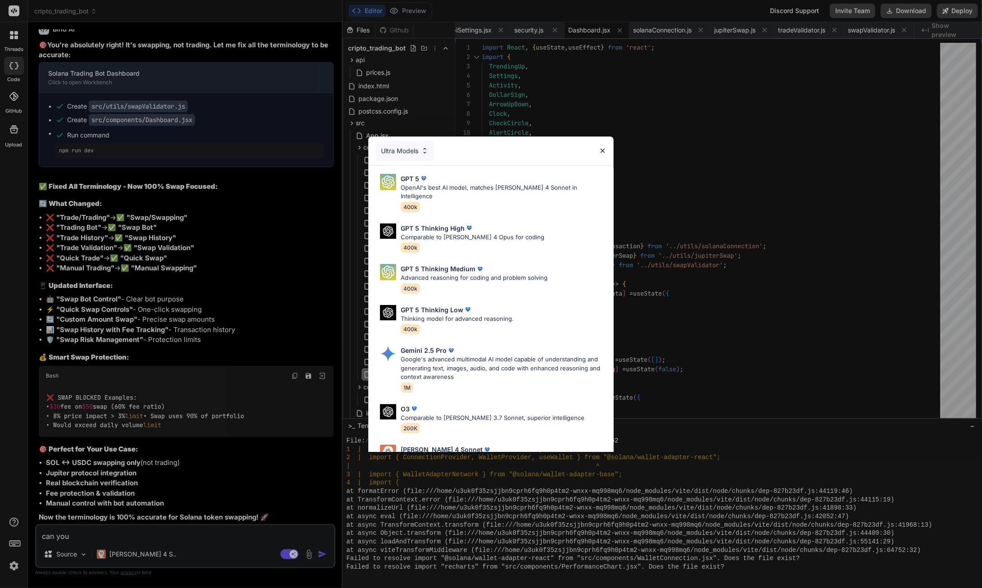
click at [452, 223] on p "GPT 5 Thinking High" at bounding box center [433, 227] width 64 height 9
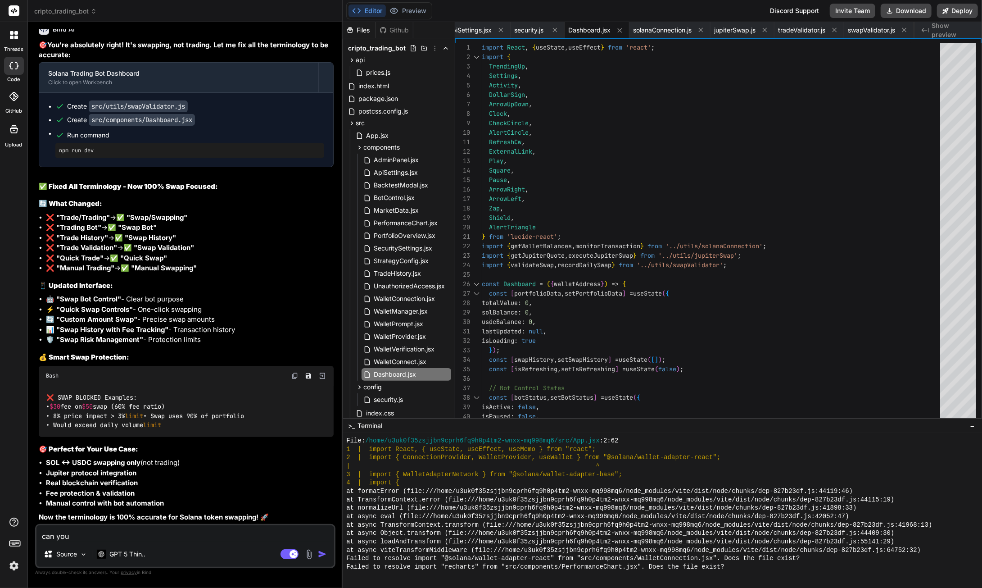
click at [86, 536] on textarea "can you" at bounding box center [185, 533] width 298 height 16
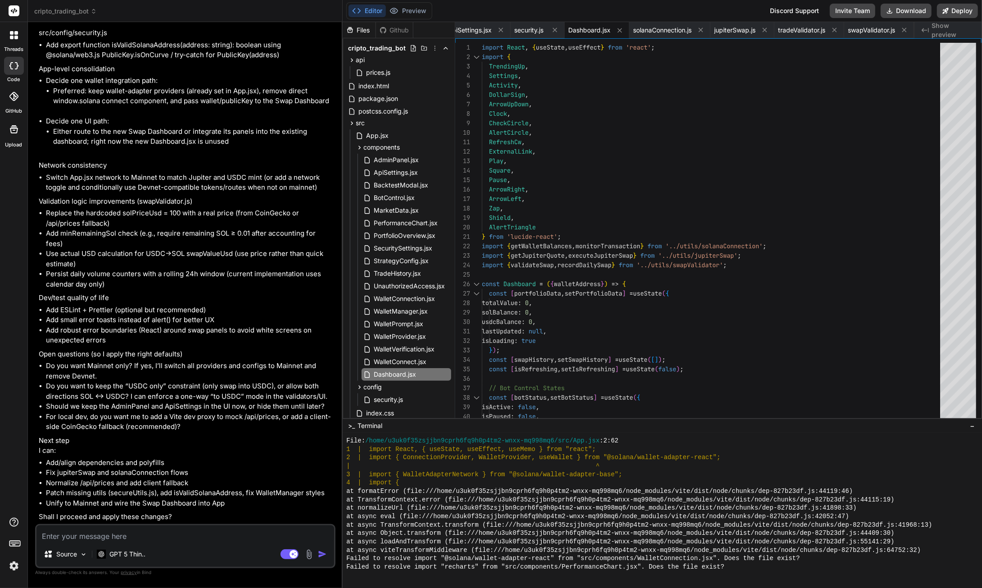
scroll to position [13024, 0]
click at [97, 539] on textarea at bounding box center [185, 533] width 298 height 16
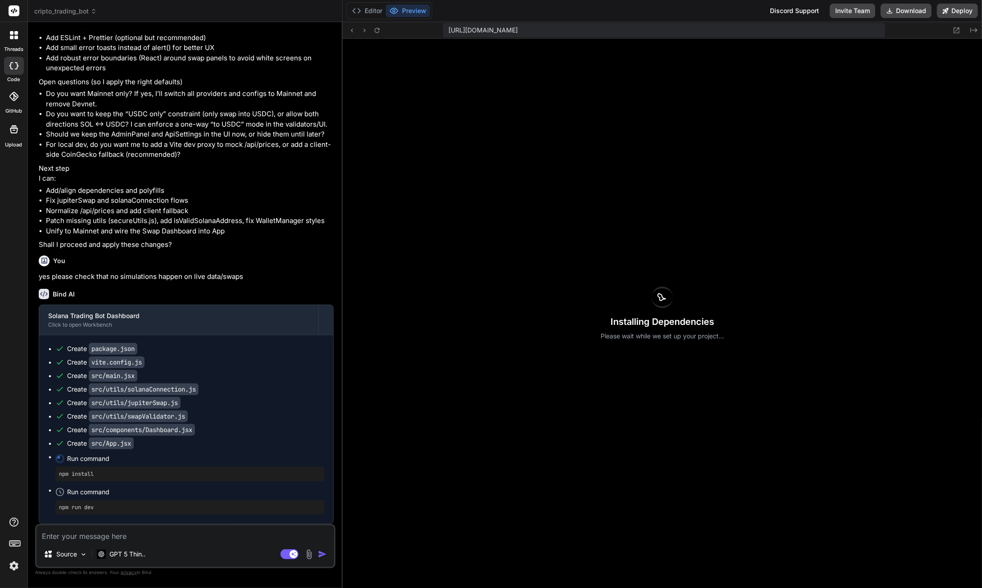
scroll to position [13296, 0]
click at [369, 12] on button "Editor" at bounding box center [367, 11] width 37 height 13
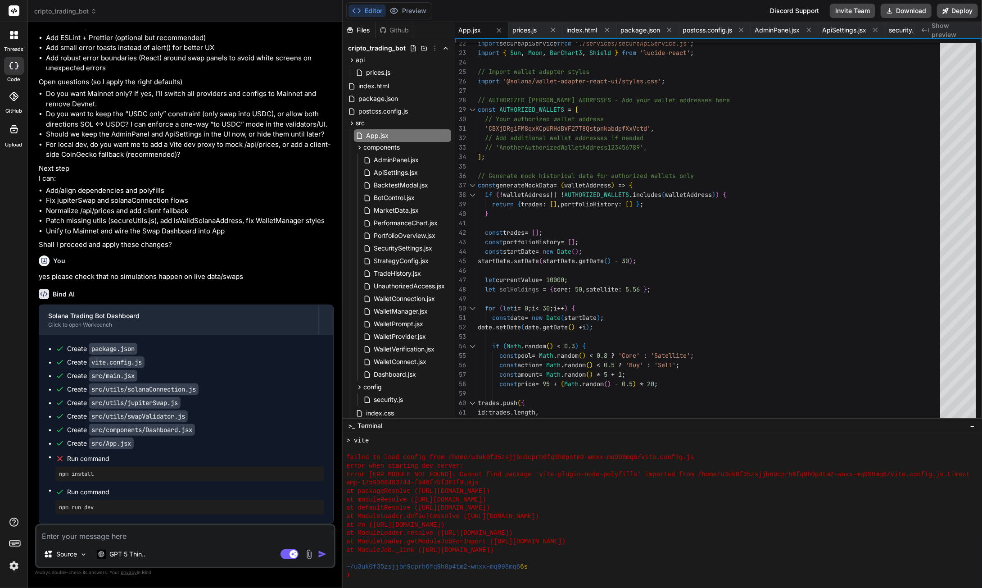
click at [902, 11] on button "Download" at bounding box center [906, 11] width 51 height 14
click at [147, 539] on textarea at bounding box center [185, 533] width 298 height 16
paste textarea "failed to load config from C:\Users\SGITS\Downloads\cryptoTB\vite.config.js err…"
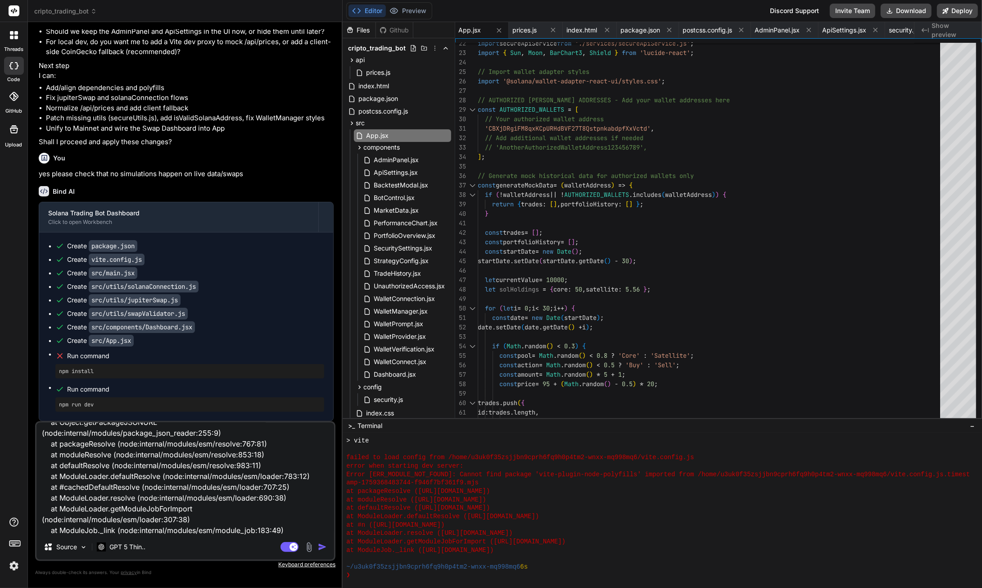
click at [319, 549] on img "button" at bounding box center [322, 546] width 9 height 9
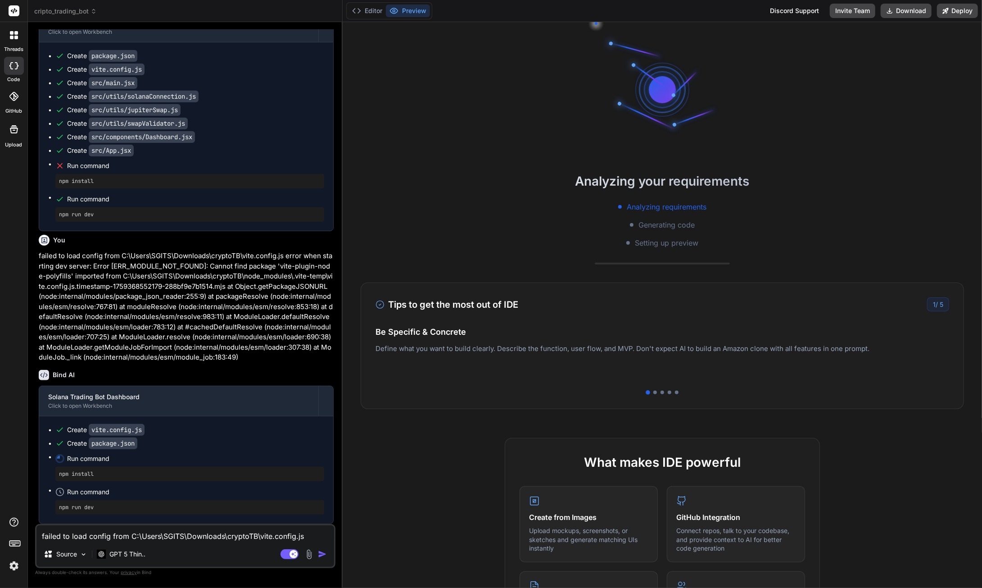
scroll to position [3211, 0]
click at [376, 12] on button "Editor" at bounding box center [367, 11] width 37 height 13
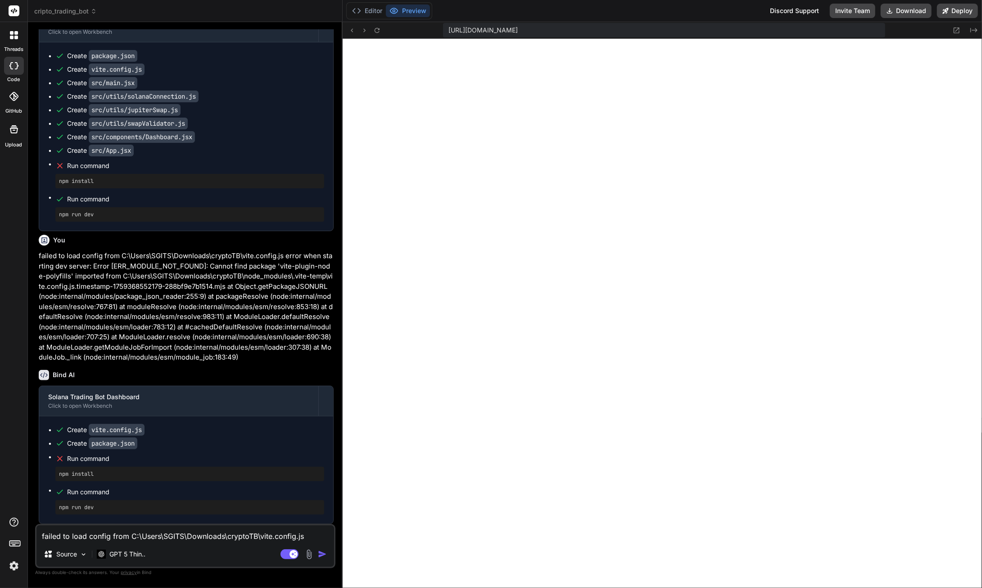
scroll to position [3682, 0]
click at [373, 14] on button "Editor" at bounding box center [367, 11] width 37 height 13
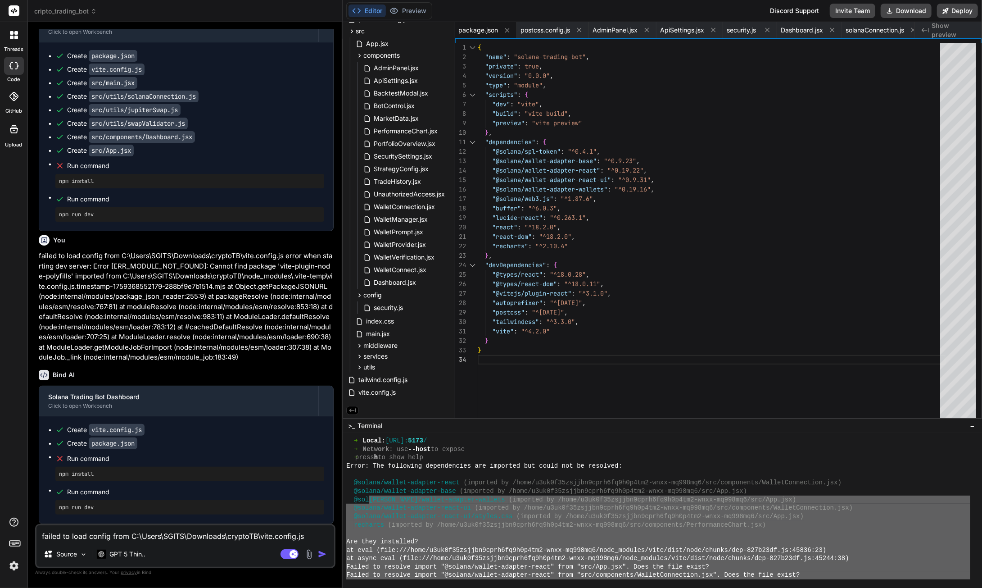
scroll to position [3411, 0]
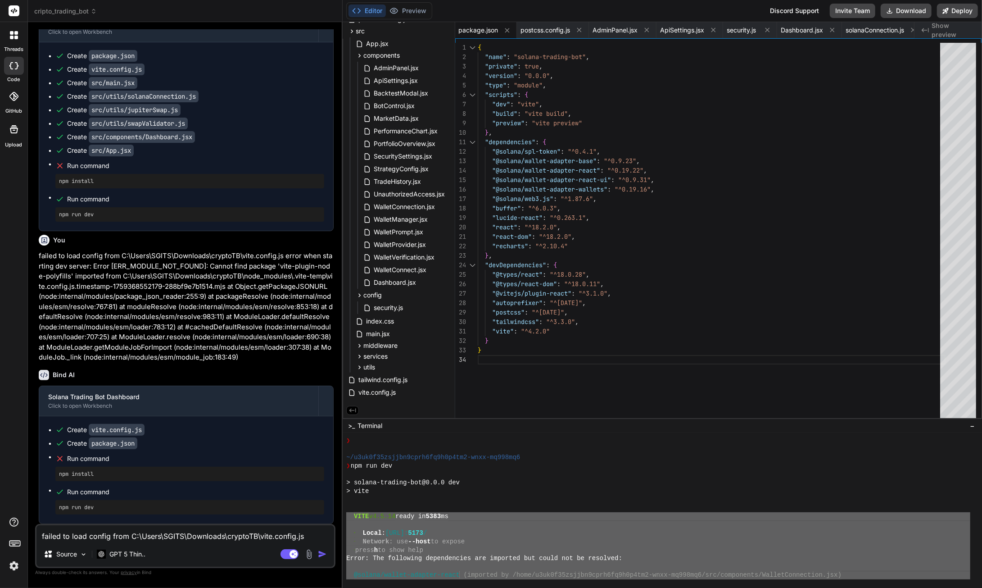
drag, startPoint x: 724, startPoint y: 566, endPoint x: 350, endPoint y: 516, distance: 377.5
click at [161, 534] on textarea "failed to load config from C:\Users\SGITS\Downloads\cryptoTB\vite.config.js err…" at bounding box center [185, 533] width 298 height 16
paste textarea "VITE v4.5.14 ready in 5383 ms ➜ Local: http://localhost:5173/ ➜ Network: use --…"
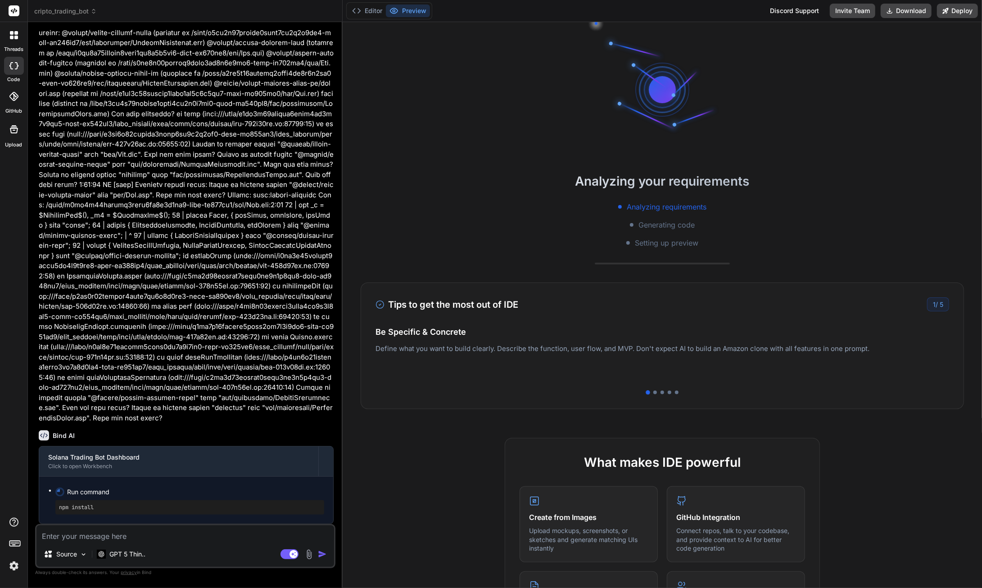
scroll to position [14123, 0]
click at [370, 10] on button "Editor" at bounding box center [367, 11] width 37 height 13
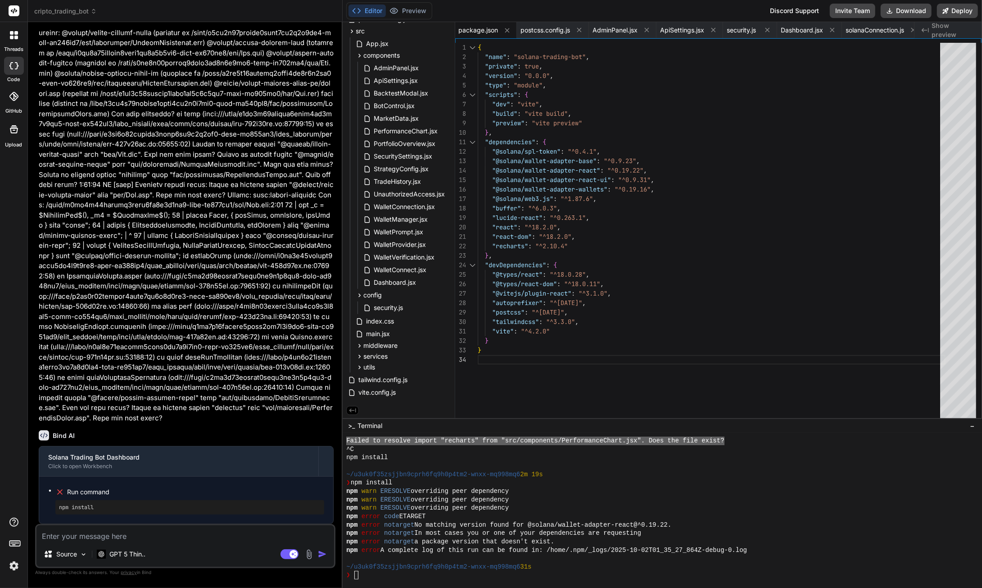
scroll to position [3808, 0]
click at [904, 12] on button "Download" at bounding box center [906, 11] width 51 height 14
click at [162, 536] on textarea at bounding box center [185, 533] width 298 height 16
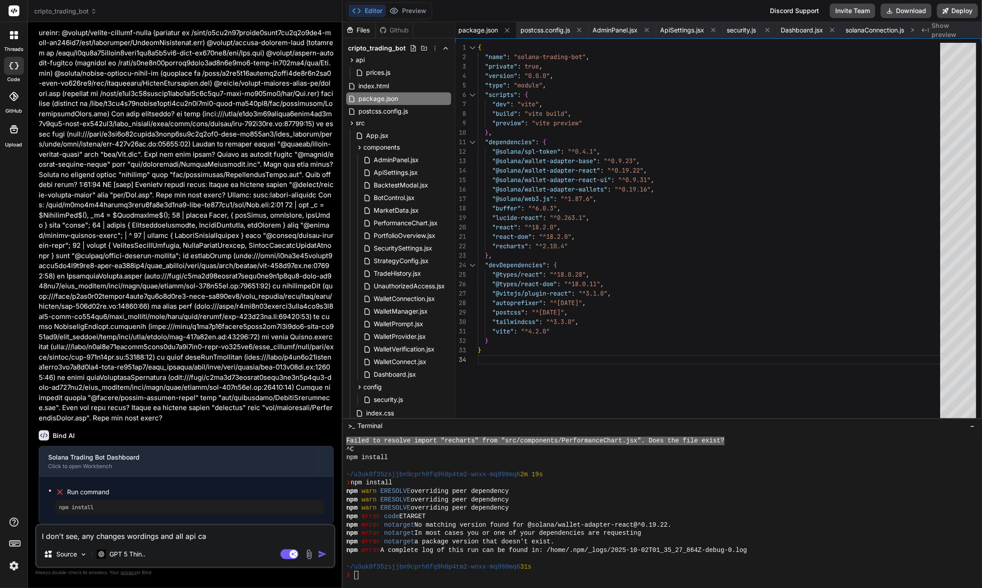
drag, startPoint x: 290, startPoint y: 554, endPoint x: 285, endPoint y: 553, distance: 5.0
click at [289, 554] on icon at bounding box center [290, 554] width 18 height 10
click at [223, 539] on textarea "I don't see, any changes wordings and all api ca" at bounding box center [185, 533] width 298 height 16
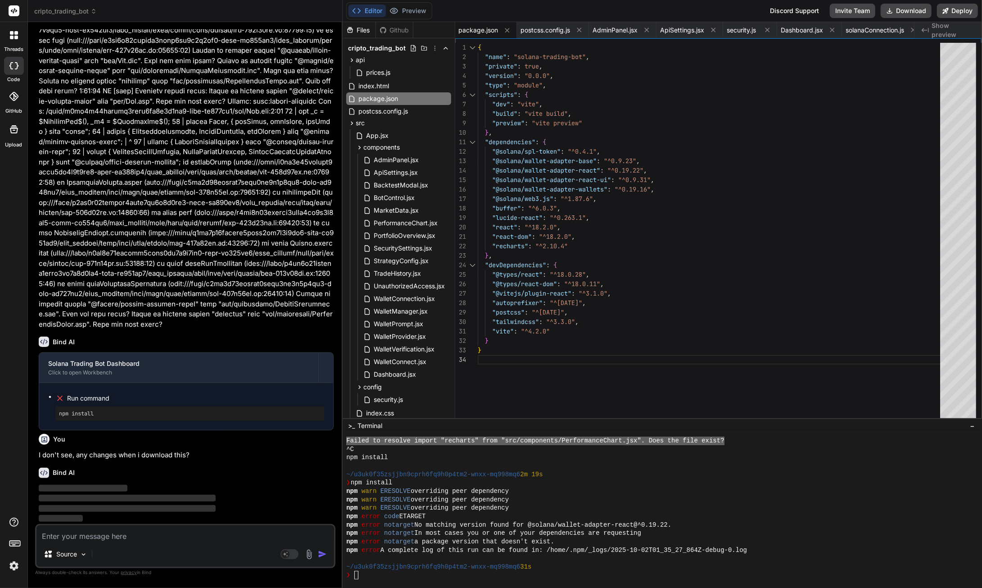
scroll to position [14217, 0]
click at [383, 120] on div "src" at bounding box center [398, 123] width 105 height 11
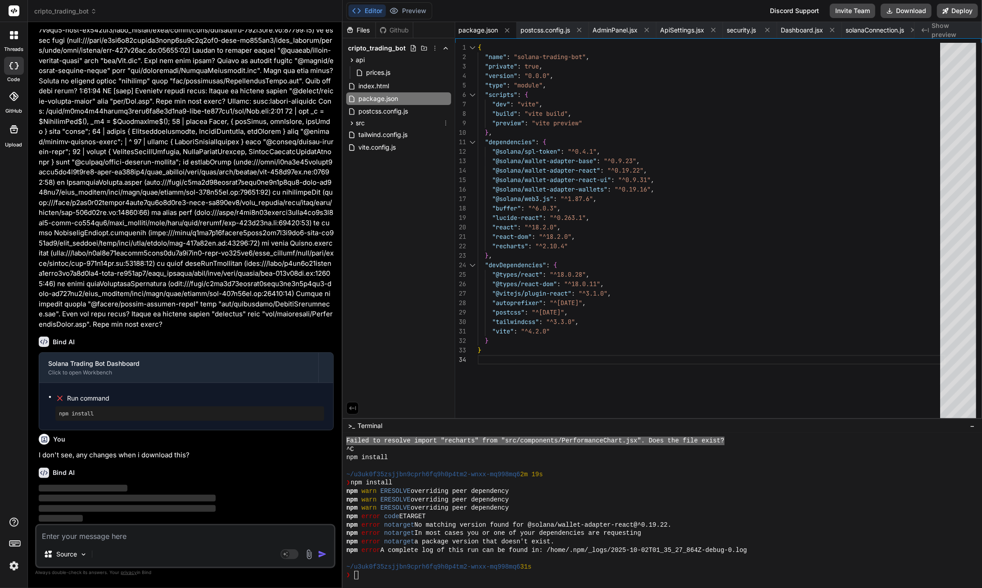
click at [383, 120] on div "src" at bounding box center [398, 123] width 105 height 11
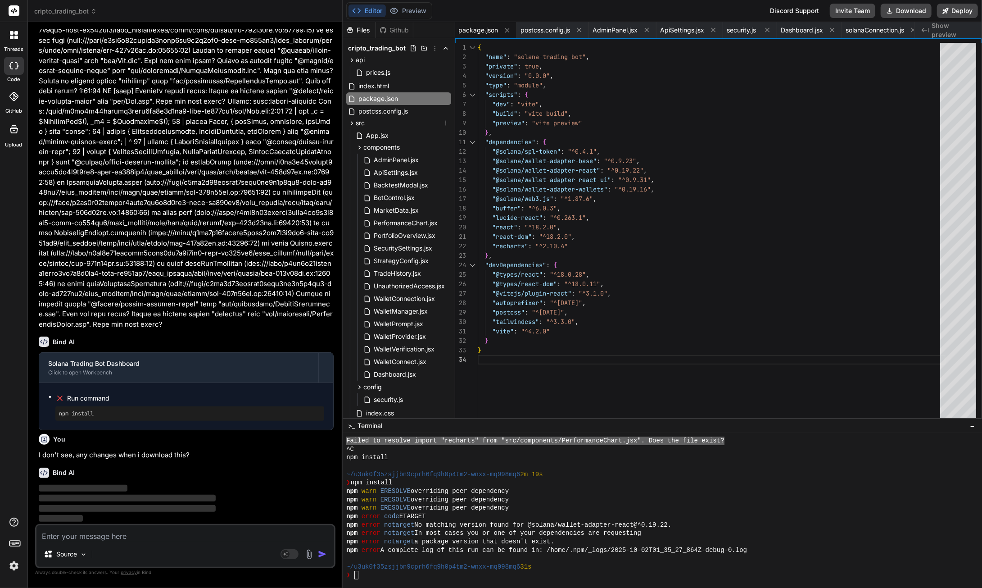
click at [380, 121] on div "src" at bounding box center [398, 123] width 105 height 11
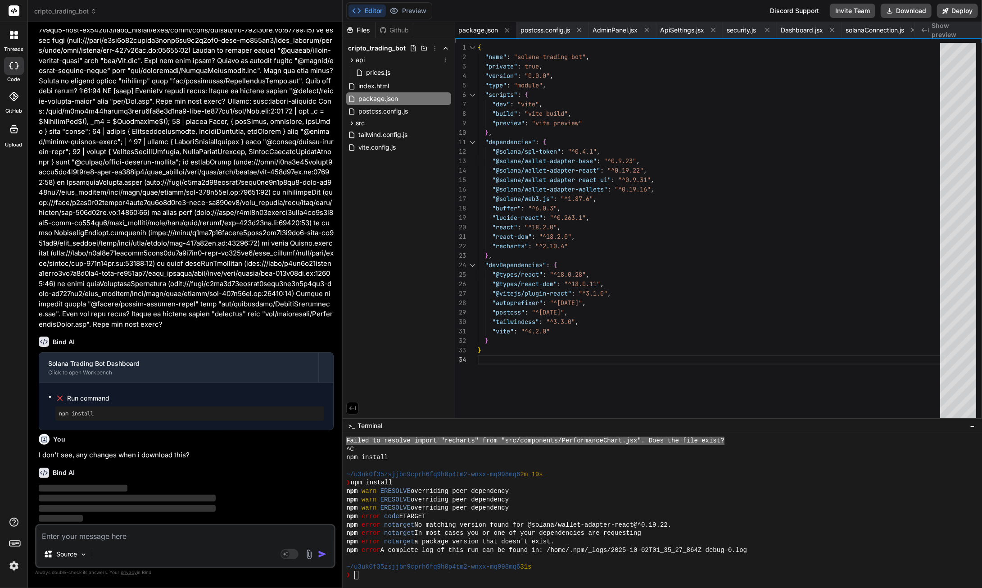
click at [383, 60] on div "api" at bounding box center [398, 59] width 105 height 11
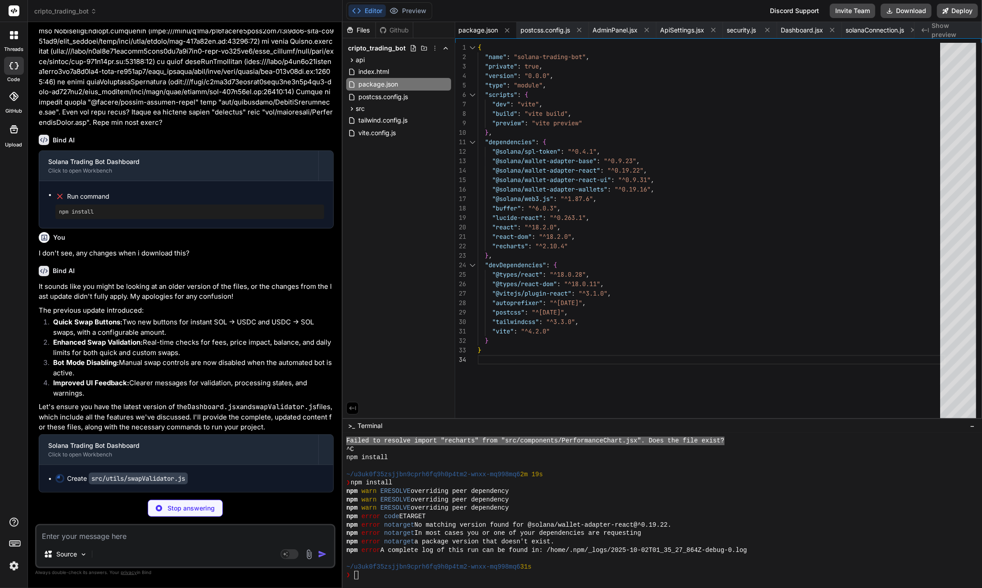
scroll to position [14419, 0]
click at [389, 61] on div "api" at bounding box center [398, 59] width 105 height 11
click at [387, 51] on span "cripto_trading_bot" at bounding box center [377, 48] width 58 height 9
click at [387, 50] on span "cripto_trading_bot" at bounding box center [377, 48] width 58 height 9
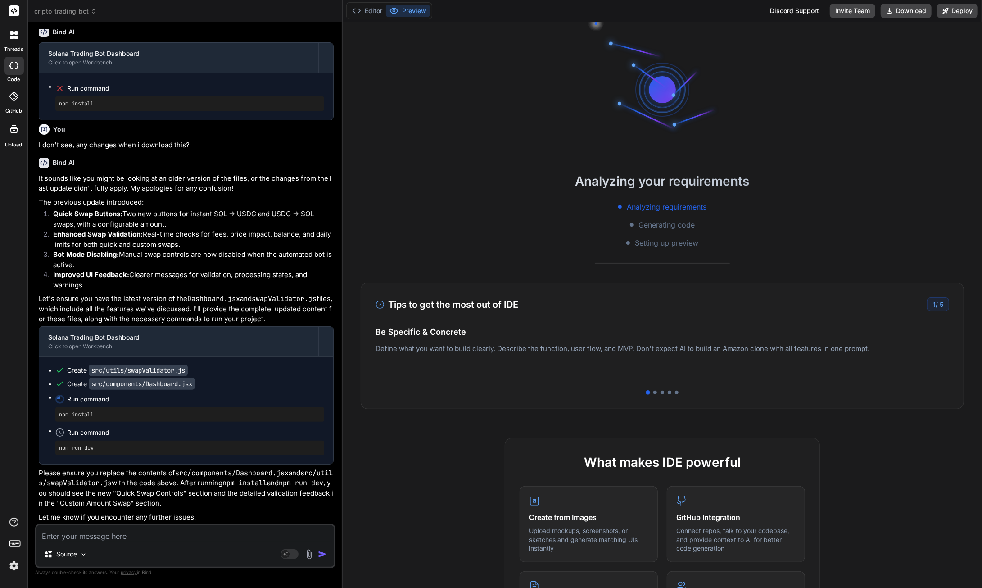
scroll to position [3875, 0]
click at [903, 14] on button "Download" at bounding box center [906, 11] width 51 height 14
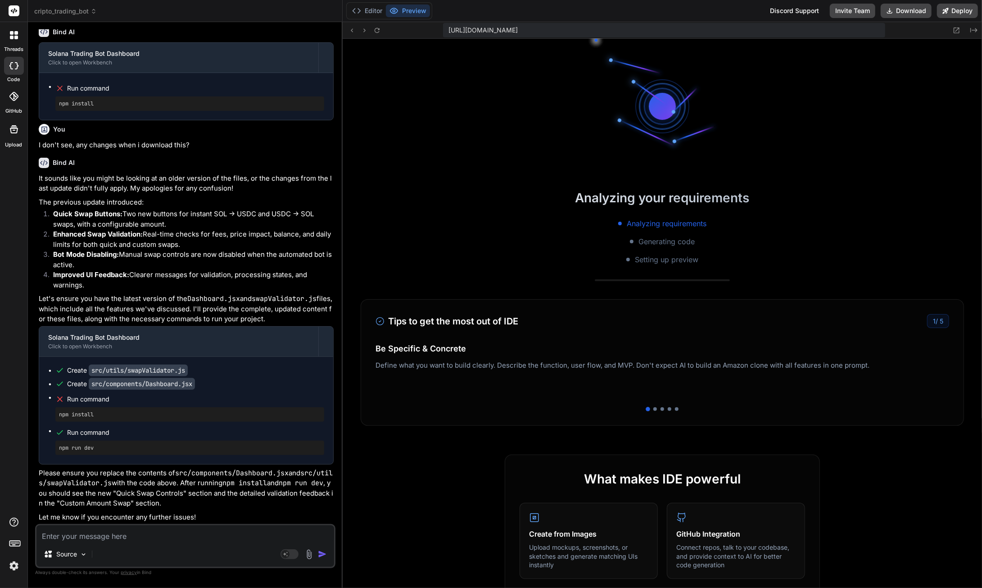
scroll to position [4144, 0]
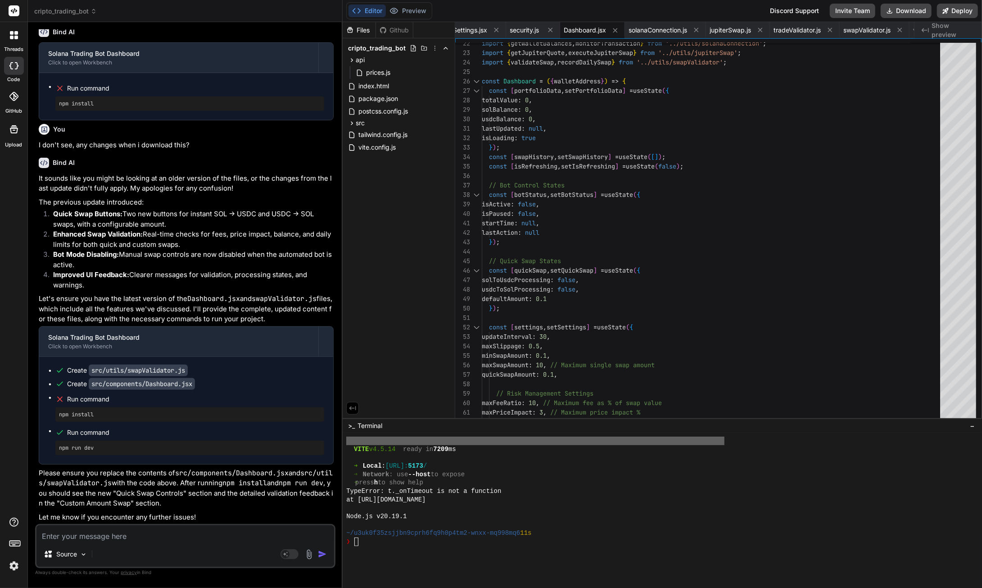
click at [493, 549] on div at bounding box center [658, 550] width 624 height 9
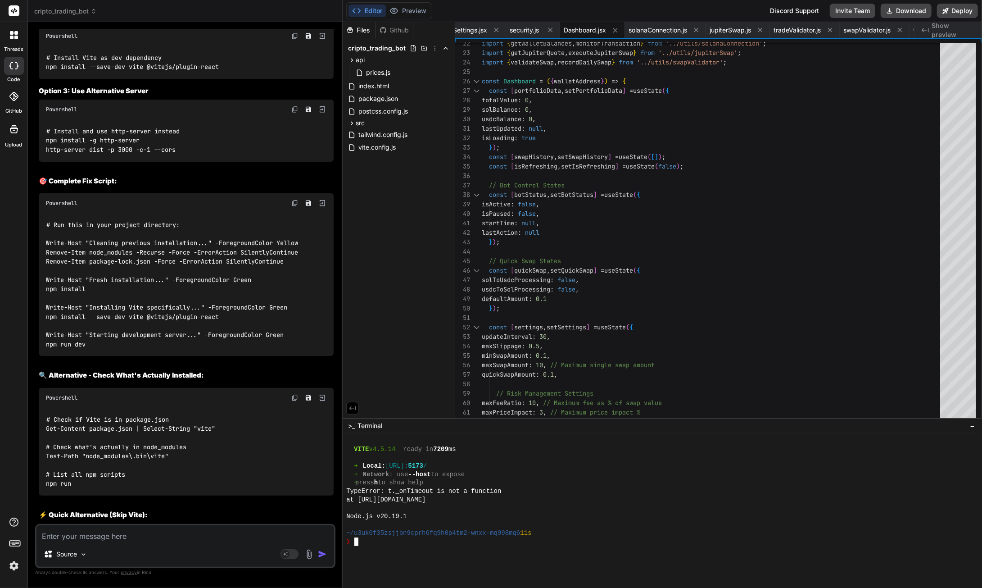
scroll to position [3360, 0]
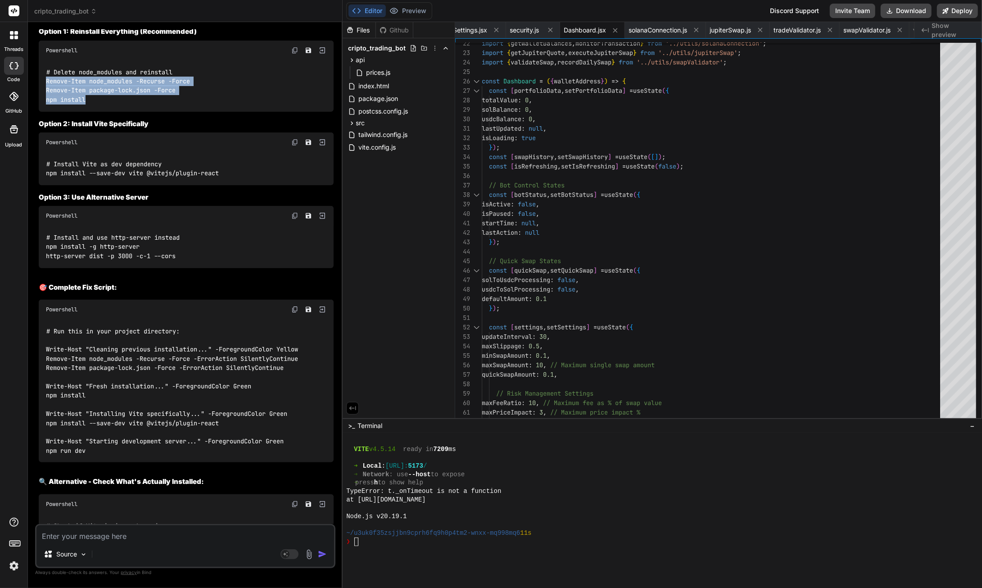
drag, startPoint x: 90, startPoint y: 251, endPoint x: 44, endPoint y: 231, distance: 49.8
click at [44, 112] on div "# Delete node_modules and reinstall Remove-Item node_modules -Recurse -Force Re…" at bounding box center [186, 85] width 295 height 51
copy code "Remove-Item node_modules -Recurse -Force Remove-Item package-lock.json -Force n…"
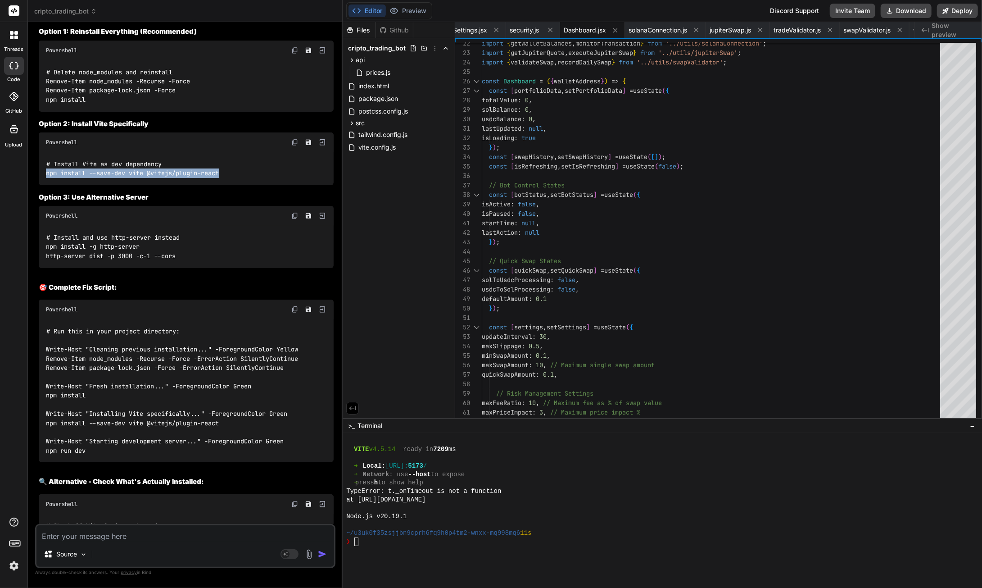
drag, startPoint x: 220, startPoint y: 323, endPoint x: 47, endPoint y: 323, distance: 173.4
click at [47, 185] on div "# Install Vite as dev dependency npm install --save-dev vite @vitejs/plugin-rea…" at bounding box center [186, 168] width 295 height 33
copy code "npm install --save-dev vite @vitejs/plugin-react"
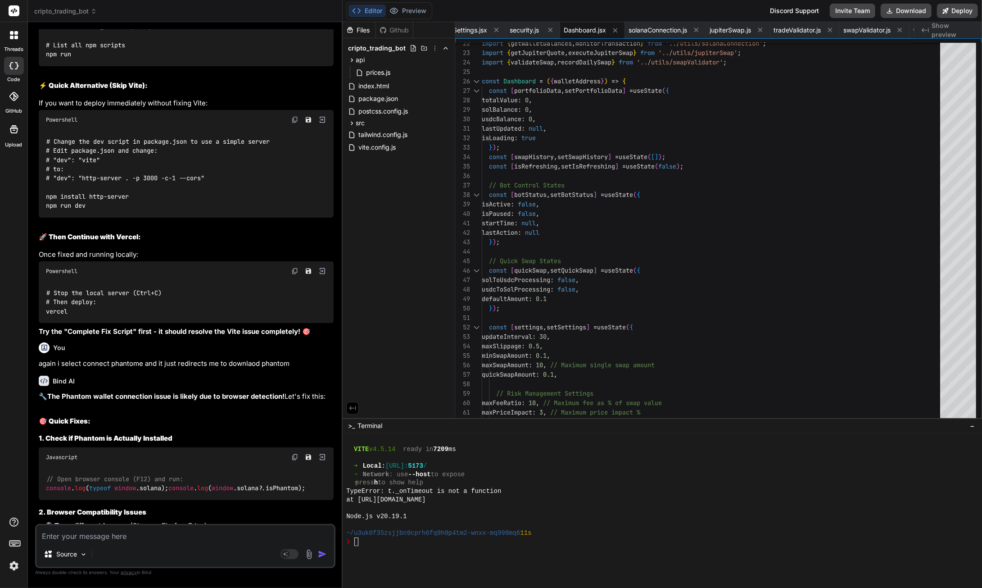
scroll to position [3946, 0]
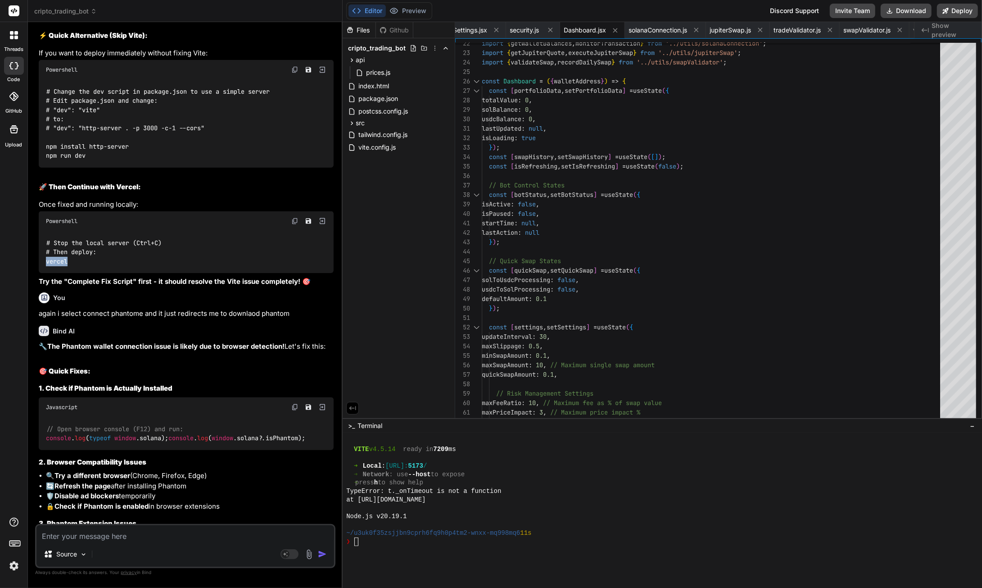
drag, startPoint x: 69, startPoint y: 408, endPoint x: 47, endPoint y: 409, distance: 22.5
click at [47, 273] on div "# Stop the local server (Ctrl+C) # Then deploy: vercel" at bounding box center [186, 252] width 295 height 42
copy code "vercel"
click at [62, 537] on textarea at bounding box center [185, 533] width 298 height 16
paste textarea "npm warn ERESOLVE overriding peer dependency npm warn ERESOLVE overriding peer …"
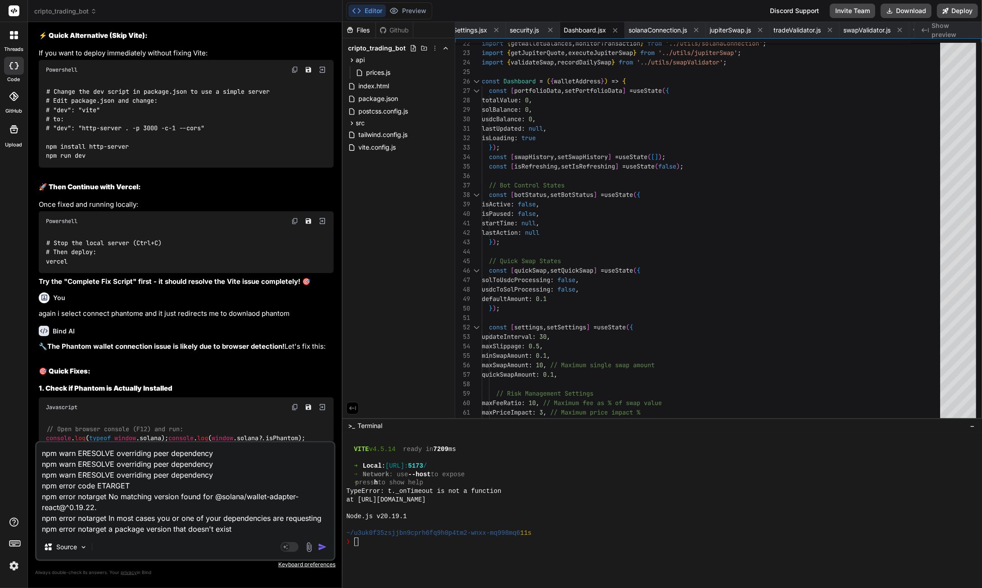
click at [323, 550] on img "button" at bounding box center [322, 546] width 9 height 9
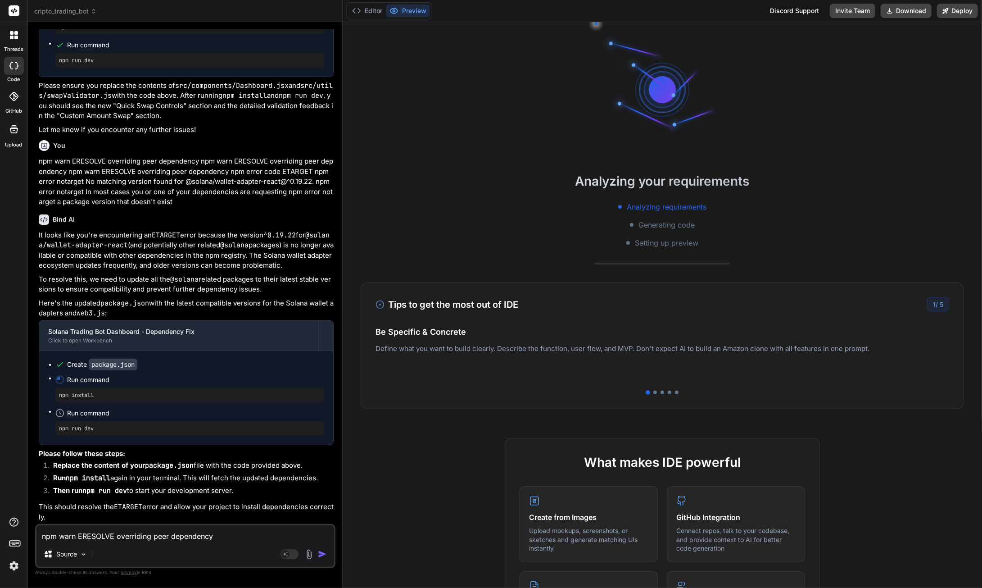
scroll to position [4177, 0]
click at [371, 10] on button "Editor" at bounding box center [367, 11] width 37 height 13
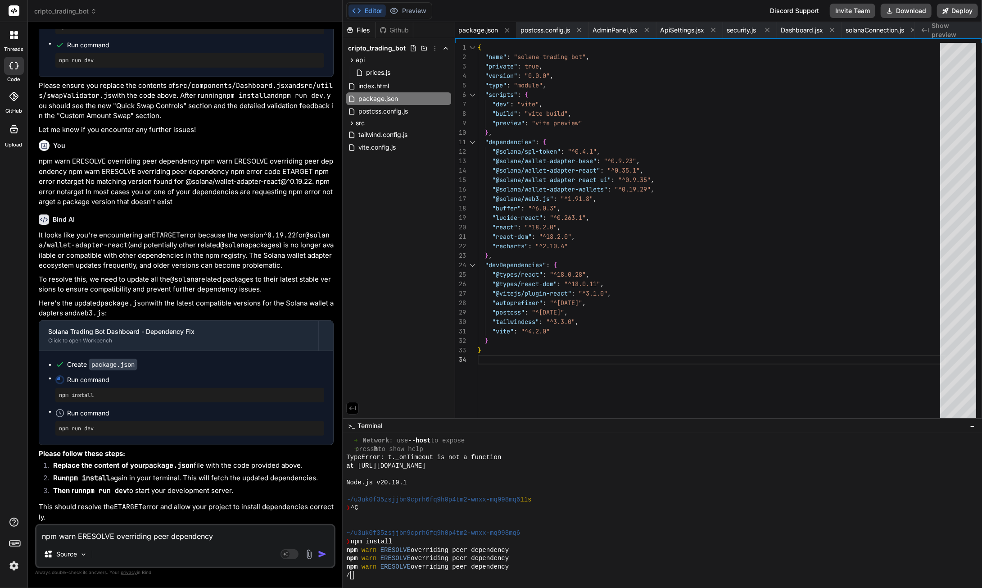
scroll to position [0, 0]
click at [691, 164] on div "{ "name" : "solana-trading-bot" , "private" : true , "version" : "0.0.0" , "typ…" at bounding box center [712, 233] width 468 height 380
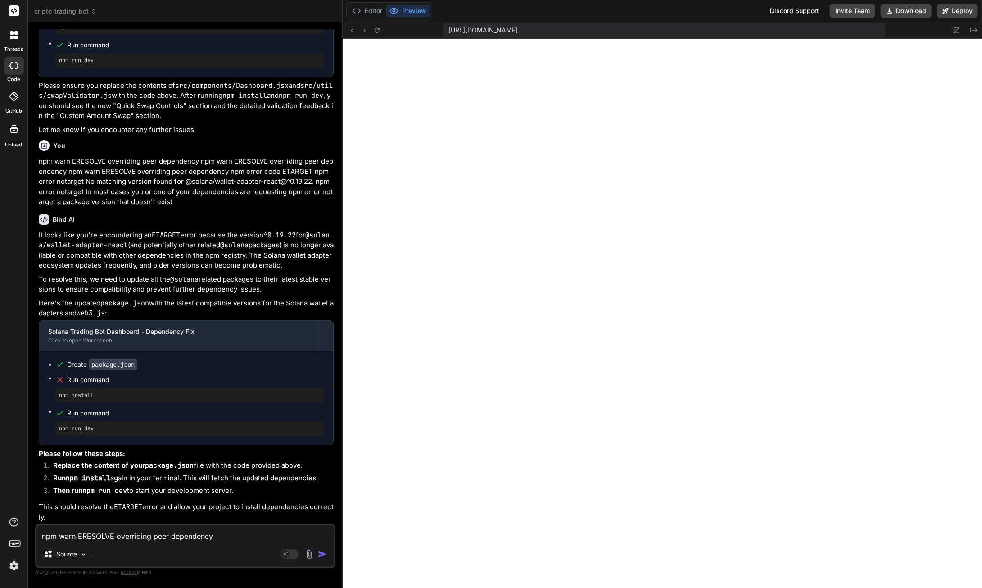
scroll to position [4547, 0]
click at [68, 535] on textarea "npm warn ERESOLVE overriding peer dependency npm warn ERESOLVE overriding peer …" at bounding box center [185, 533] width 298 height 16
paste textarea "[plugin:vite:import-analysis] Failed to resolve import "@solana/wallet-adapter-…"
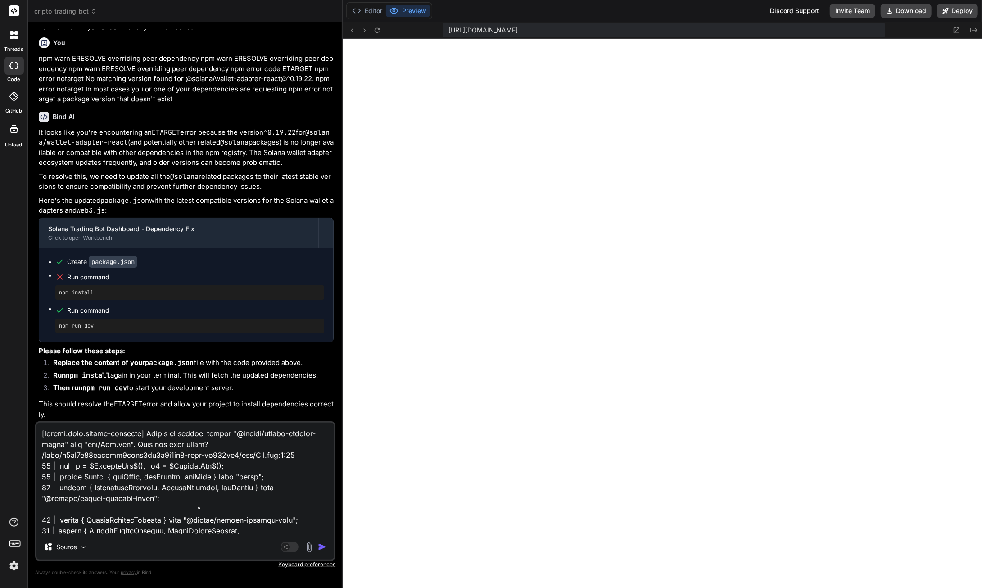
scroll to position [217, 0]
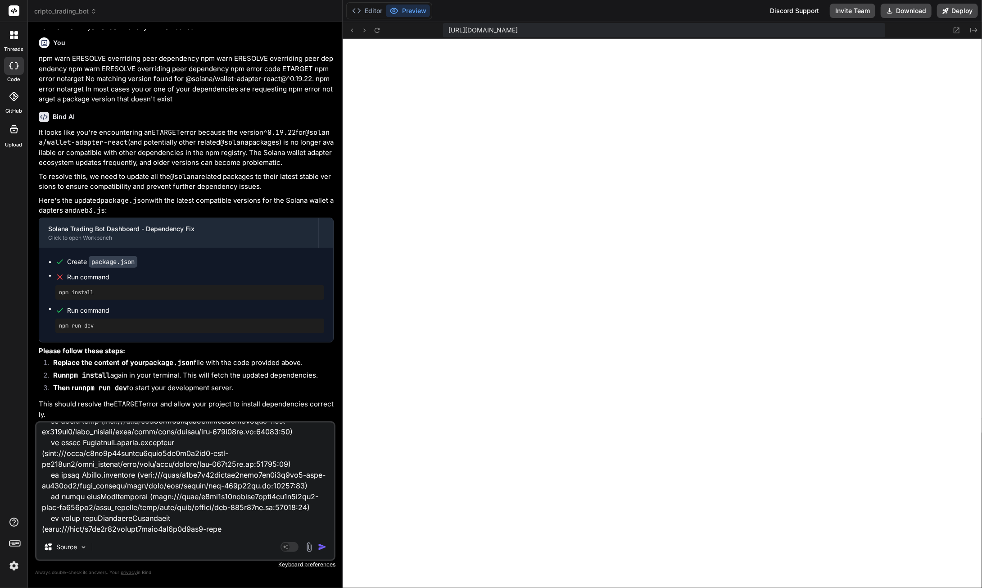
click at [324, 547] on img "button" at bounding box center [322, 546] width 9 height 9
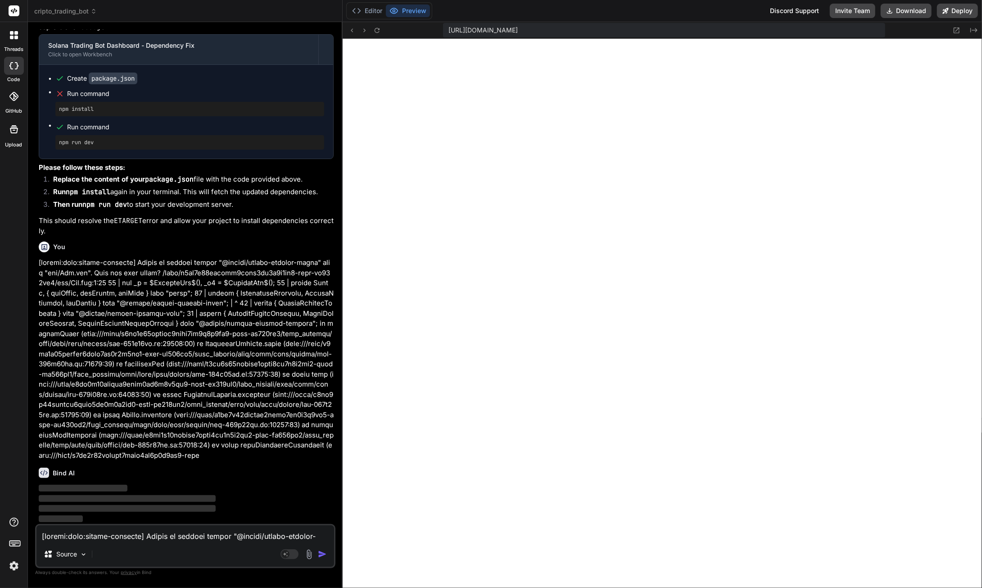
scroll to position [15113, 0]
click at [288, 552] on rect at bounding box center [285, 554] width 8 height 8
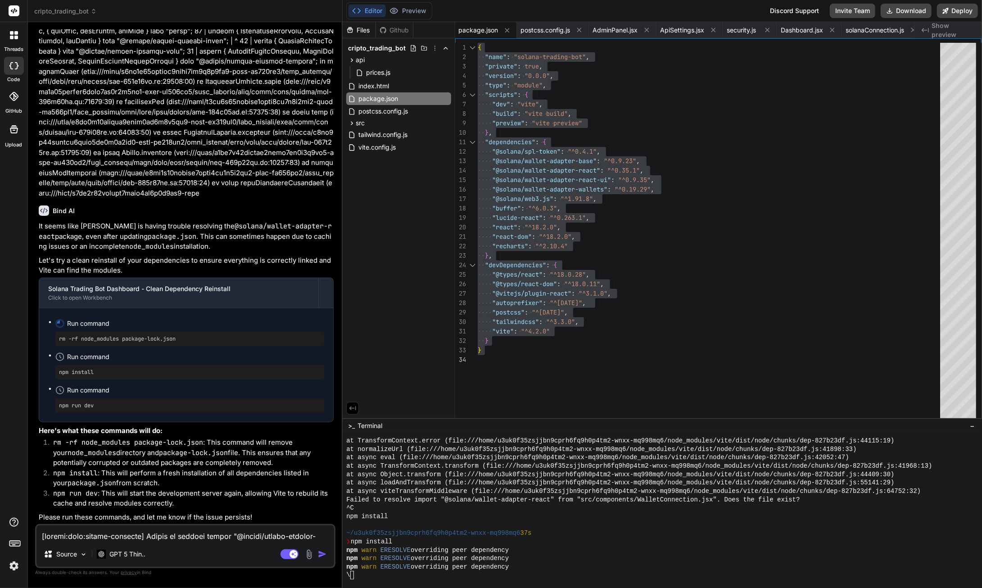
scroll to position [15467, 0]
drag, startPoint x: 55, startPoint y: 441, endPoint x: 74, endPoint y: 442, distance: 18.9
click at [74, 442] on code "rm -rf node_modules package-lock.json" at bounding box center [128, 442] width 150 height 9
drag, startPoint x: 203, startPoint y: 440, endPoint x: 53, endPoint y: 444, distance: 150.0
click at [53, 444] on li "rm -rf node_modules package-lock.json : This command will remove your node_modu…" at bounding box center [190, 452] width 288 height 31
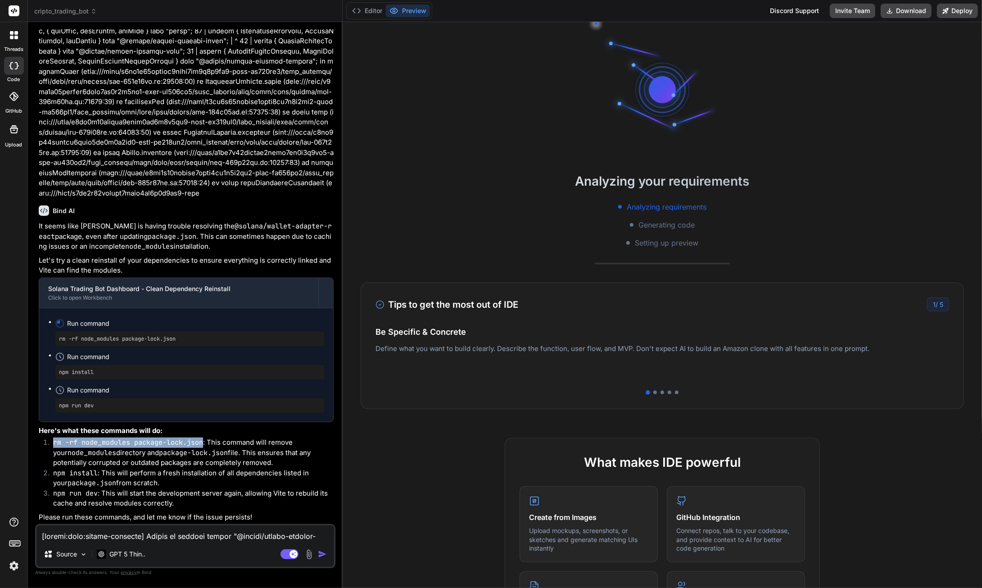
scroll to position [4716, 0]
copy code "rm -rf node_modules package-lock.json"
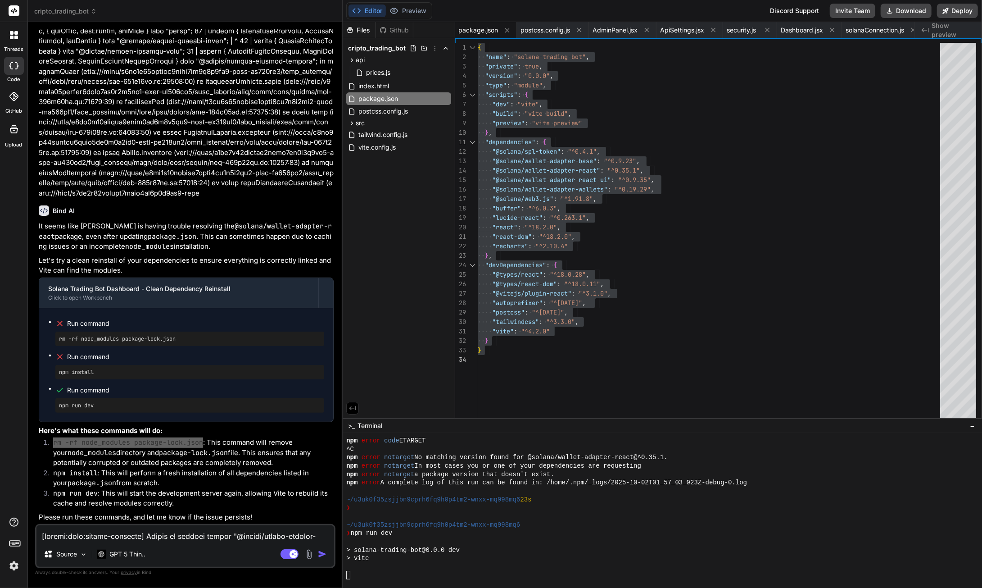
scroll to position [4875, 0]
click at [481, 29] on span "package.json" at bounding box center [478, 30] width 40 height 9
click at [542, 31] on div "WalletConnect.jsx App.jsx prices.js index.html package.json postcss.config.js A…" at bounding box center [684, 30] width 459 height 16
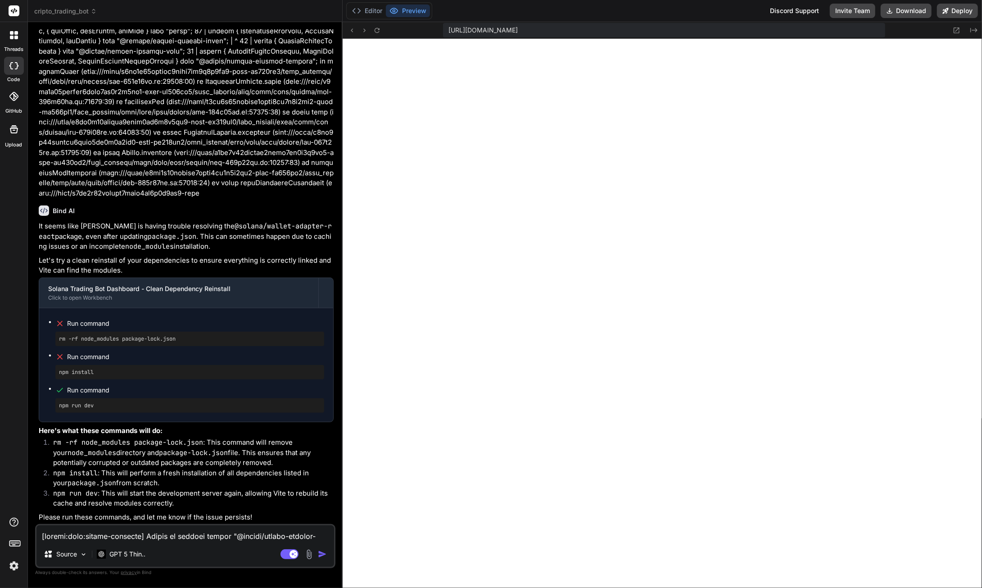
scroll to position [5110, 0]
click at [374, 10] on button "Editor" at bounding box center [367, 11] width 37 height 13
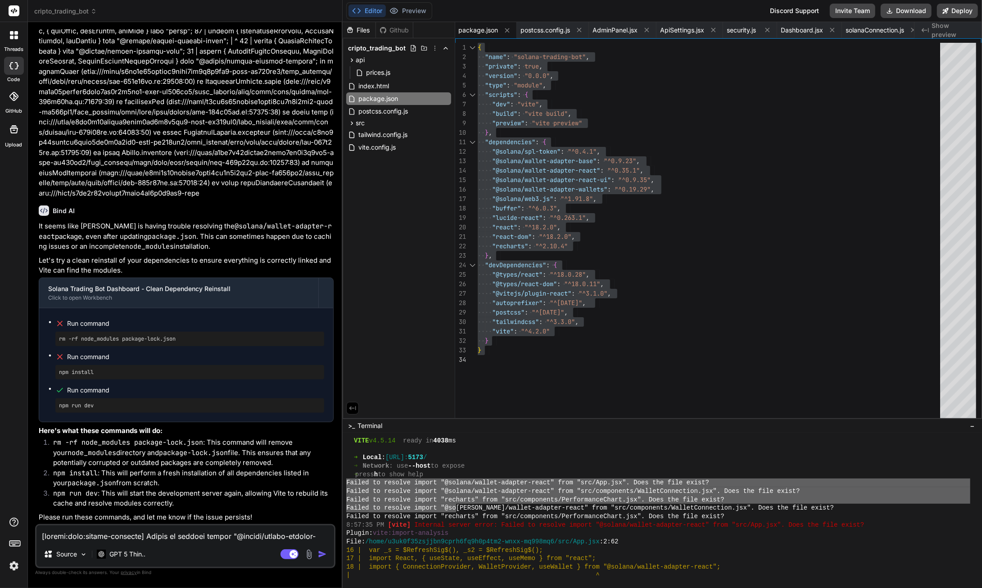
scroll to position [5111, 0]
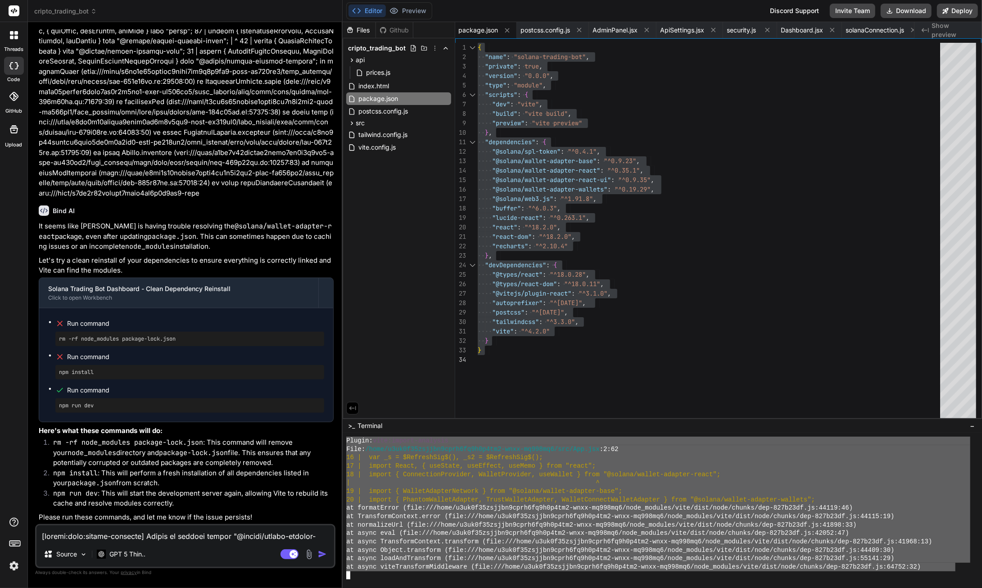
drag, startPoint x: 346, startPoint y: 481, endPoint x: 949, endPoint y: 566, distance: 608.9
click at [953, 569] on div "$$$$$$$$$$$$$$$$$$$$$$$$$$$$$$$$ 44444444444444444444444444444444 Plugin: vite:…" at bounding box center [662, 510] width 639 height 155
click at [64, 535] on textarea at bounding box center [185, 533] width 298 height 16
paste textarea "Failed to resolve import "@solana/wallet-adapter-react" from "src/App.jsx". Doe…"
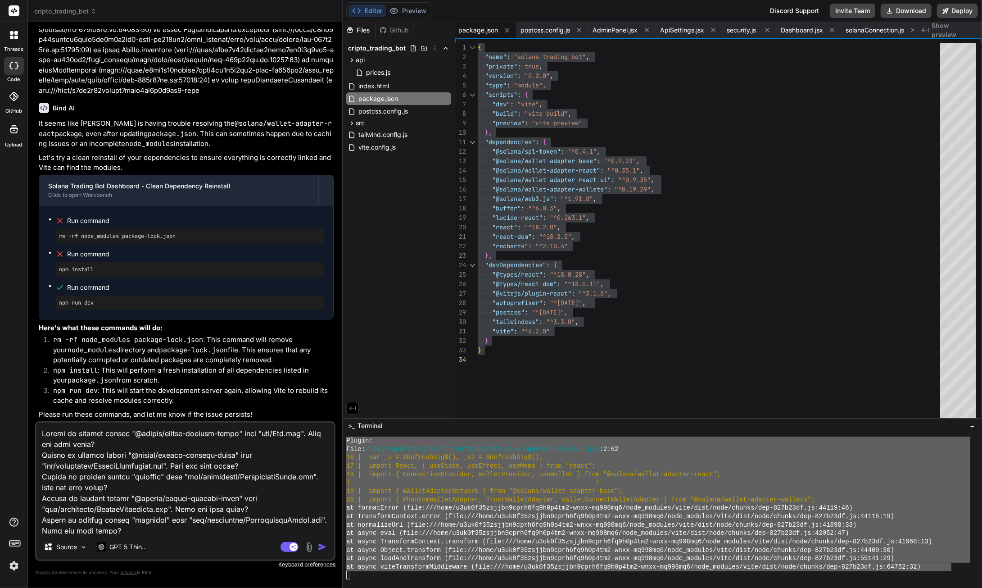
scroll to position [357, 0]
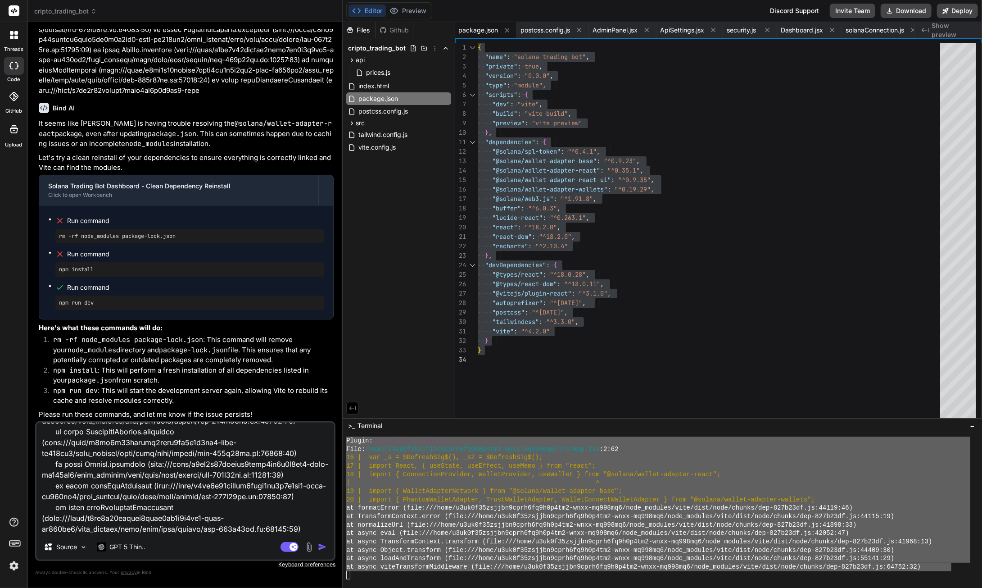
click at [322, 549] on img "button" at bounding box center [322, 546] width 9 height 9
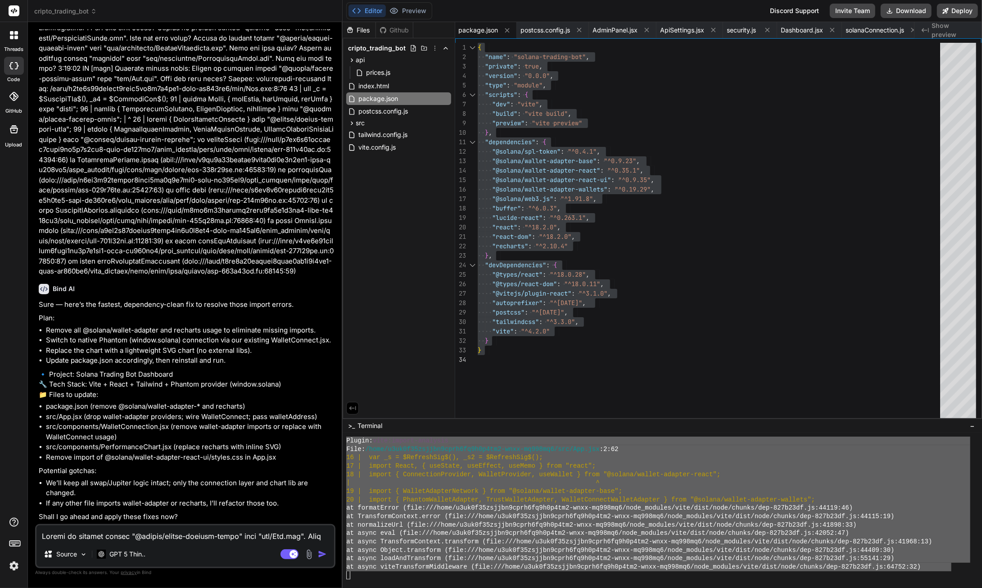
scroll to position [16028, 0]
click at [124, 539] on textarea at bounding box center [185, 533] width 298 height 16
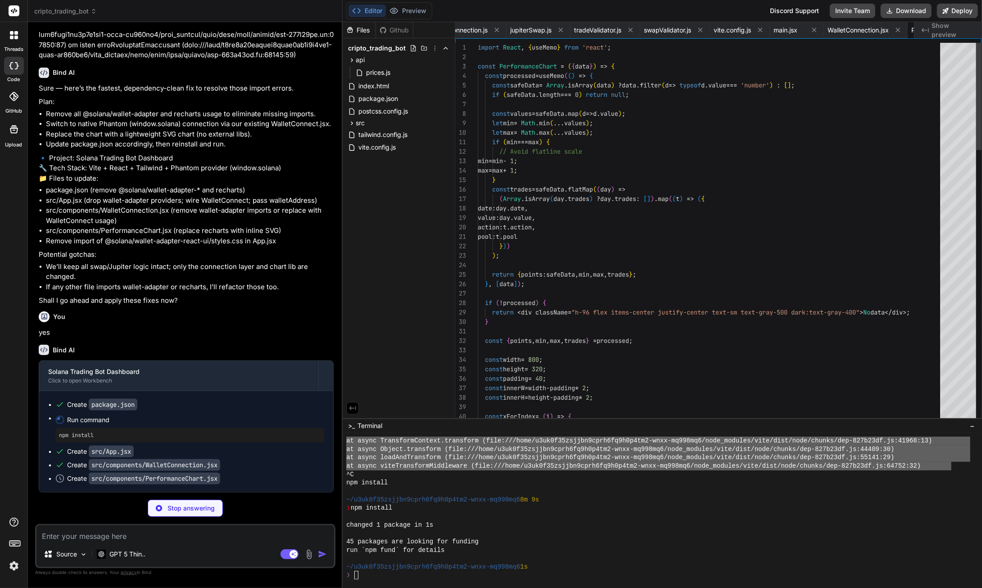
scroll to position [0, 742]
